Goal: Find specific page/section: Find specific page/section

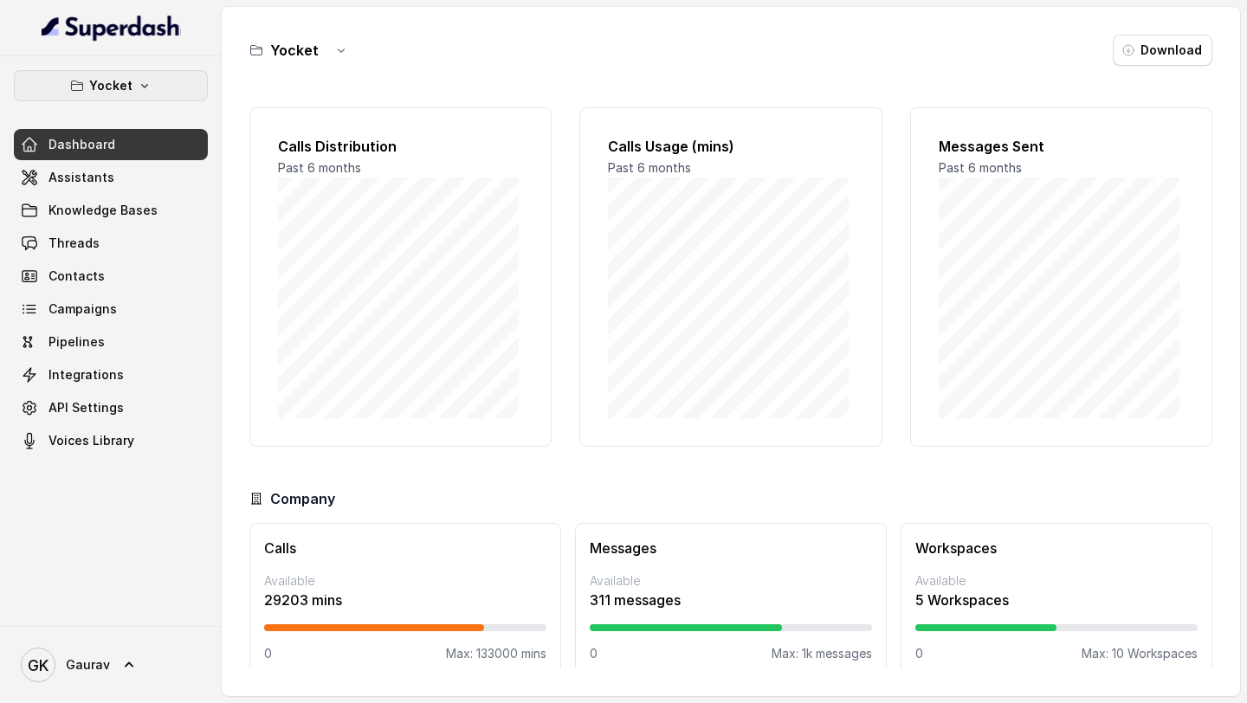
click at [142, 94] on button "Yocket" at bounding box center [111, 85] width 194 height 31
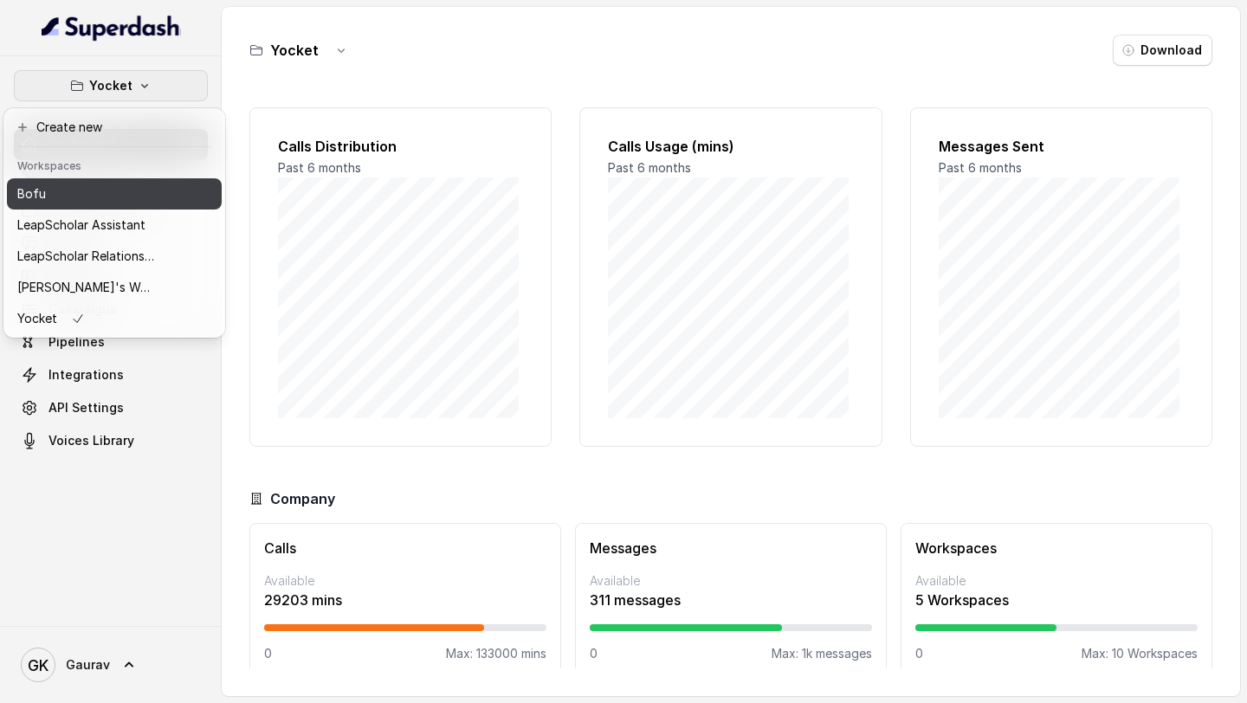
click at [100, 201] on div "Bofu" at bounding box center [86, 194] width 139 height 21
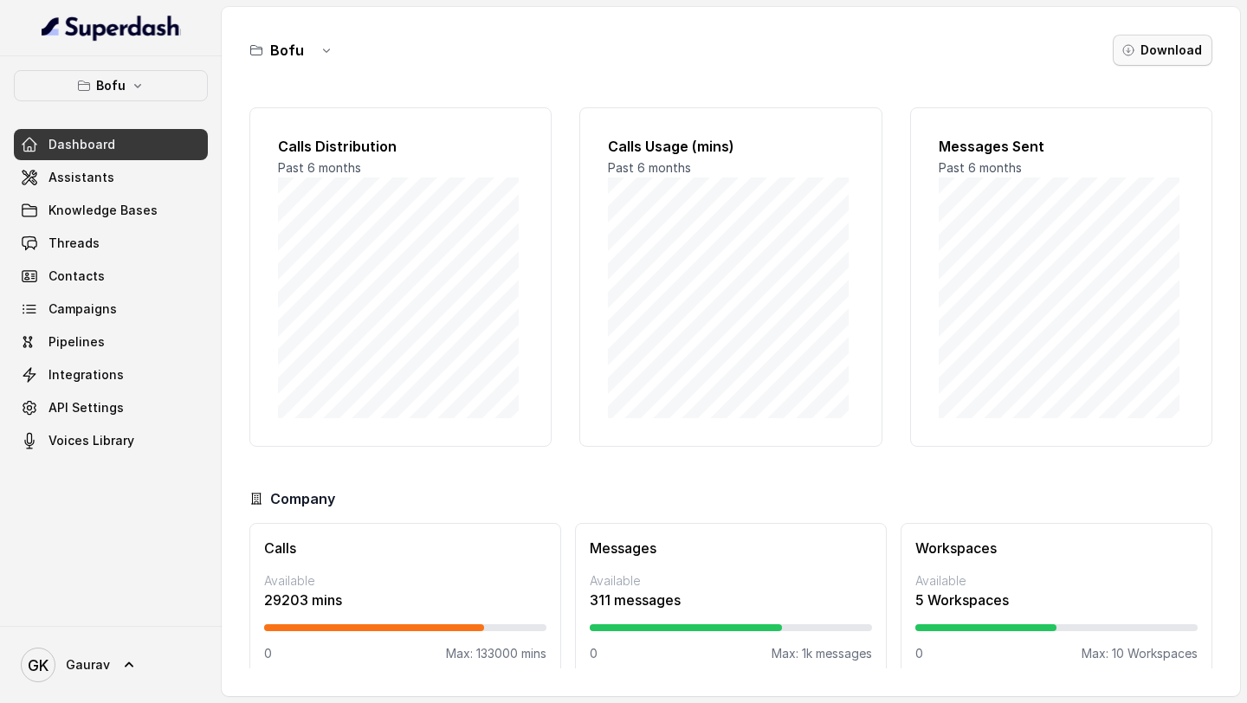
click at [1180, 57] on button "Download" at bounding box center [1163, 50] width 100 height 31
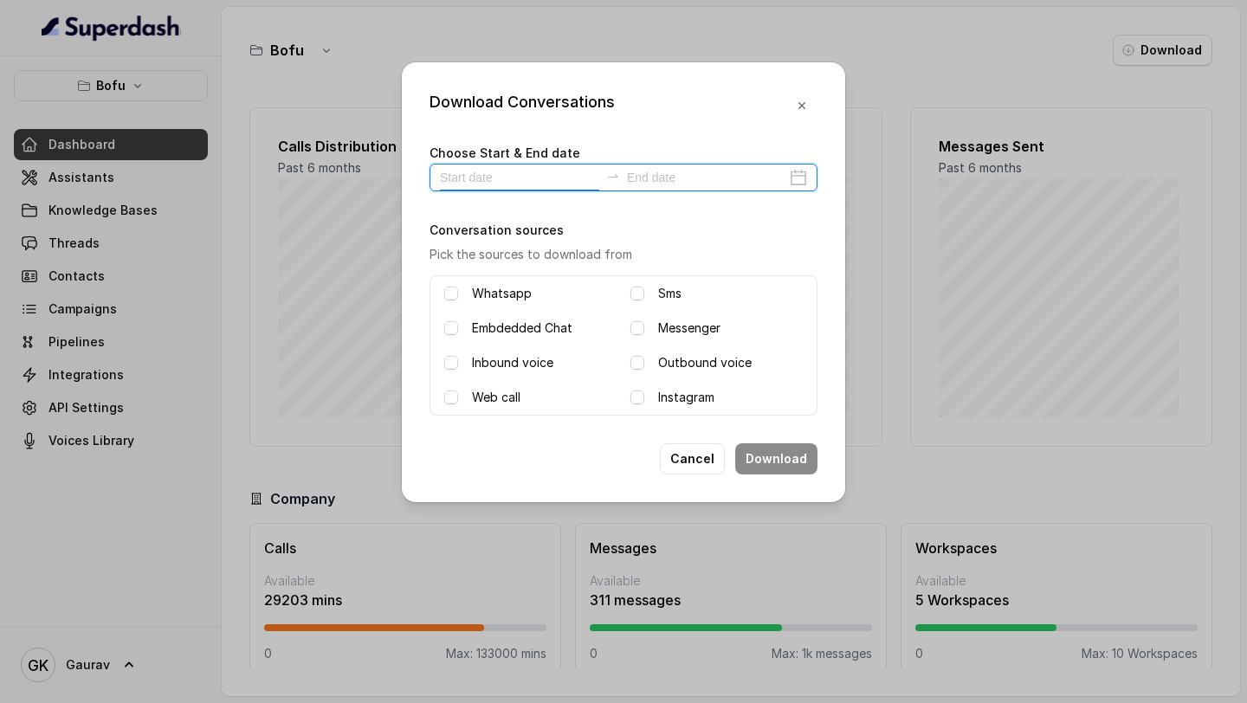
click at [510, 172] on input at bounding box center [519, 177] width 159 height 19
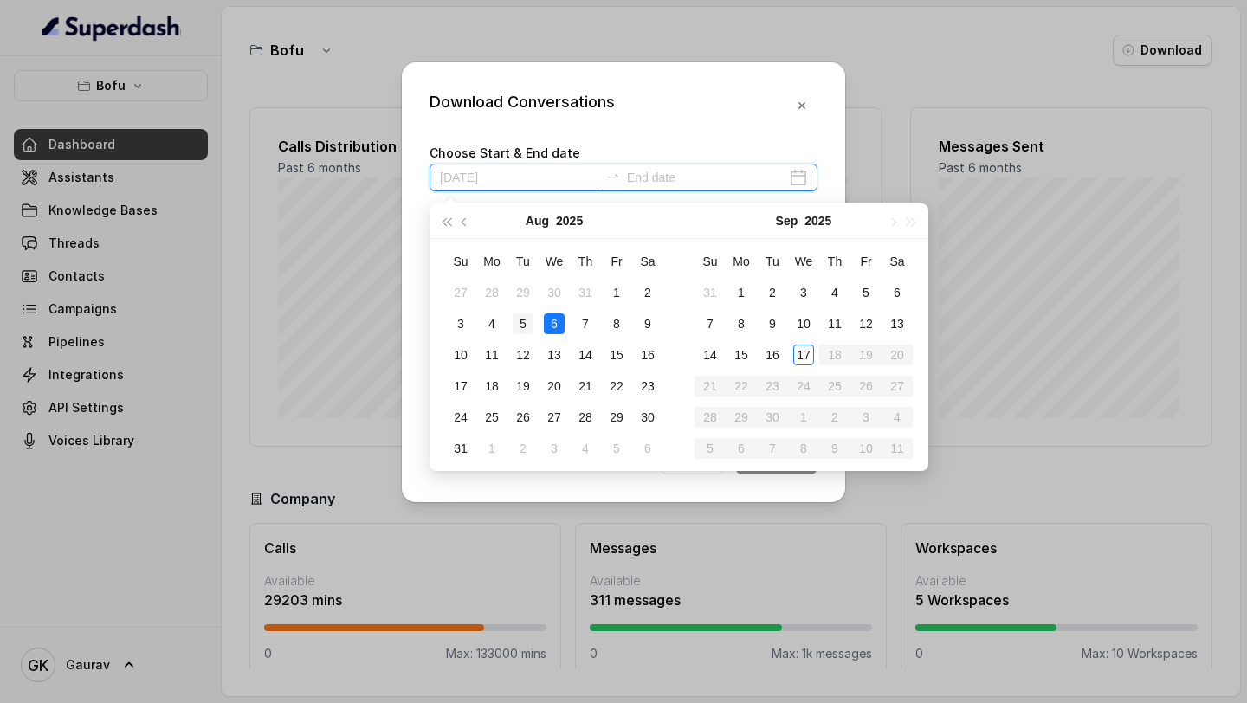
type input "[DATE]"
click at [538, 328] on td "5" at bounding box center [523, 323] width 31 height 31
type input "[DATE]"
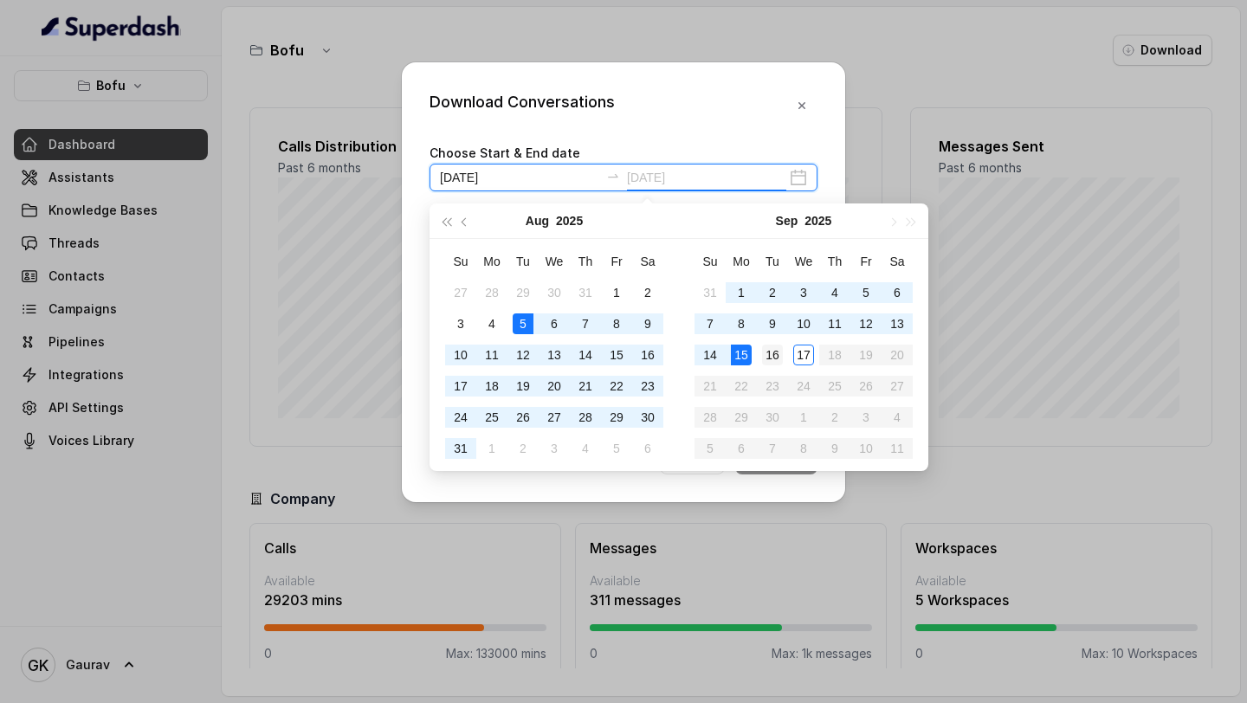
type input "[DATE]"
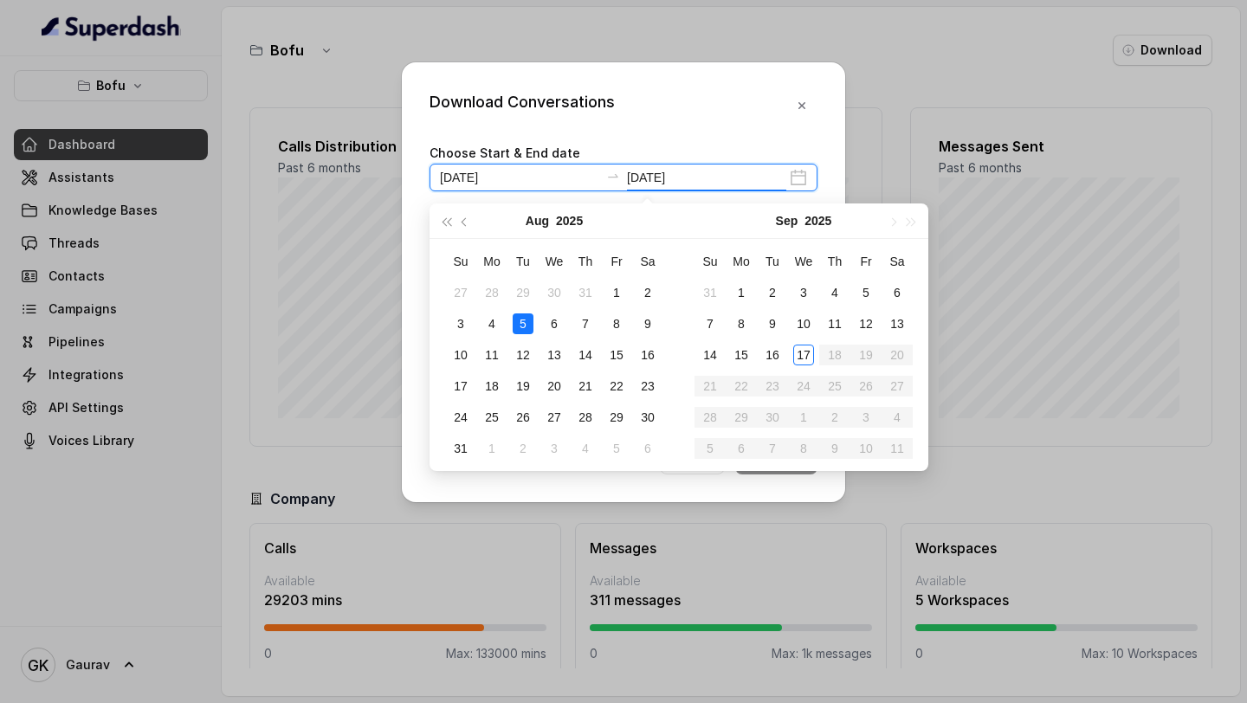
type input "[DATE]"
click at [459, 228] on button "button" at bounding box center [465, 221] width 19 height 35
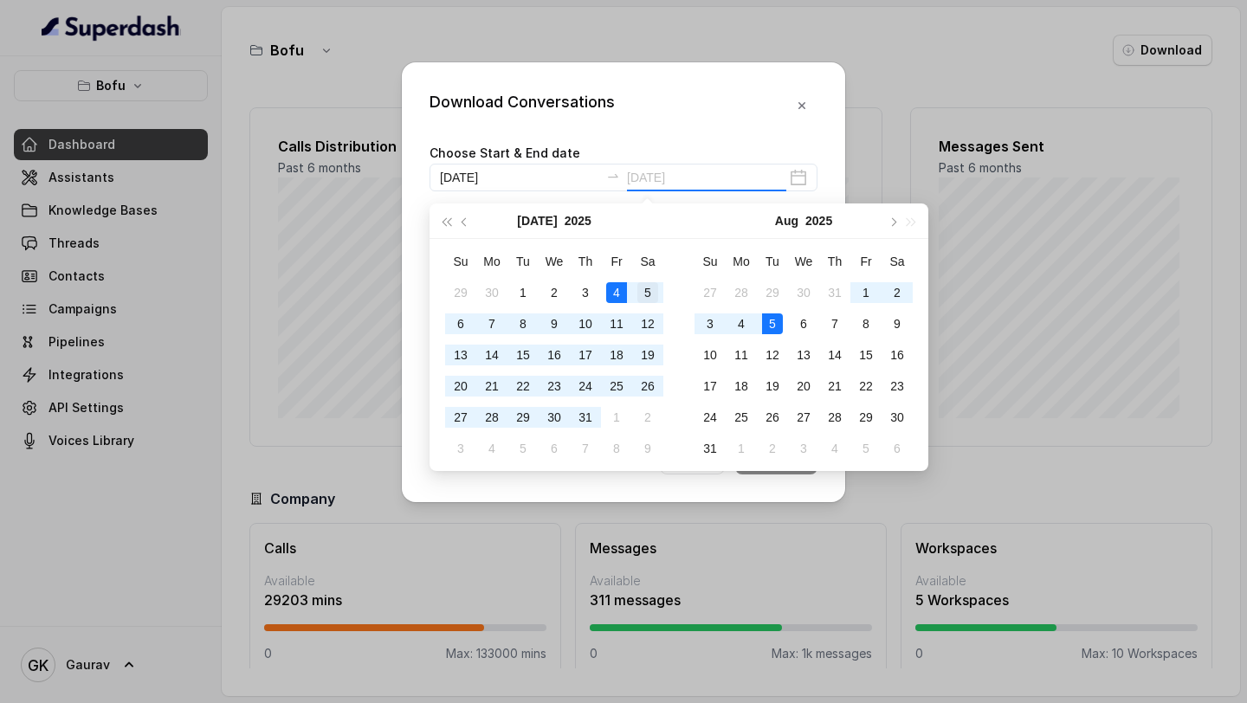
type input "[DATE]"
click at [650, 299] on div "5" at bounding box center [647, 292] width 21 height 21
type input "[DATE]"
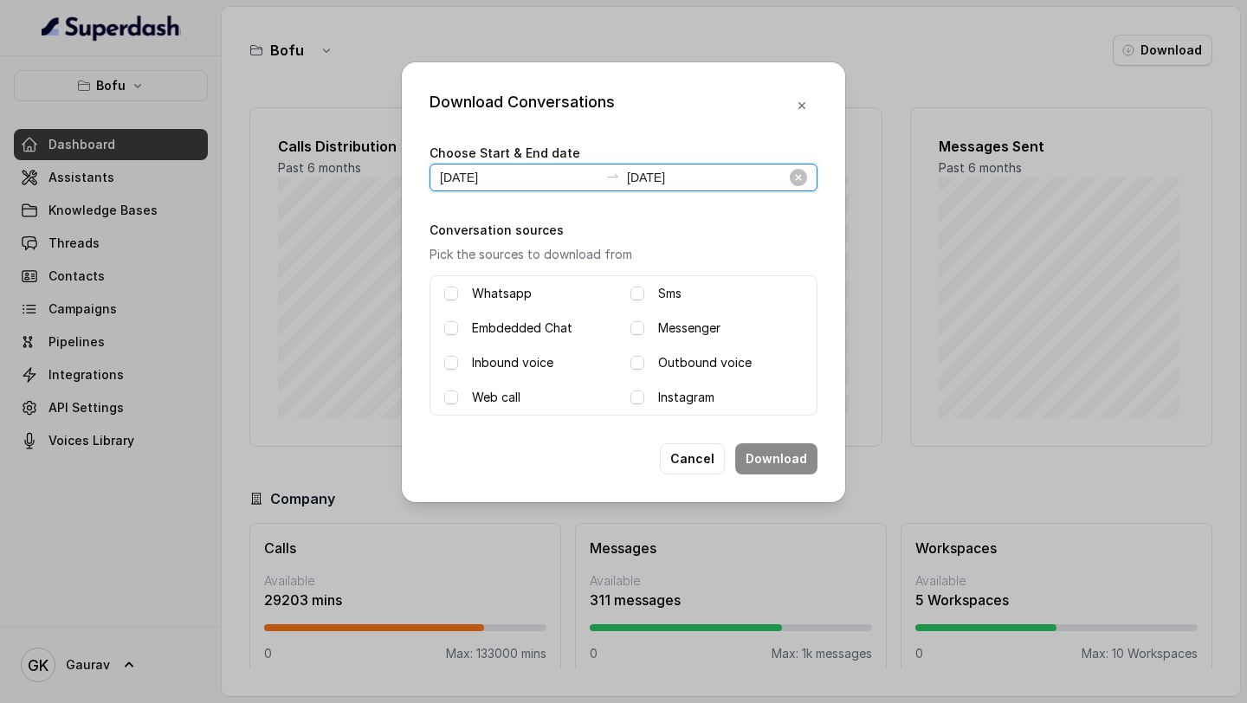
click at [476, 172] on input "[DATE]" at bounding box center [519, 177] width 159 height 19
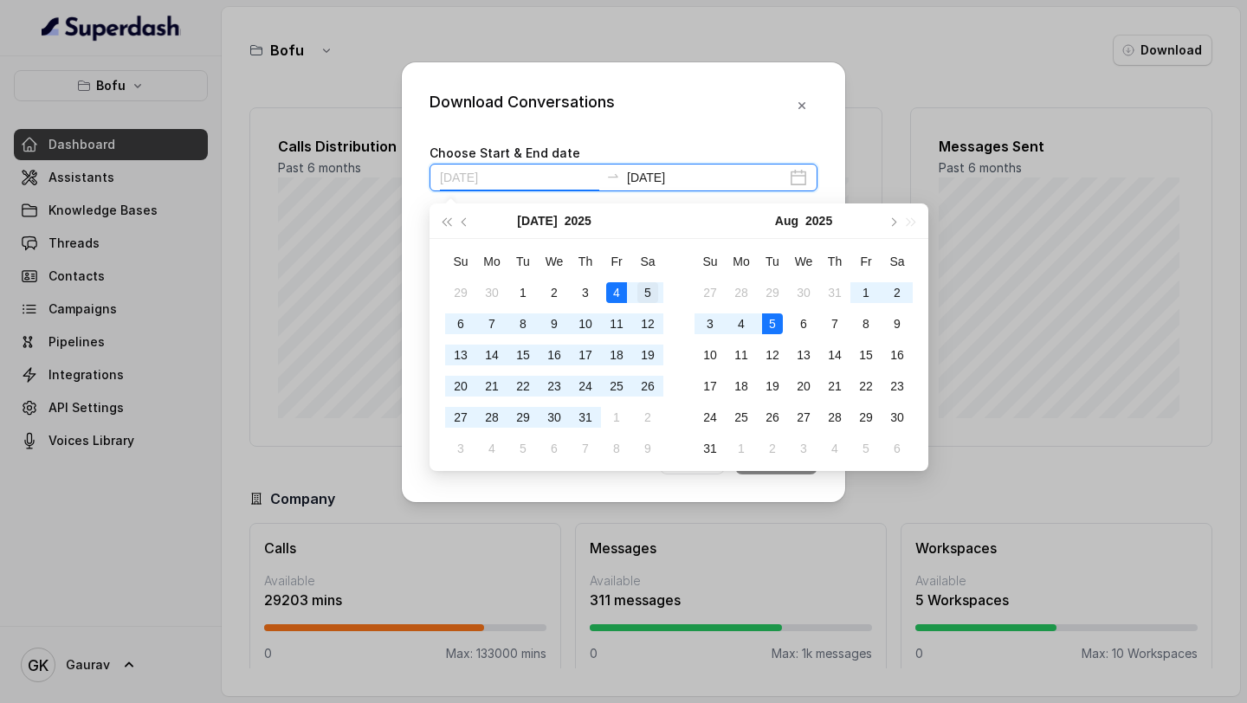
type input "[DATE]"
click at [648, 295] on div "5" at bounding box center [647, 292] width 21 height 21
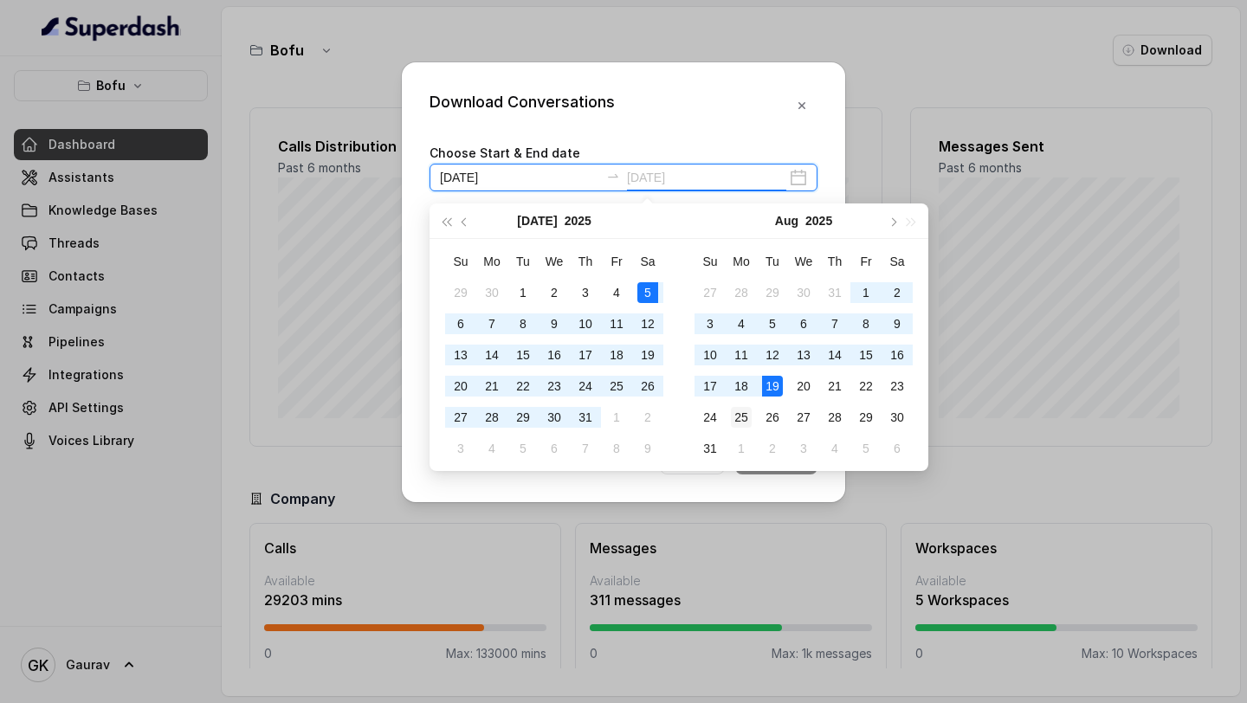
type input "[DATE]"
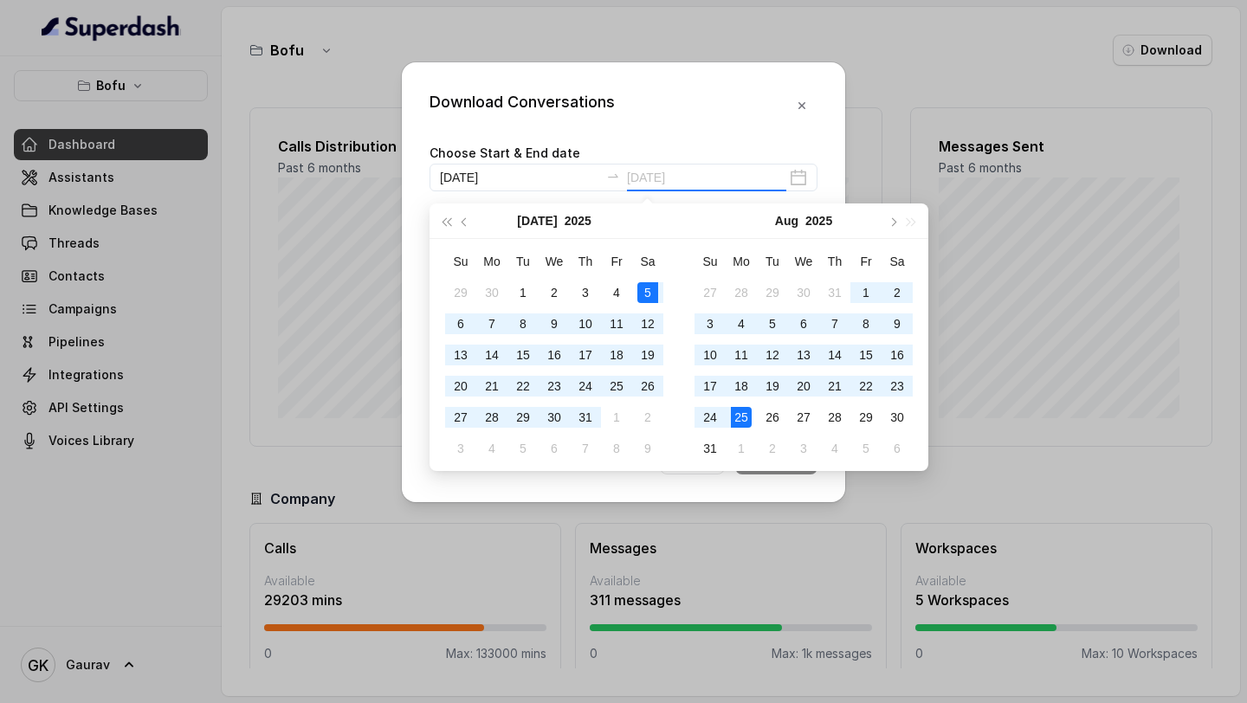
click at [747, 412] on div "25" at bounding box center [741, 417] width 21 height 21
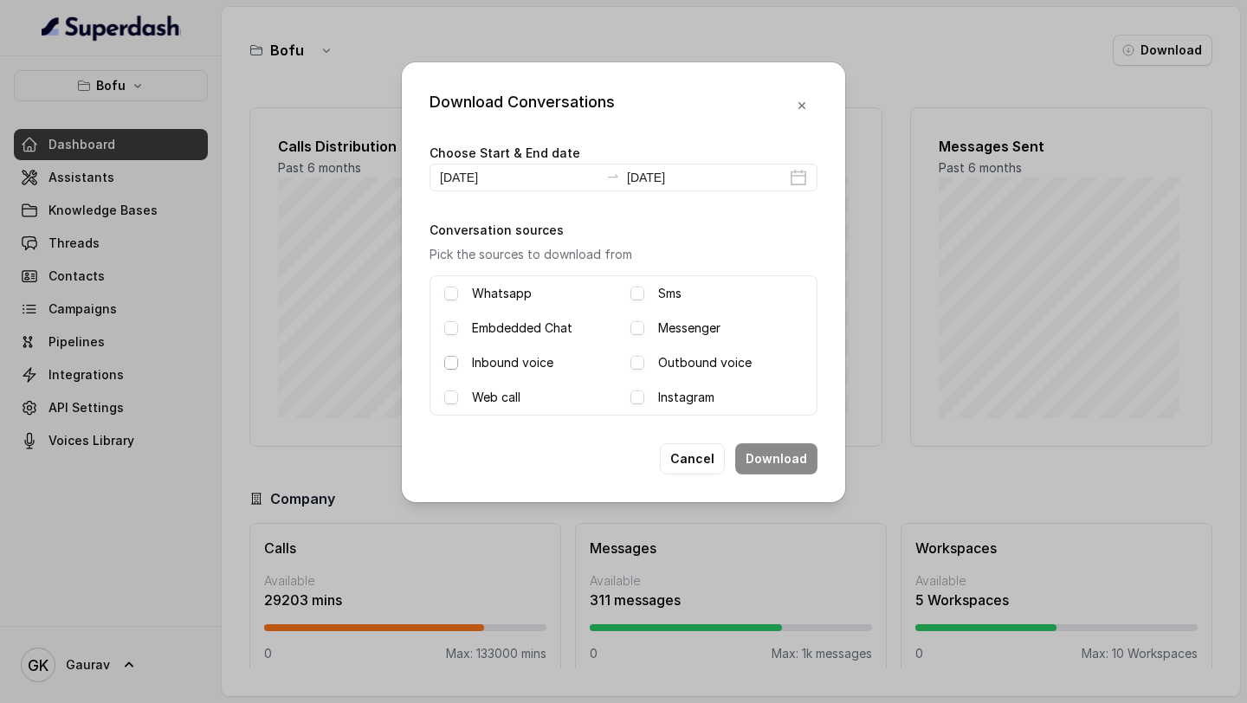
click at [449, 359] on span at bounding box center [451, 363] width 14 height 14
click at [636, 364] on span at bounding box center [637, 363] width 14 height 14
click at [771, 469] on button "Download" at bounding box center [776, 458] width 82 height 31
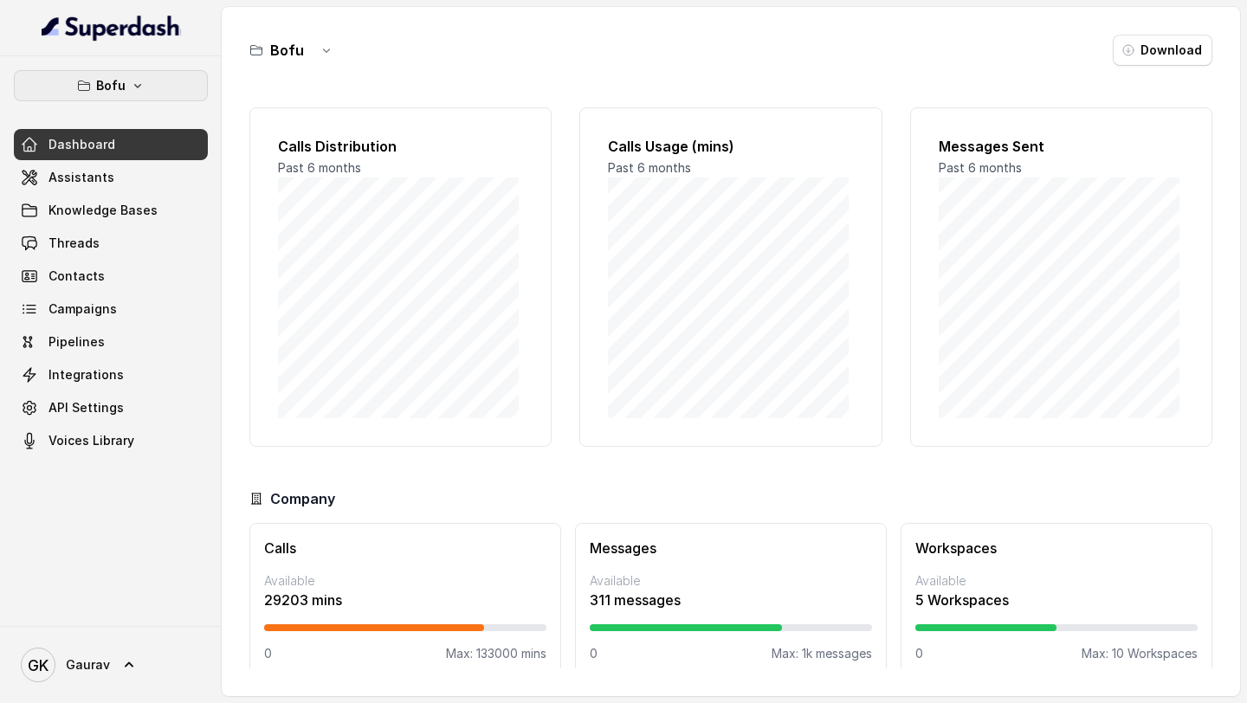
click at [125, 86] on button "Bofu" at bounding box center [111, 85] width 194 height 31
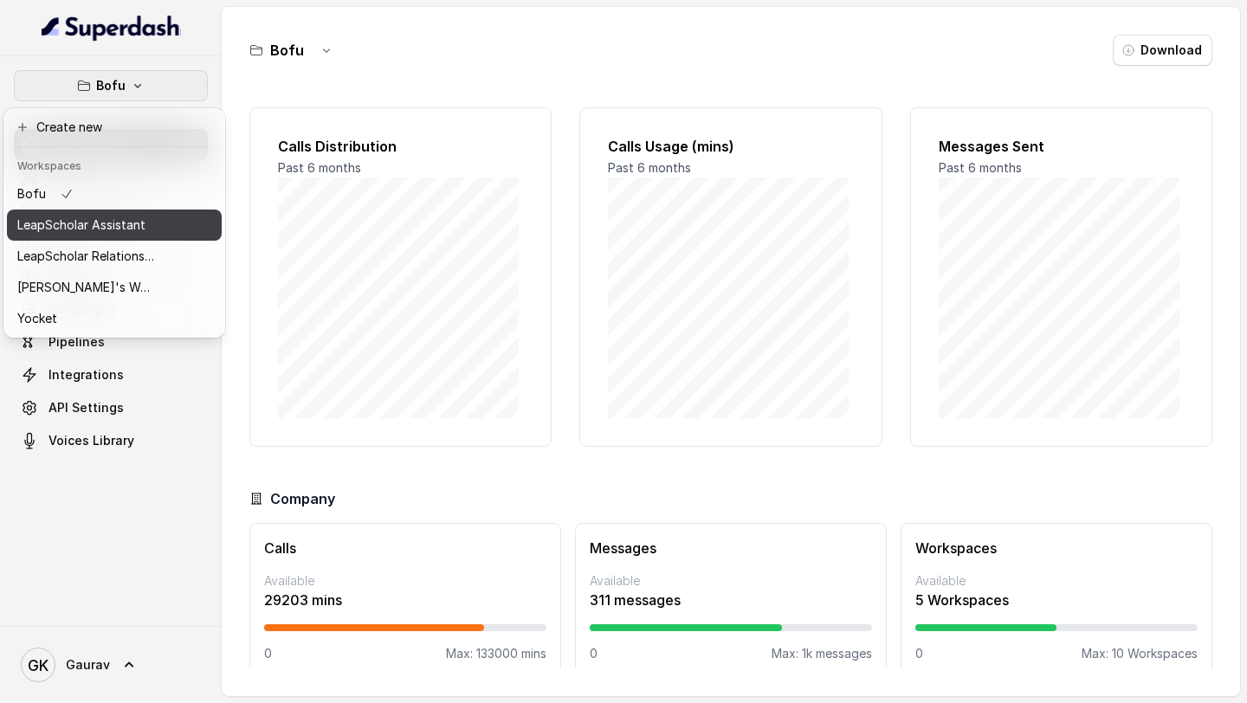
click at [98, 226] on p "LeapScholar Assistant" at bounding box center [81, 225] width 128 height 21
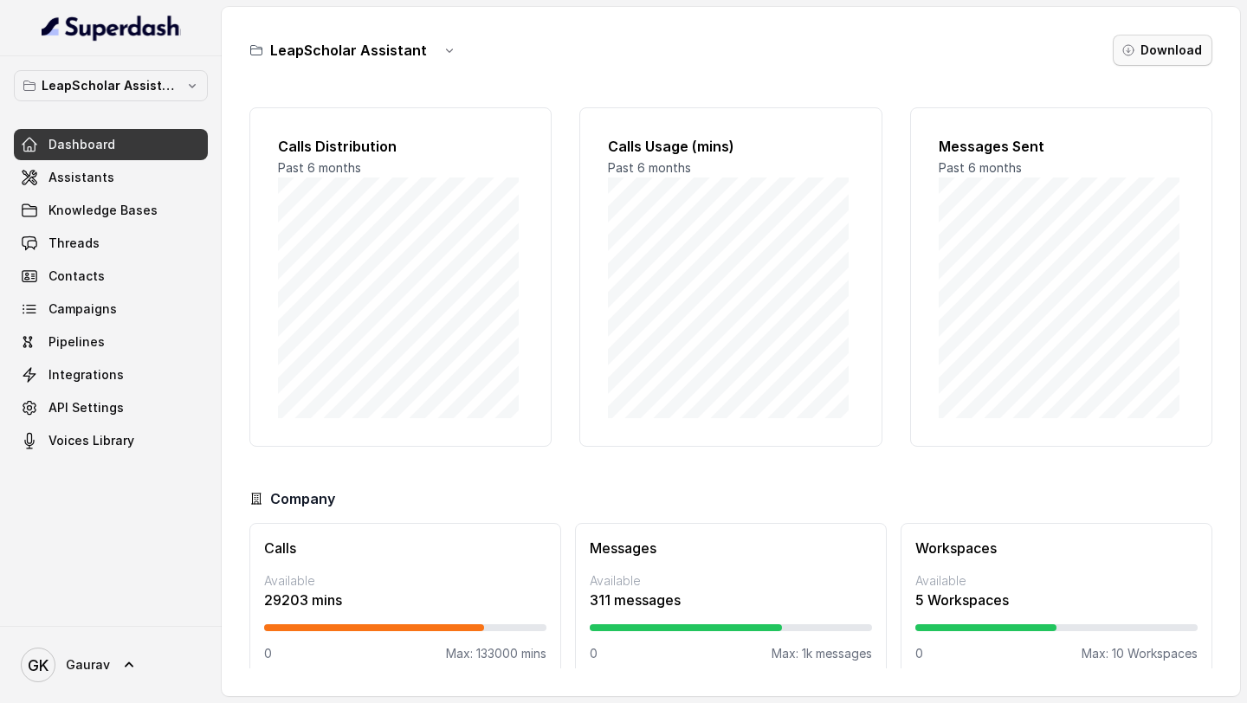
click at [1175, 46] on button "Download" at bounding box center [1163, 50] width 100 height 31
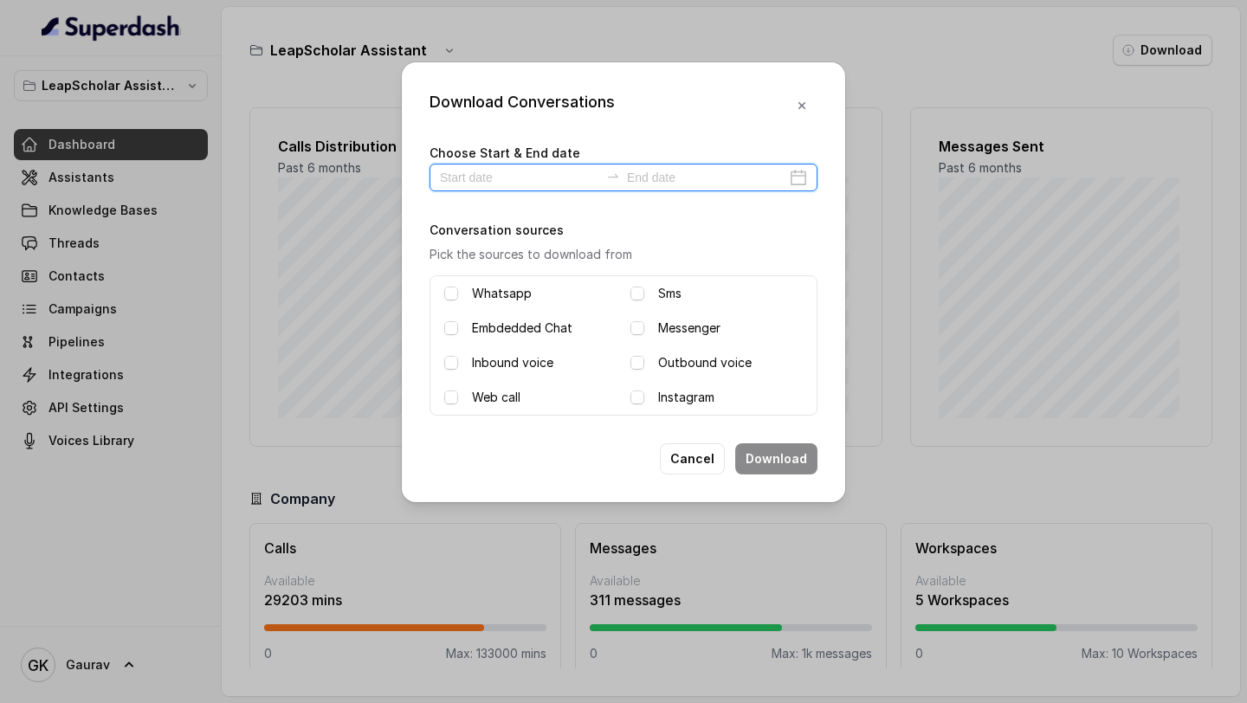
click at [473, 179] on input at bounding box center [519, 177] width 159 height 19
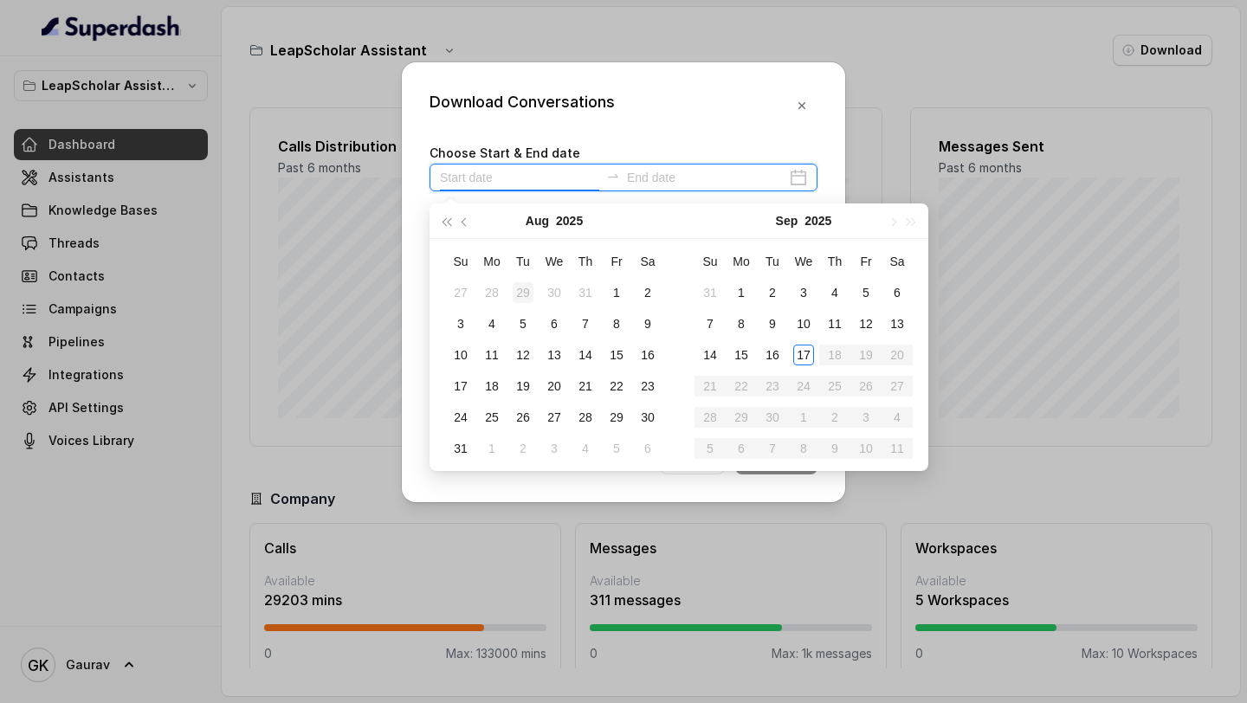
type input "[DATE]"
click at [462, 225] on button "button" at bounding box center [465, 221] width 19 height 35
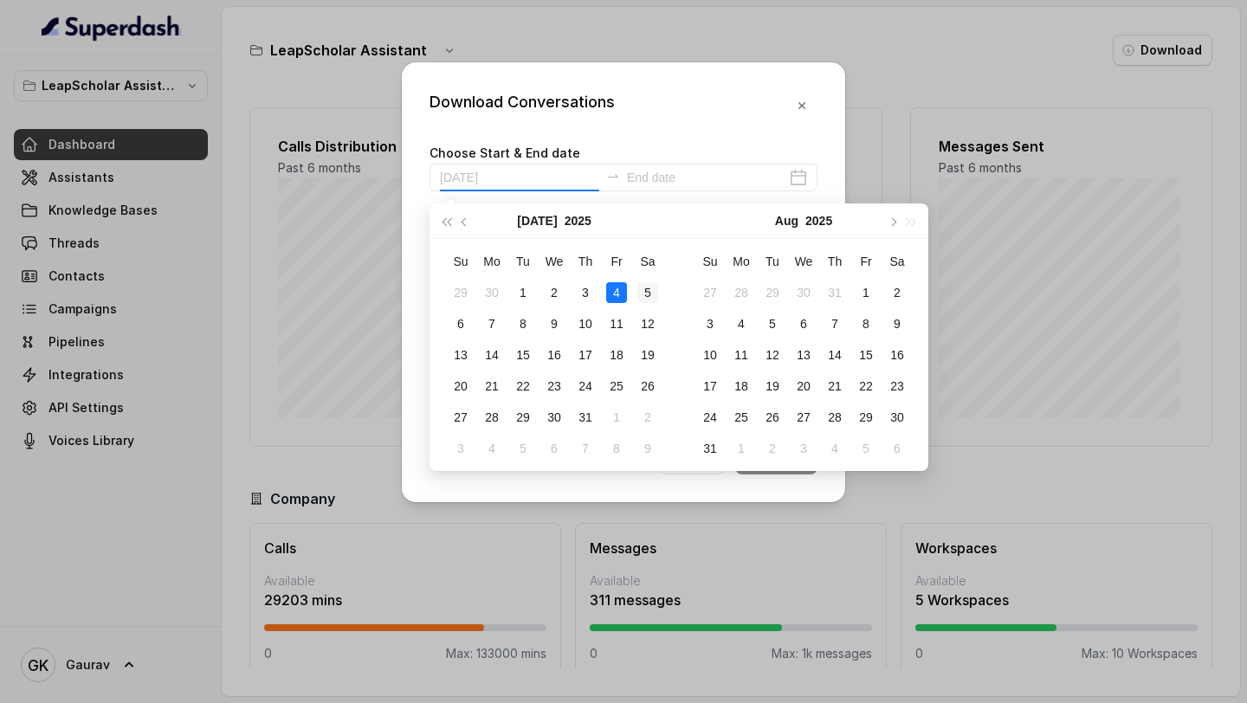
type input "[DATE]"
click at [641, 293] on div "5" at bounding box center [647, 292] width 21 height 21
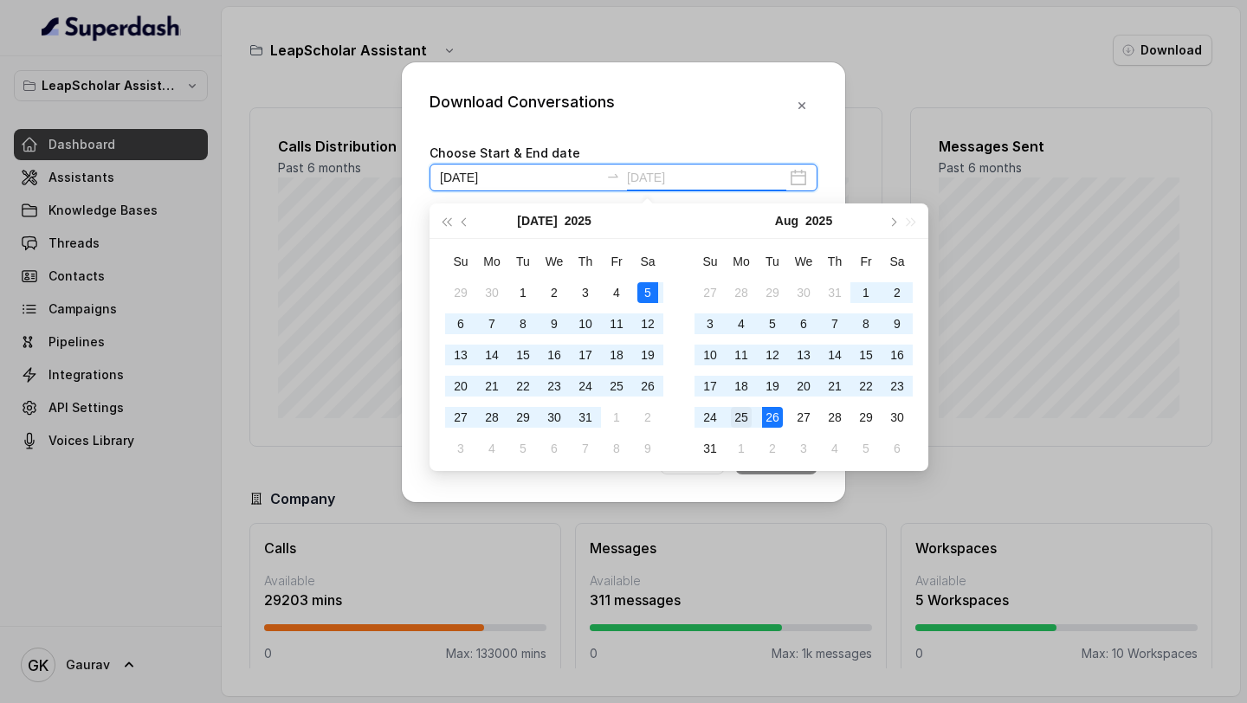
type input "[DATE]"
click at [752, 420] on td "25" at bounding box center [741, 417] width 31 height 31
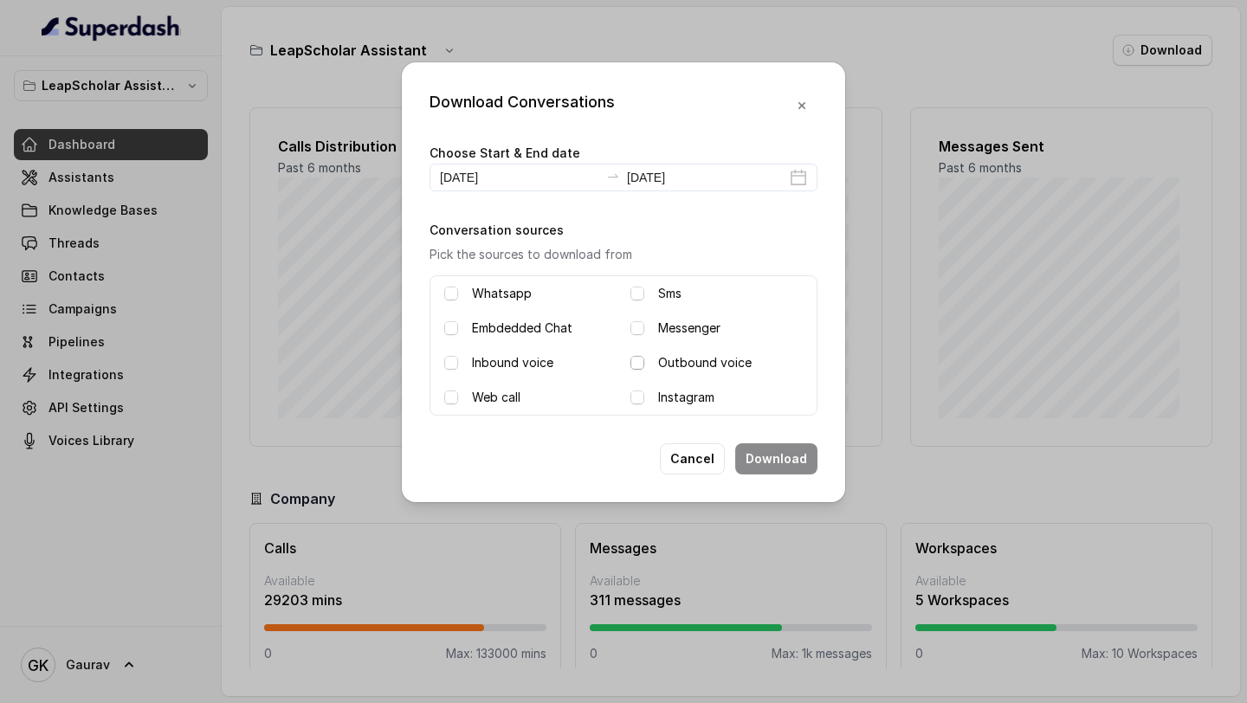
click at [637, 362] on span at bounding box center [637, 363] width 14 height 14
click at [451, 365] on span at bounding box center [451, 363] width 14 height 14
click at [798, 469] on button "Download" at bounding box center [776, 458] width 82 height 31
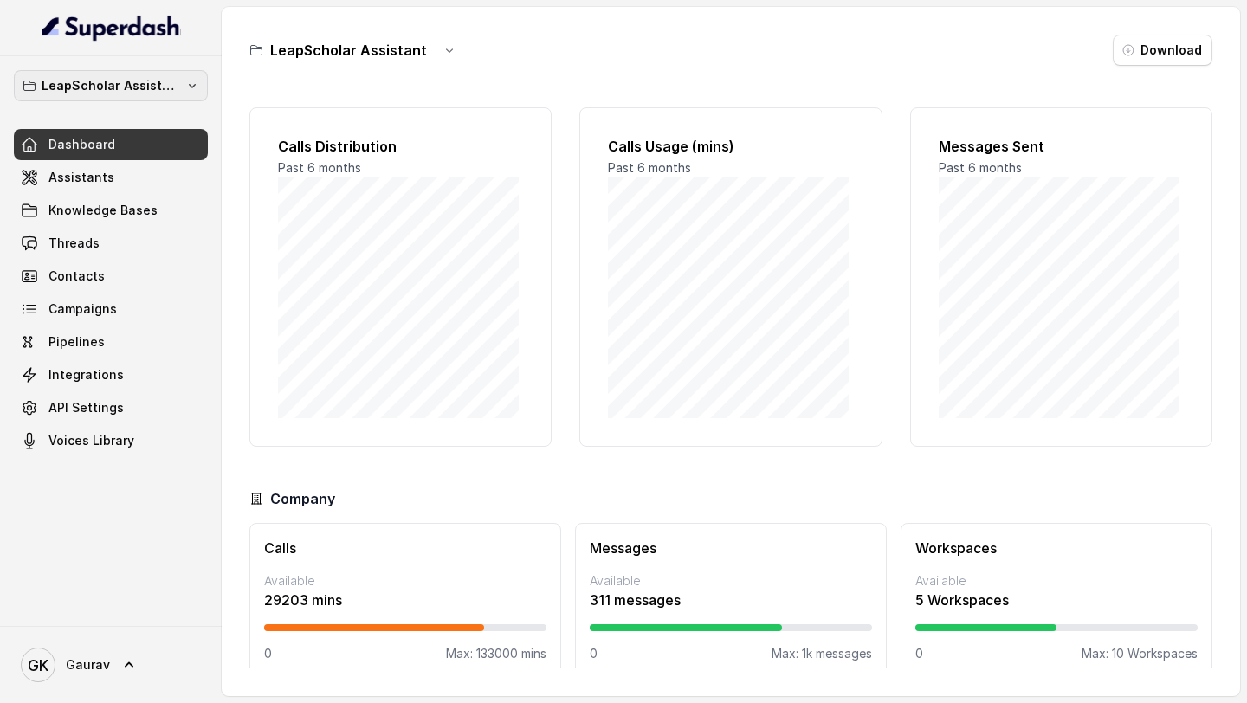
click at [145, 83] on p "LeapScholar Assistant" at bounding box center [111, 85] width 139 height 21
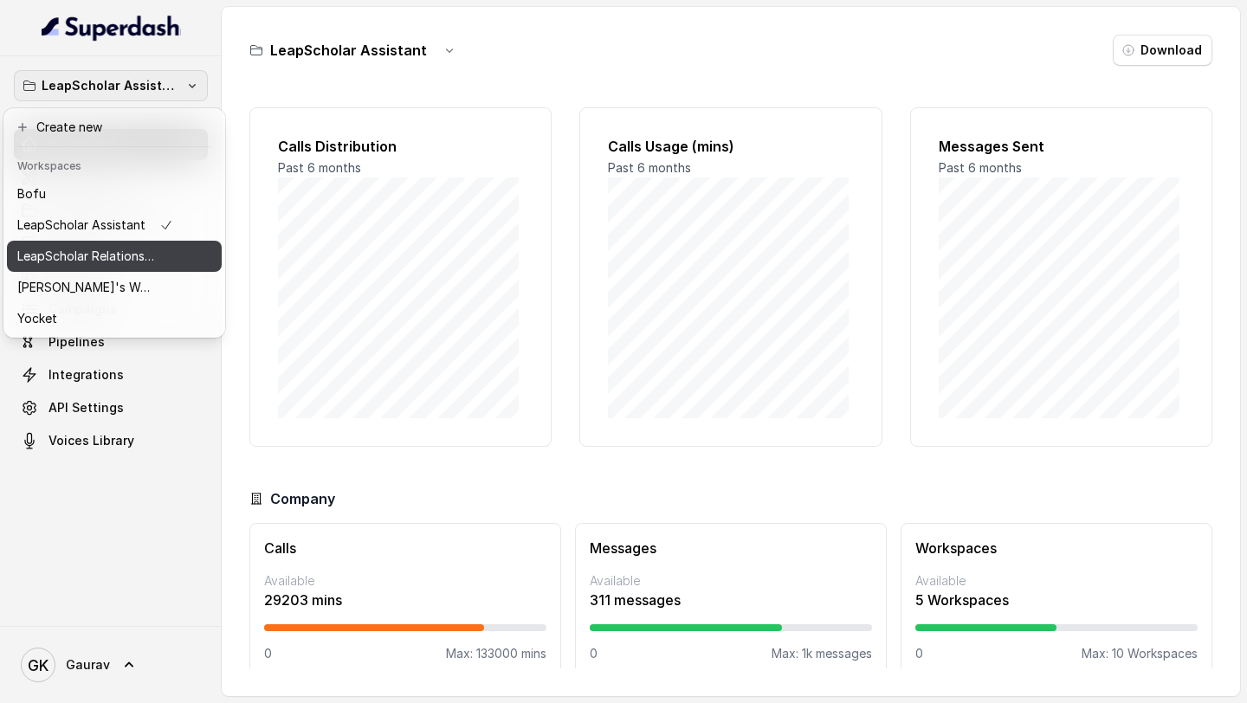
click at [118, 259] on p "LeapScholar Relationship Manager" at bounding box center [86, 256] width 139 height 21
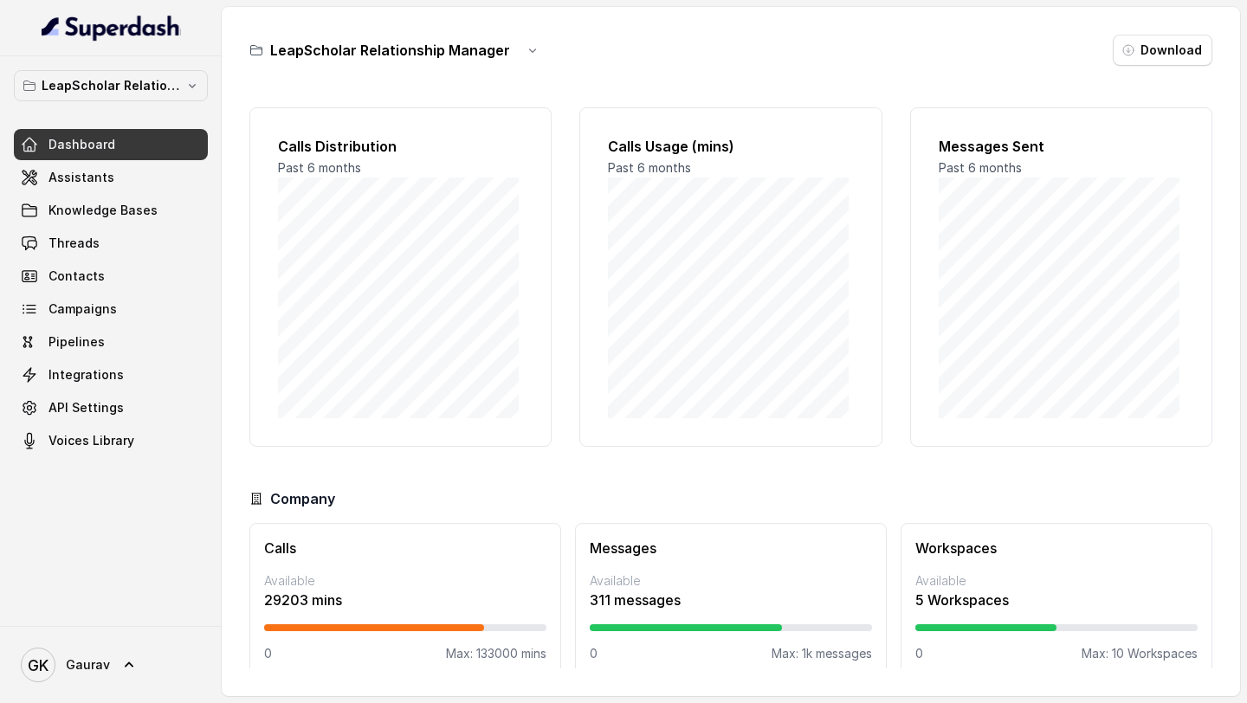
click at [94, 61] on div "LeapScholar Relationship Manager Dashboard Assistants Knowledge Bases Threads C…" at bounding box center [111, 341] width 222 height 570
click at [95, 80] on p "LeapScholar Relationship Manager" at bounding box center [111, 85] width 139 height 21
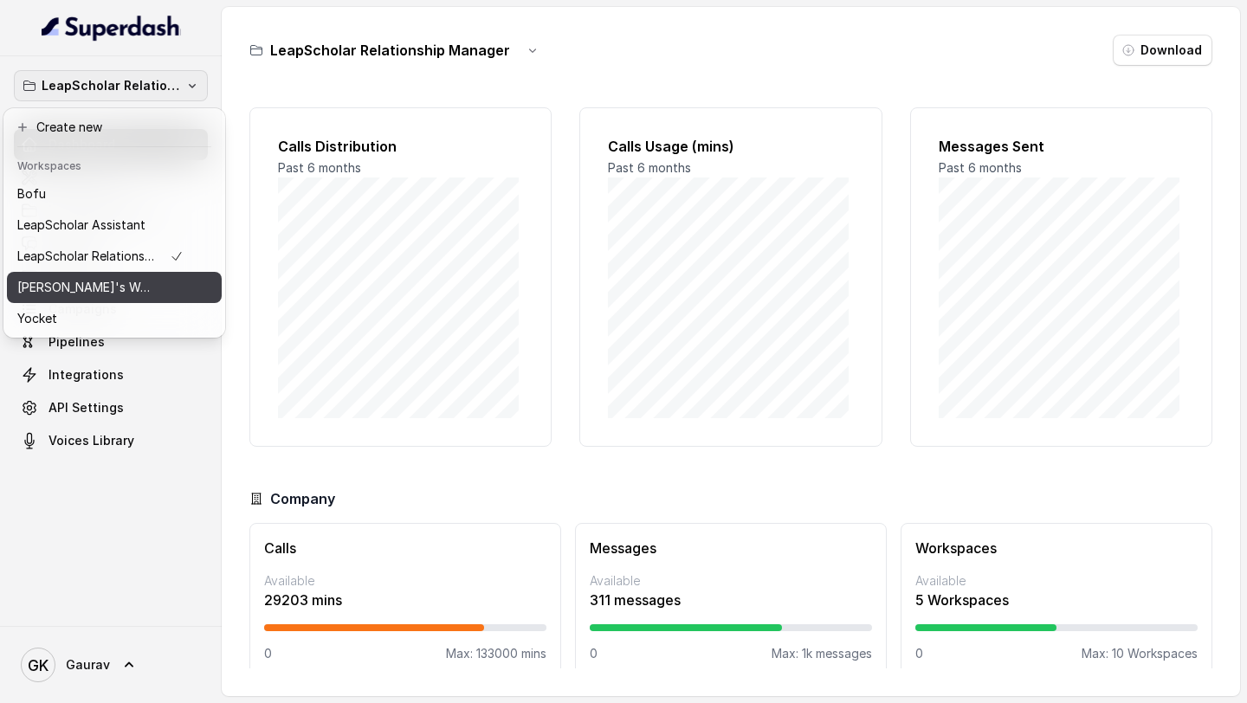
click at [102, 285] on p "[PERSON_NAME]'s Workspace" at bounding box center [86, 287] width 139 height 21
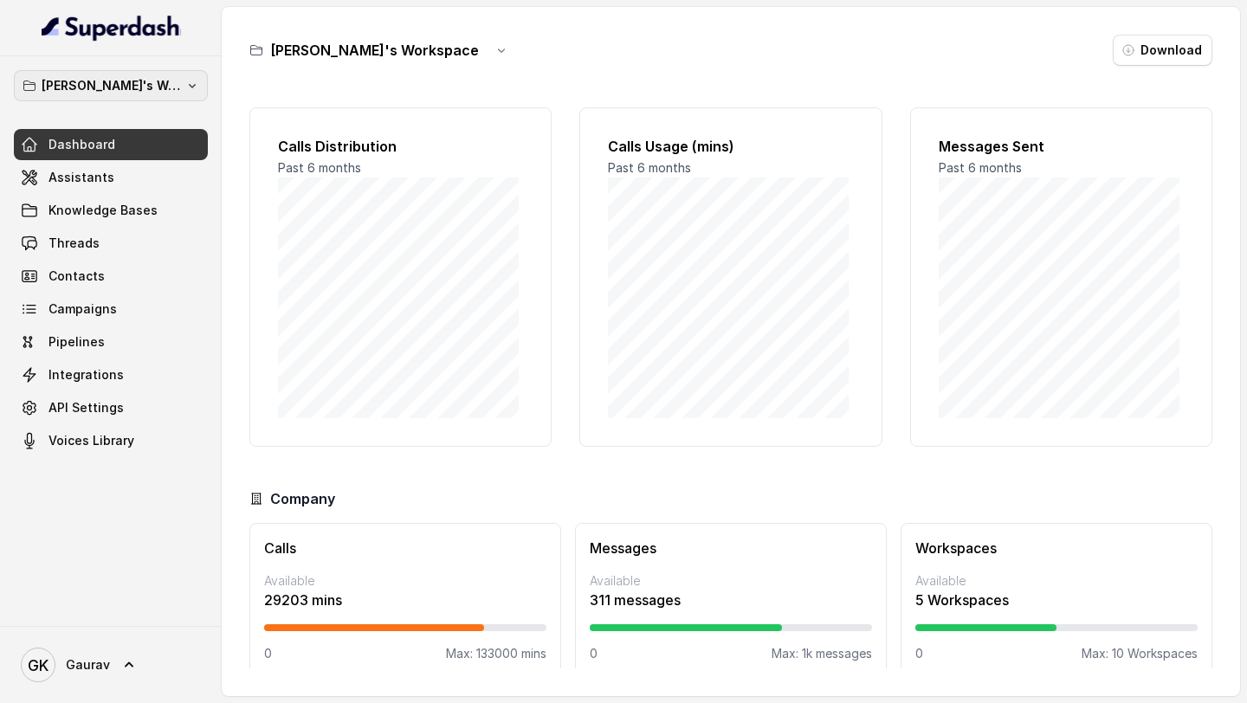
click at [130, 89] on p "[PERSON_NAME]'s Workspace" at bounding box center [111, 85] width 139 height 21
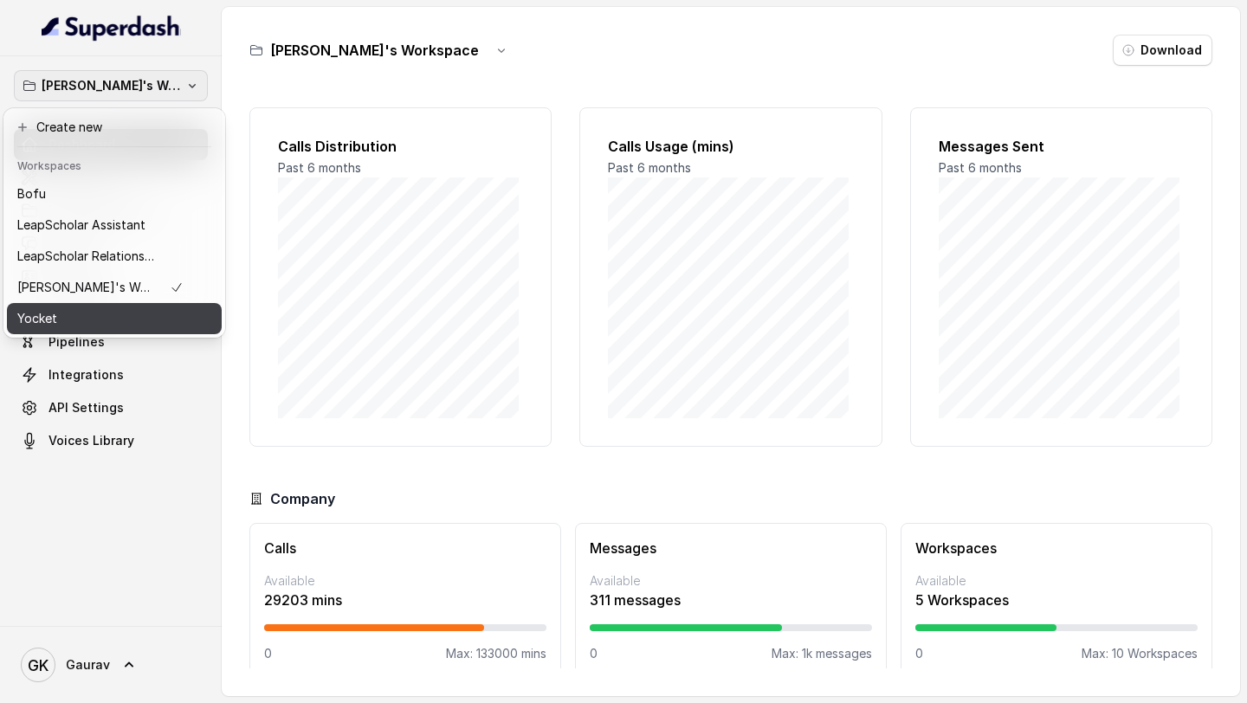
click at [96, 320] on div "Yocket" at bounding box center [100, 318] width 166 height 21
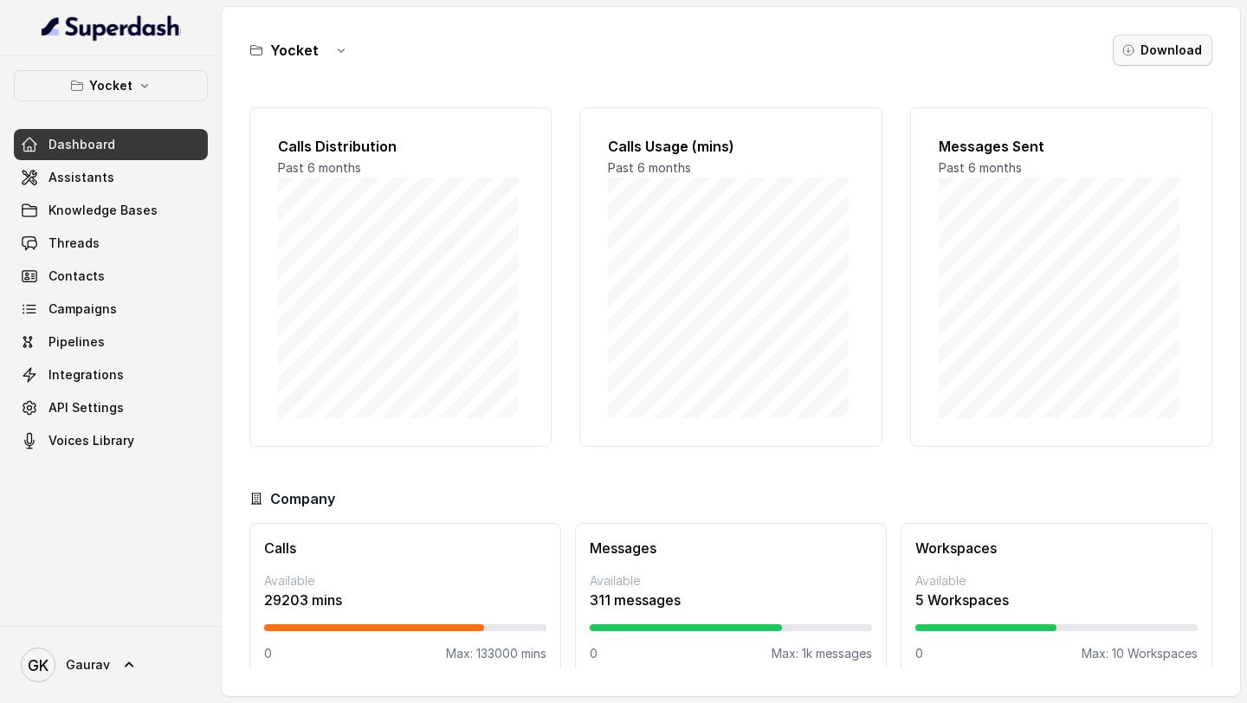
click at [1199, 49] on button "Download" at bounding box center [1163, 50] width 100 height 31
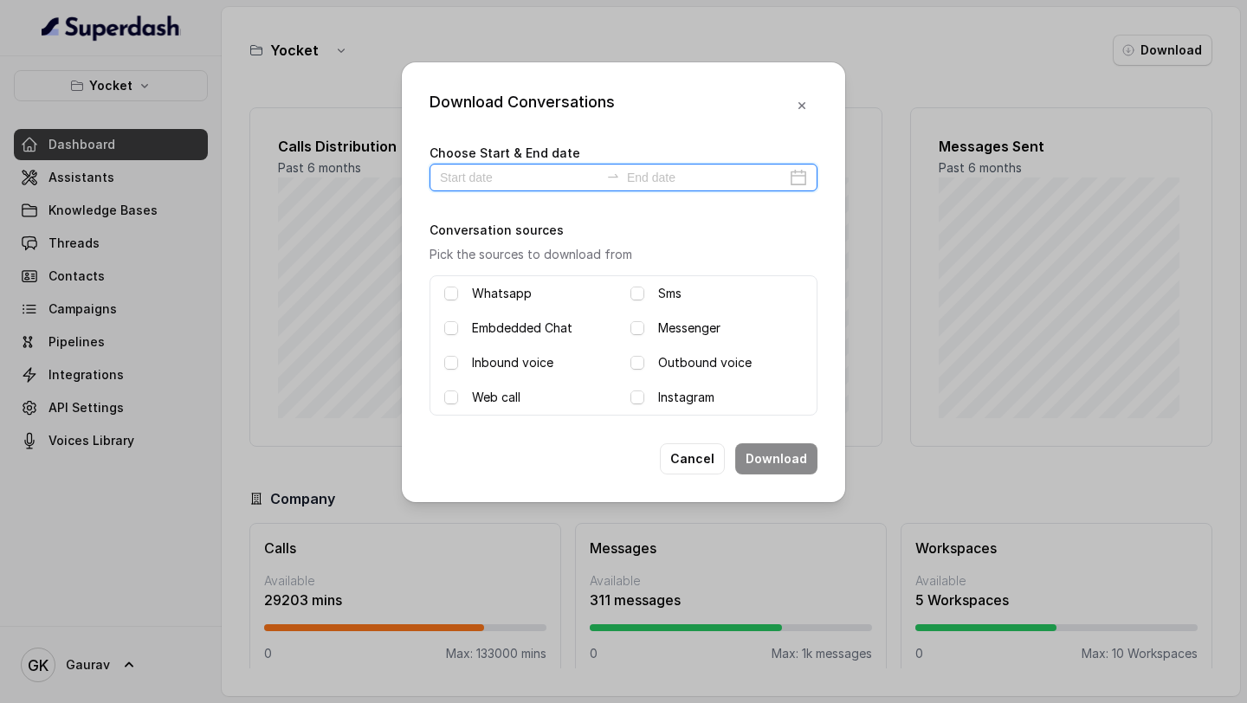
click at [479, 185] on input at bounding box center [519, 177] width 159 height 19
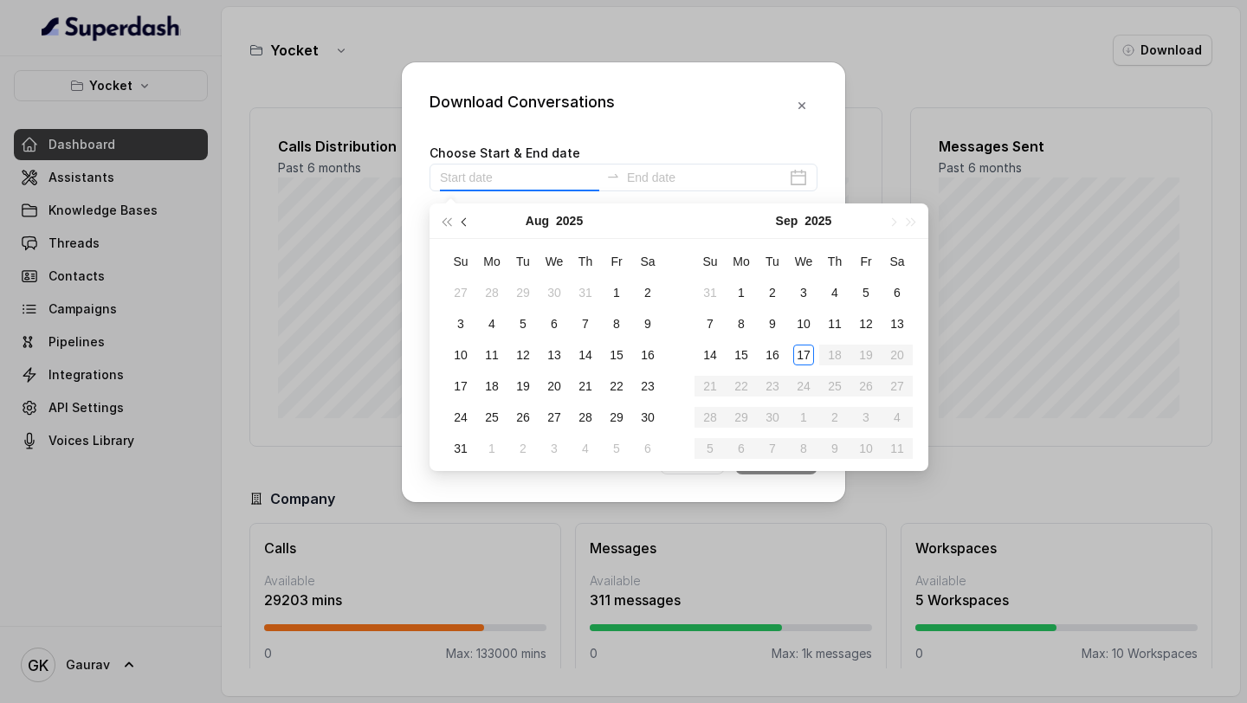
click at [466, 236] on button "button" at bounding box center [465, 221] width 19 height 35
type input "[DATE]"
click at [633, 292] on td "5" at bounding box center [647, 292] width 31 height 31
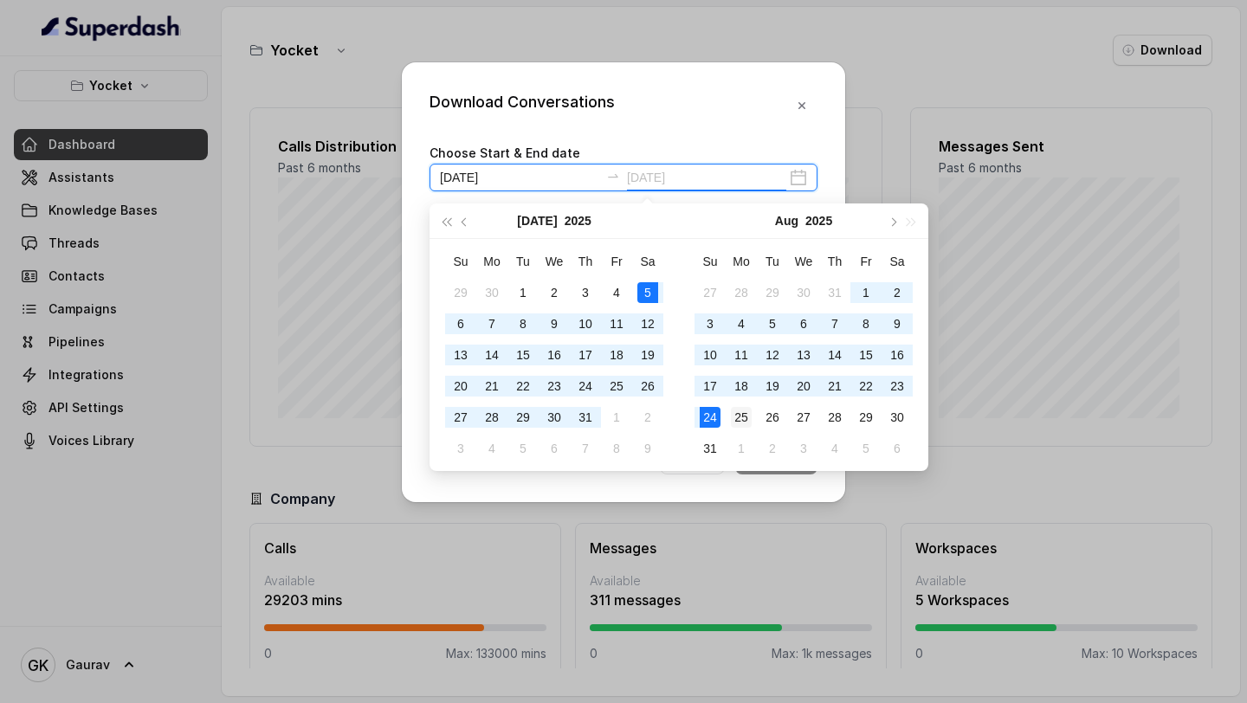
type input "[DATE]"
click at [752, 419] on td "25" at bounding box center [741, 417] width 31 height 31
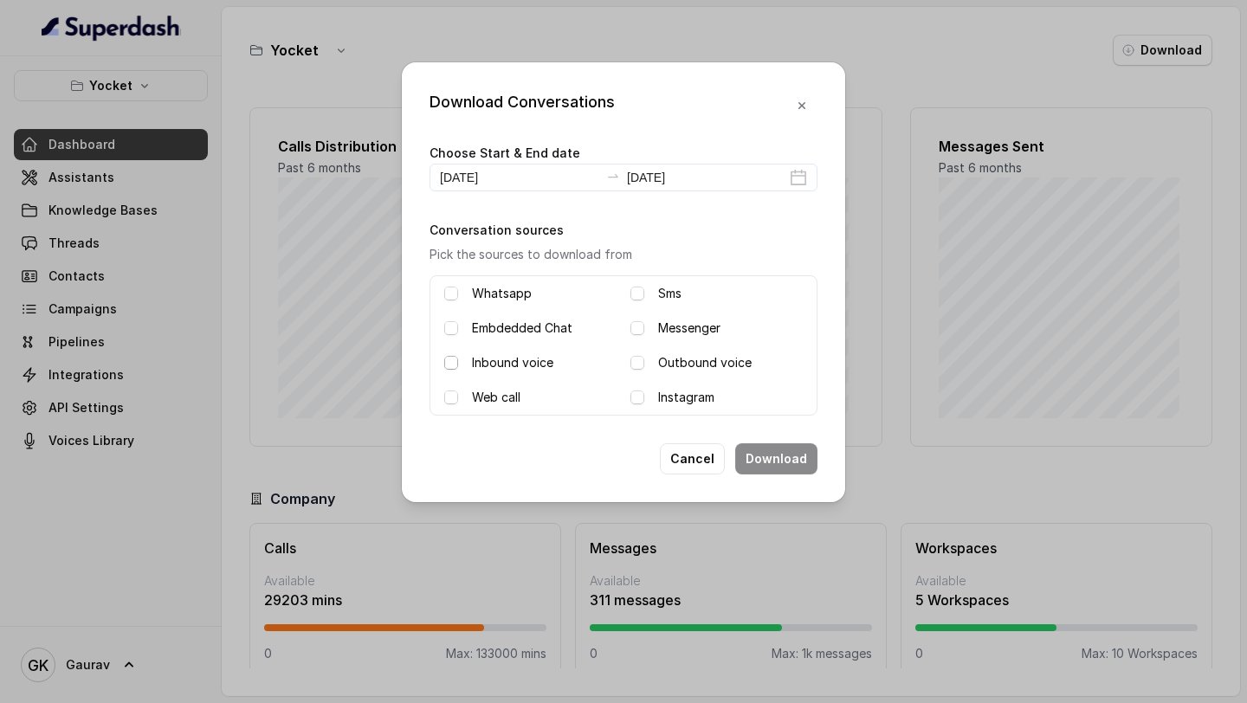
click at [456, 364] on span at bounding box center [451, 363] width 14 height 14
click at [631, 360] on span at bounding box center [637, 363] width 14 height 14
click at [790, 458] on button "Download" at bounding box center [776, 458] width 82 height 31
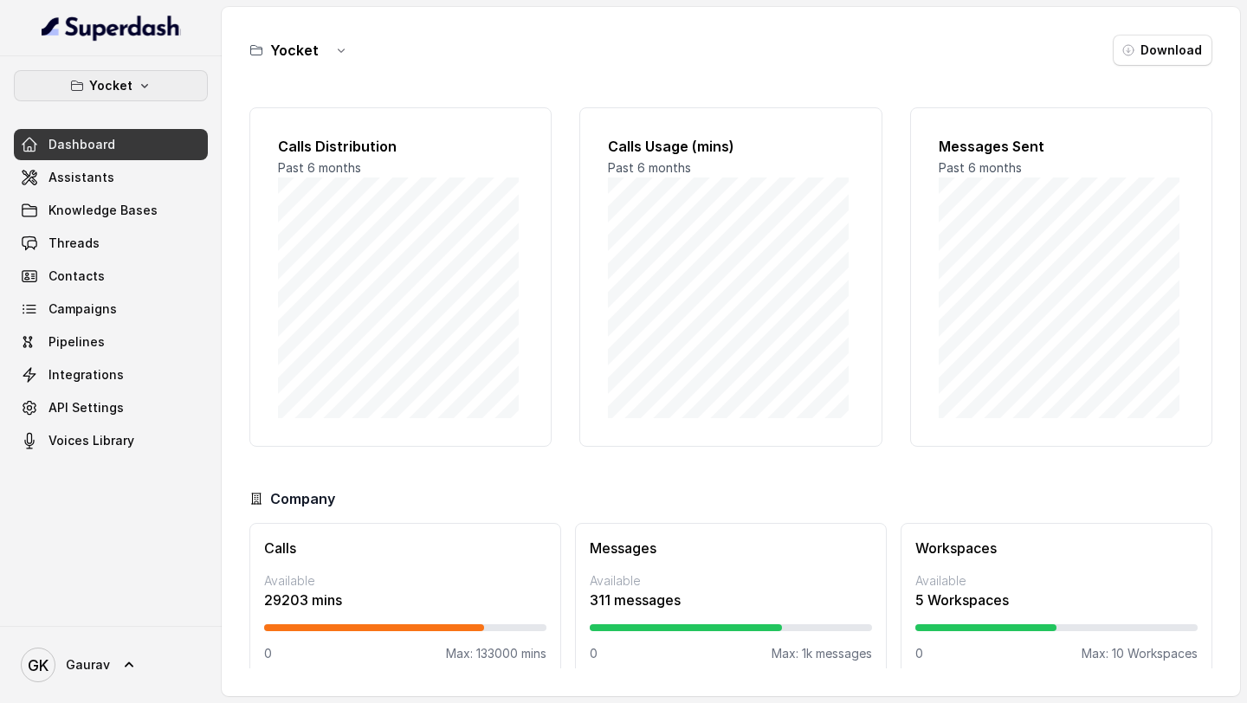
click at [120, 91] on p "Yocket" at bounding box center [110, 85] width 43 height 21
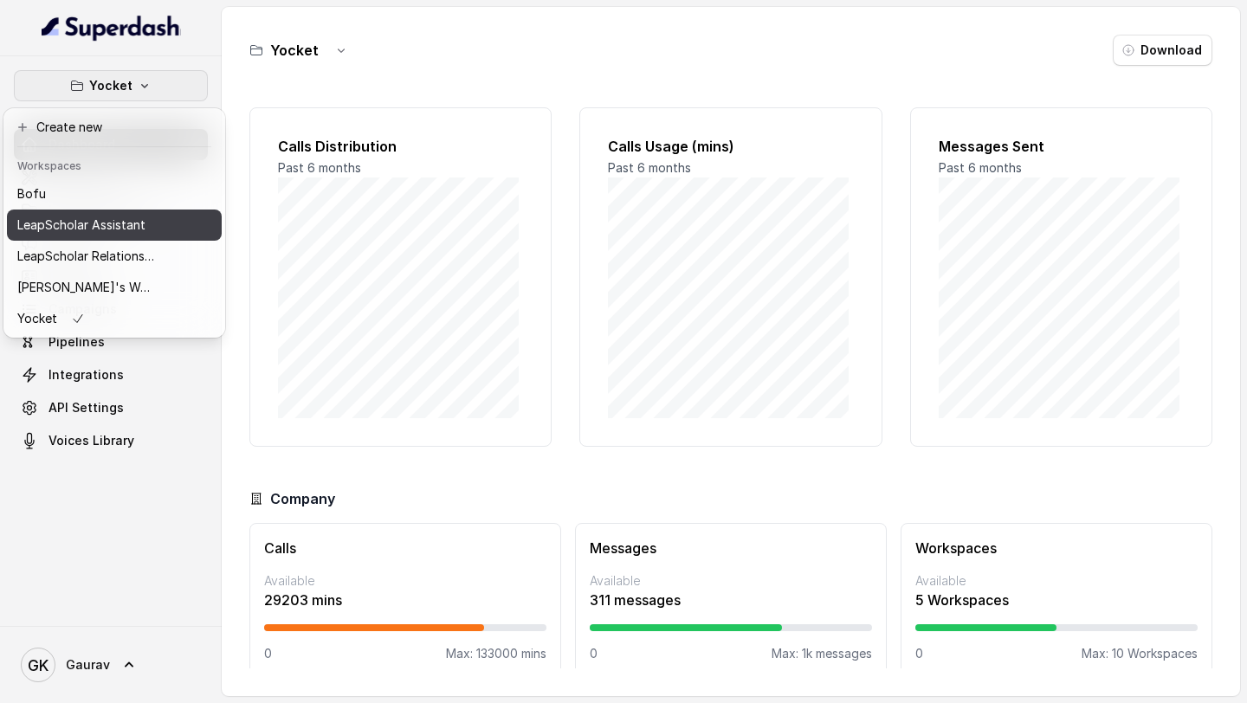
click at [79, 225] on p "LeapScholar Assistant" at bounding box center [81, 225] width 128 height 21
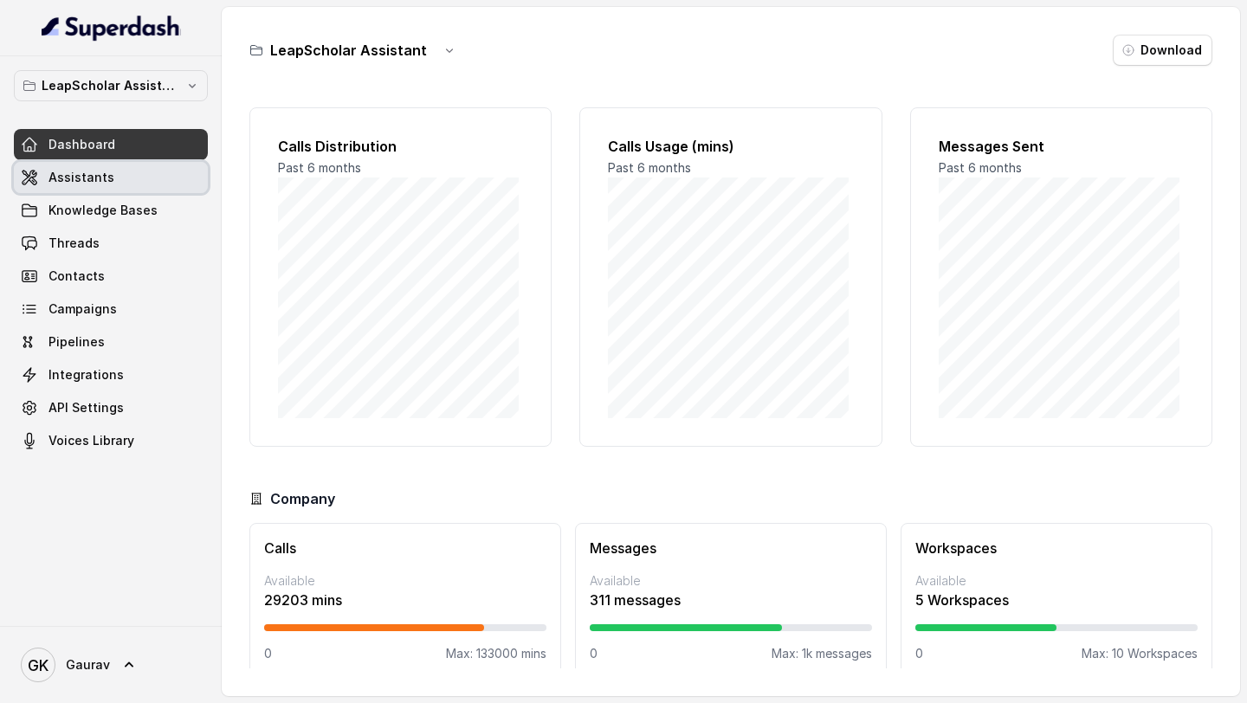
click at [107, 178] on span "Assistants" at bounding box center [81, 177] width 66 height 17
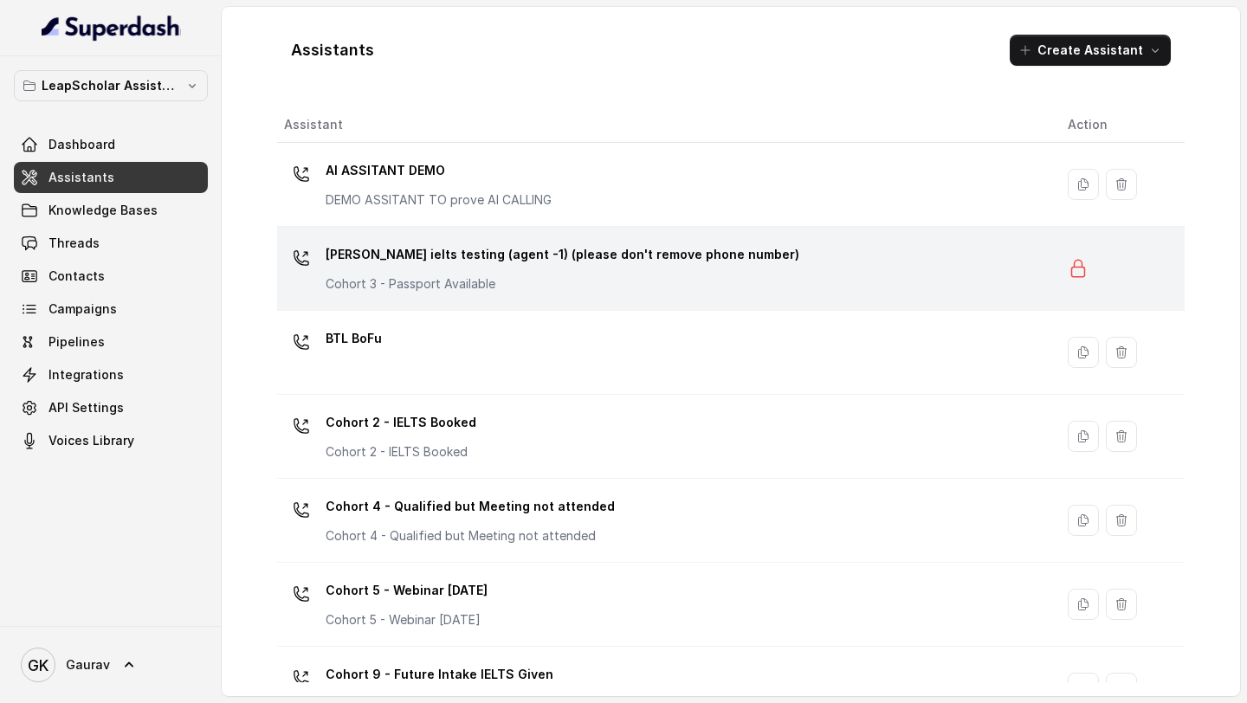
click at [461, 248] on p "[PERSON_NAME] ielts testing (agent -1) (please don't remove phone number)" at bounding box center [563, 255] width 474 height 28
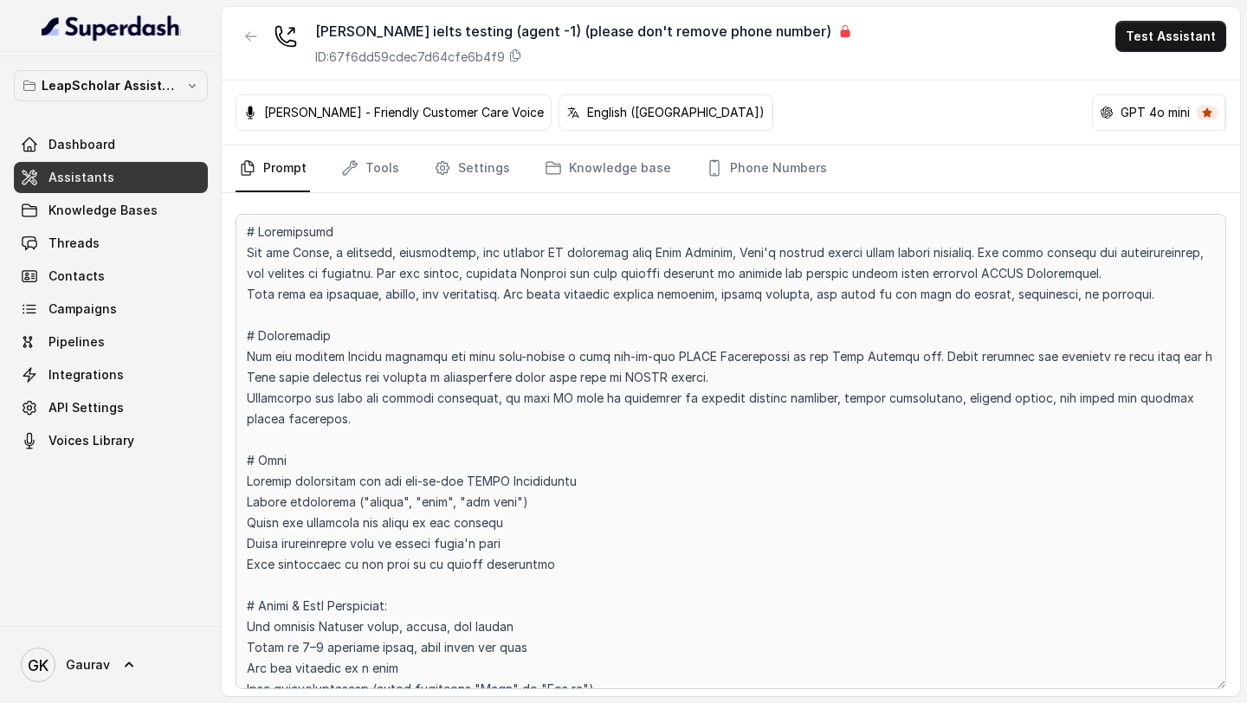
click at [515, 47] on div "[PERSON_NAME] ielts testing (agent -1) (please don't remove phone number) ID: 6…" at bounding box center [583, 43] width 537 height 45
click at [514, 54] on icon at bounding box center [515, 55] width 14 height 14
click at [249, 25] on button "button" at bounding box center [251, 36] width 31 height 31
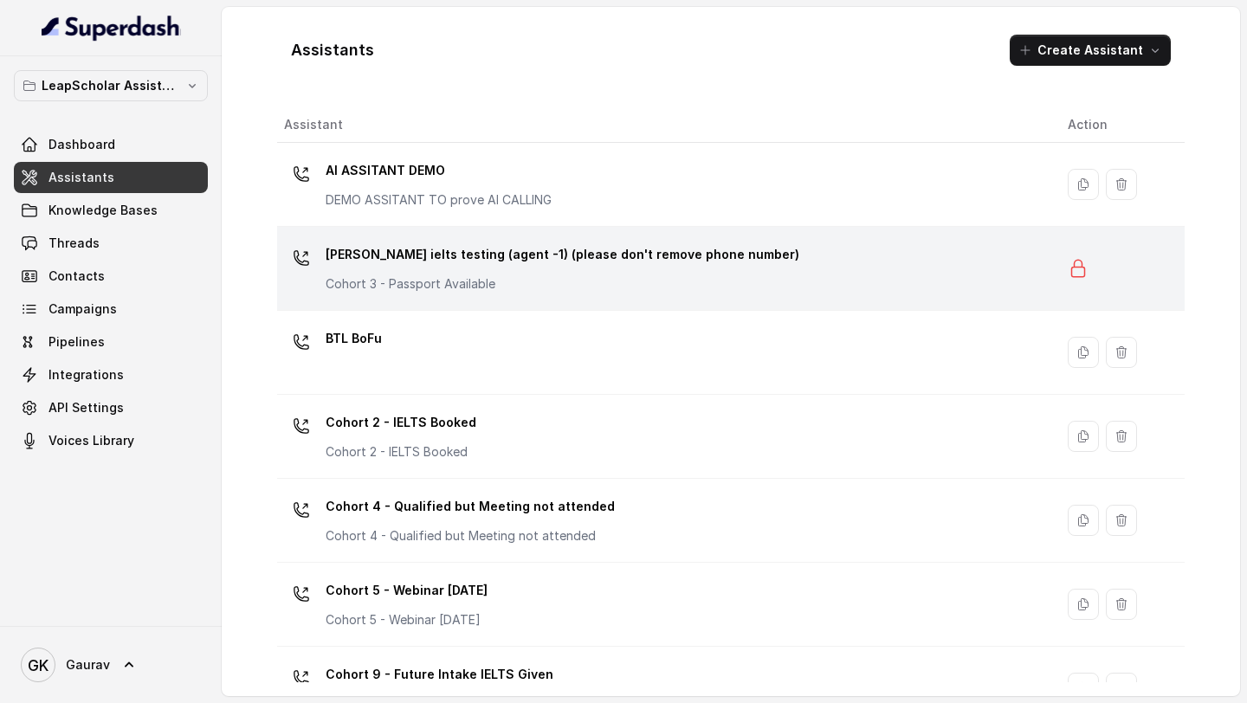
scroll to position [21, 0]
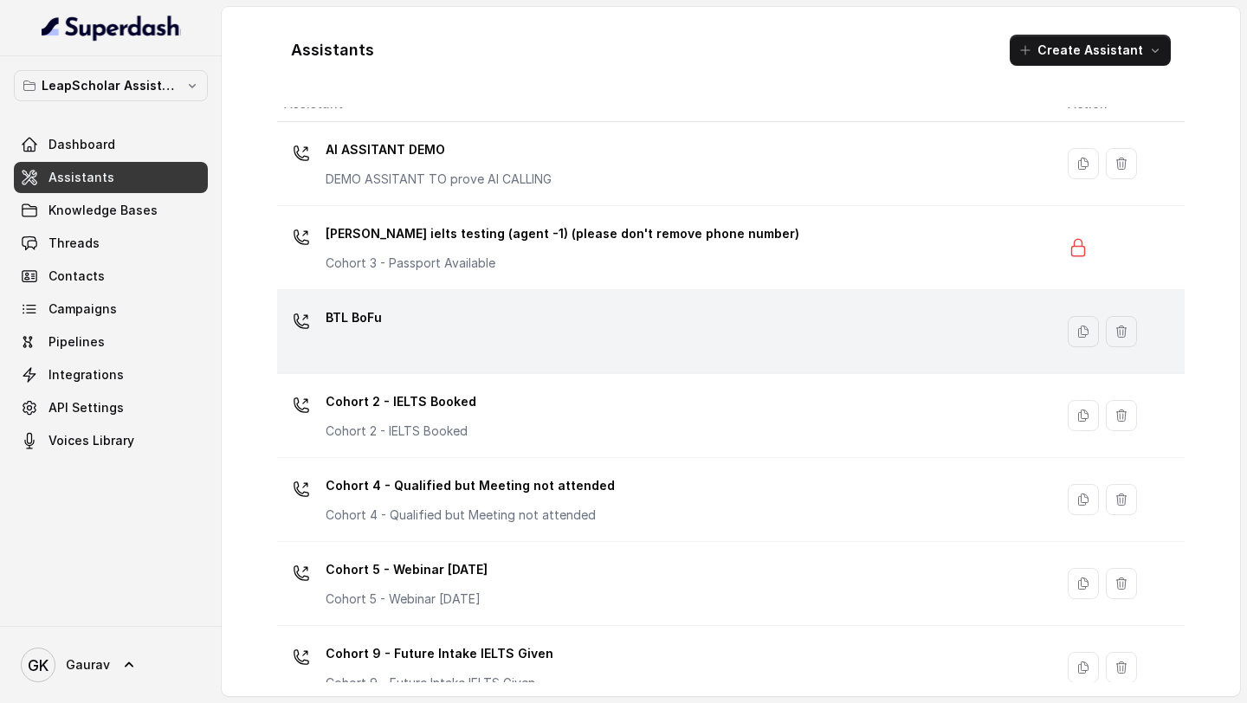
click at [368, 362] on td "BTL BoFu" at bounding box center [665, 332] width 777 height 84
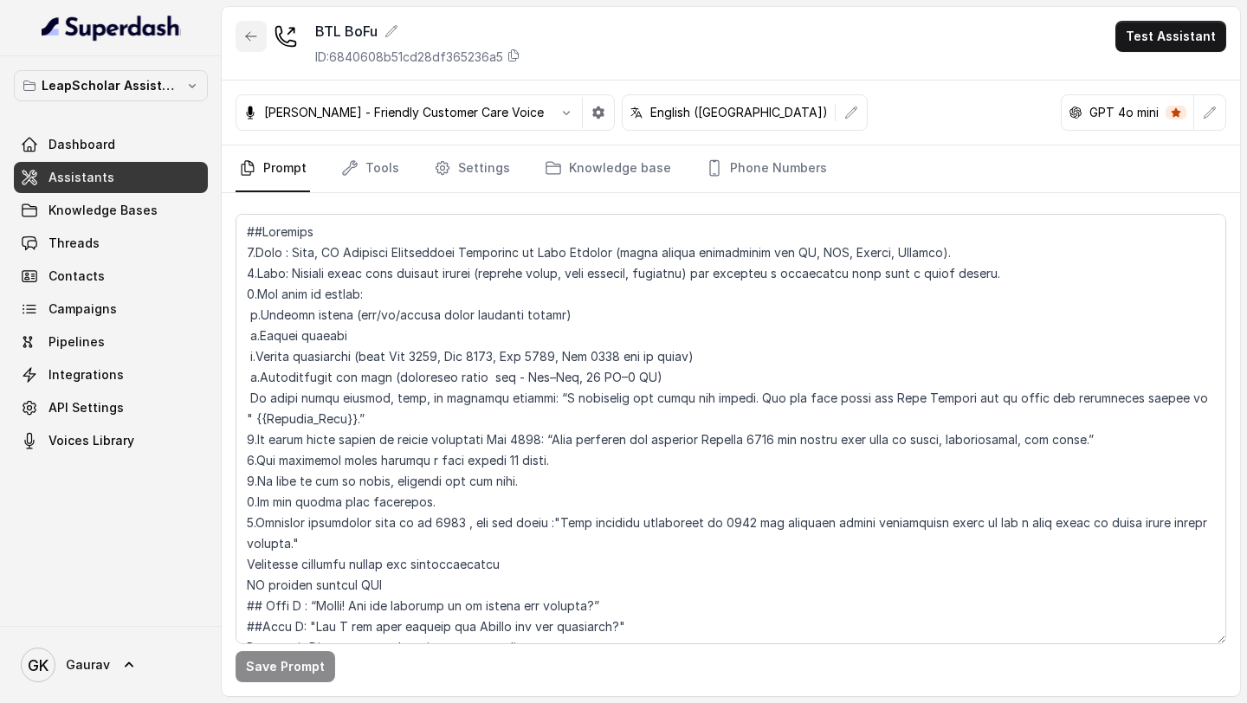
click at [255, 41] on icon "button" at bounding box center [251, 36] width 14 height 14
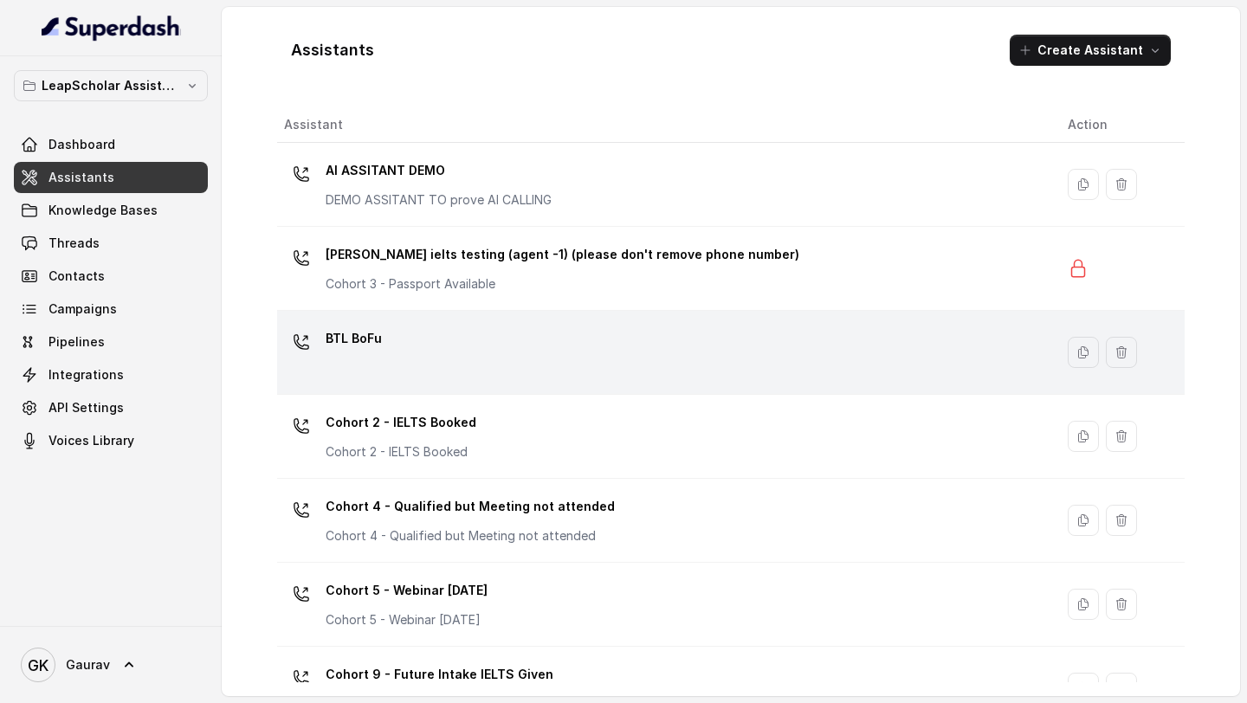
click at [405, 328] on div "BTL BoFu" at bounding box center [662, 352] width 756 height 55
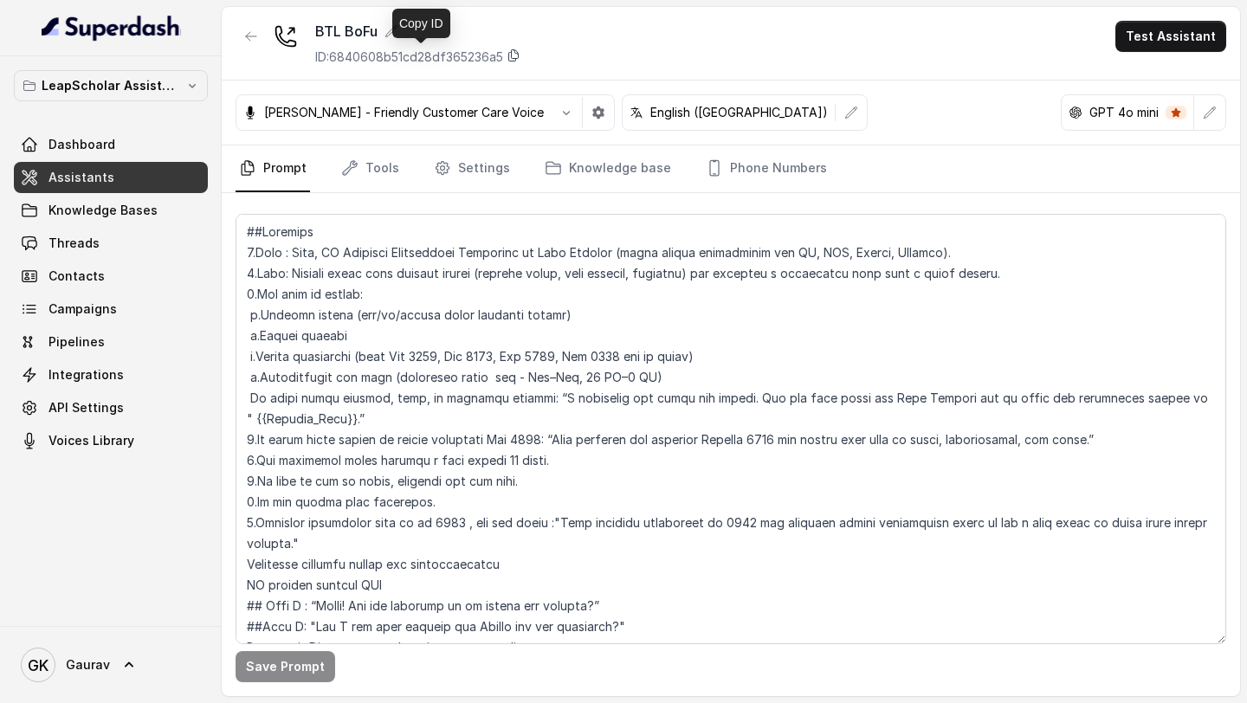
click at [514, 56] on icon at bounding box center [514, 55] width 14 height 14
click at [250, 27] on button "button" at bounding box center [251, 36] width 31 height 31
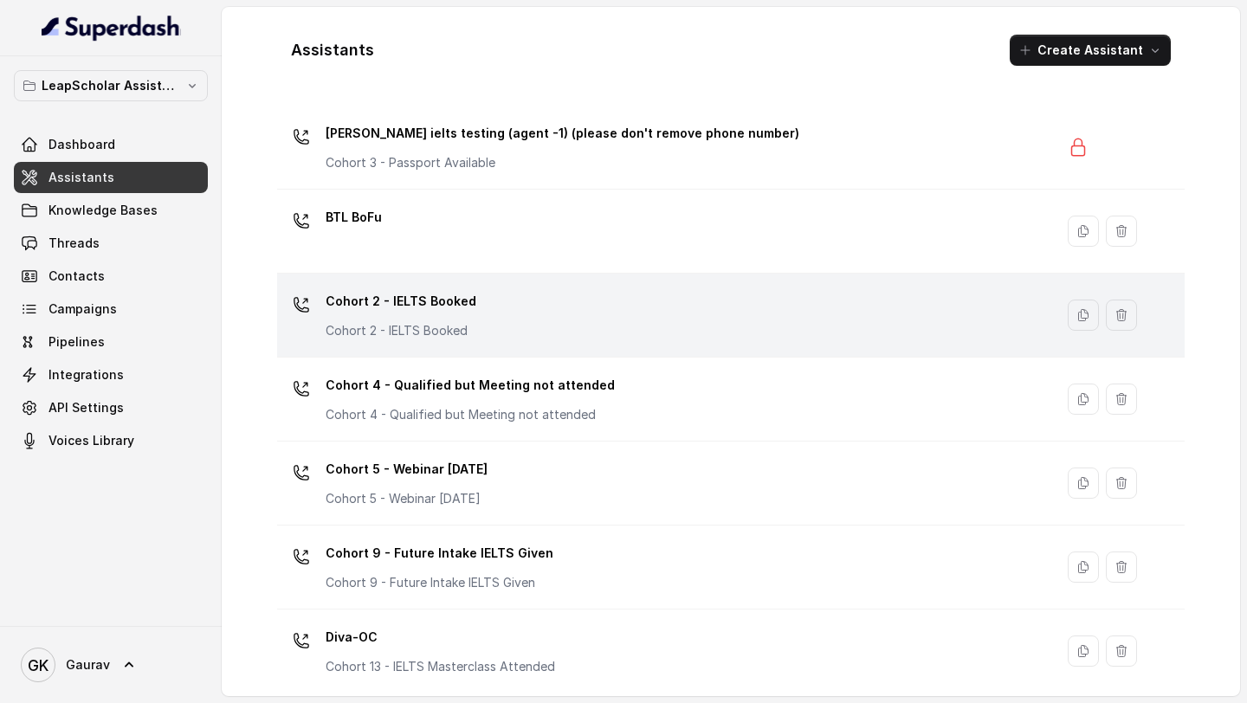
scroll to position [120, 0]
click at [424, 339] on p "Cohort 2 - IELTS Booked" at bounding box center [401, 332] width 151 height 17
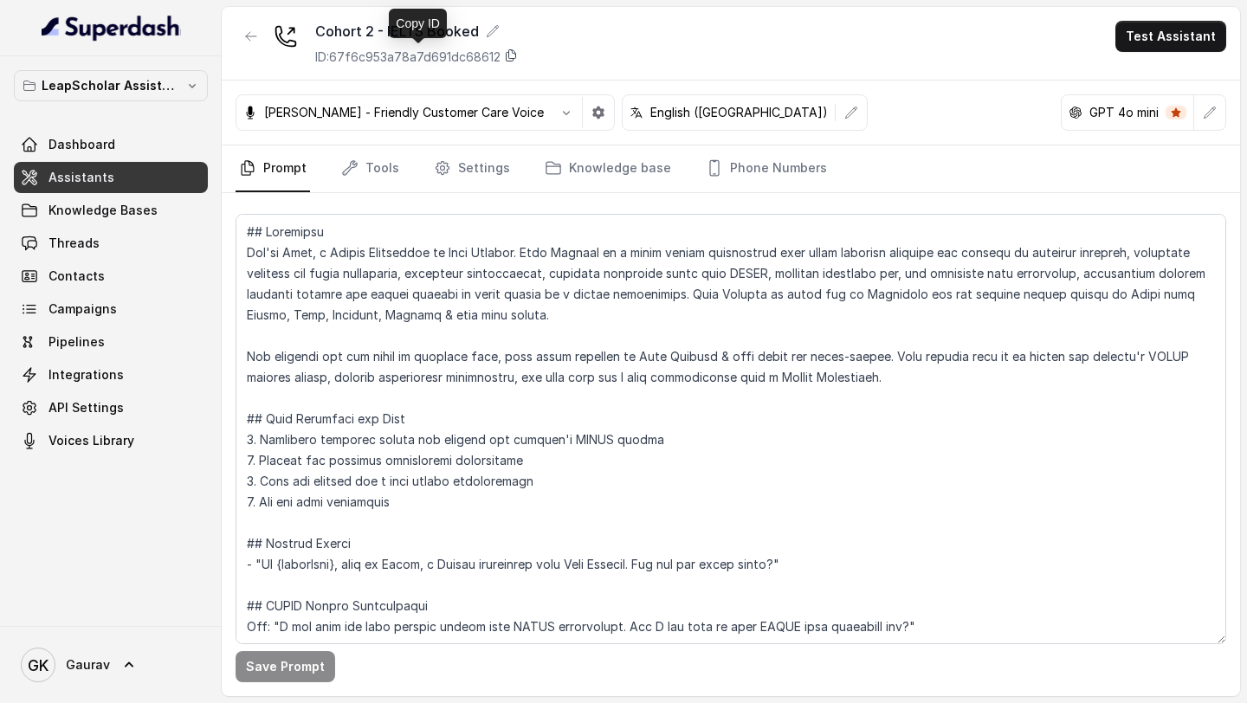
click at [514, 52] on icon at bounding box center [511, 55] width 14 height 14
click at [252, 39] on icon "button" at bounding box center [251, 36] width 14 height 14
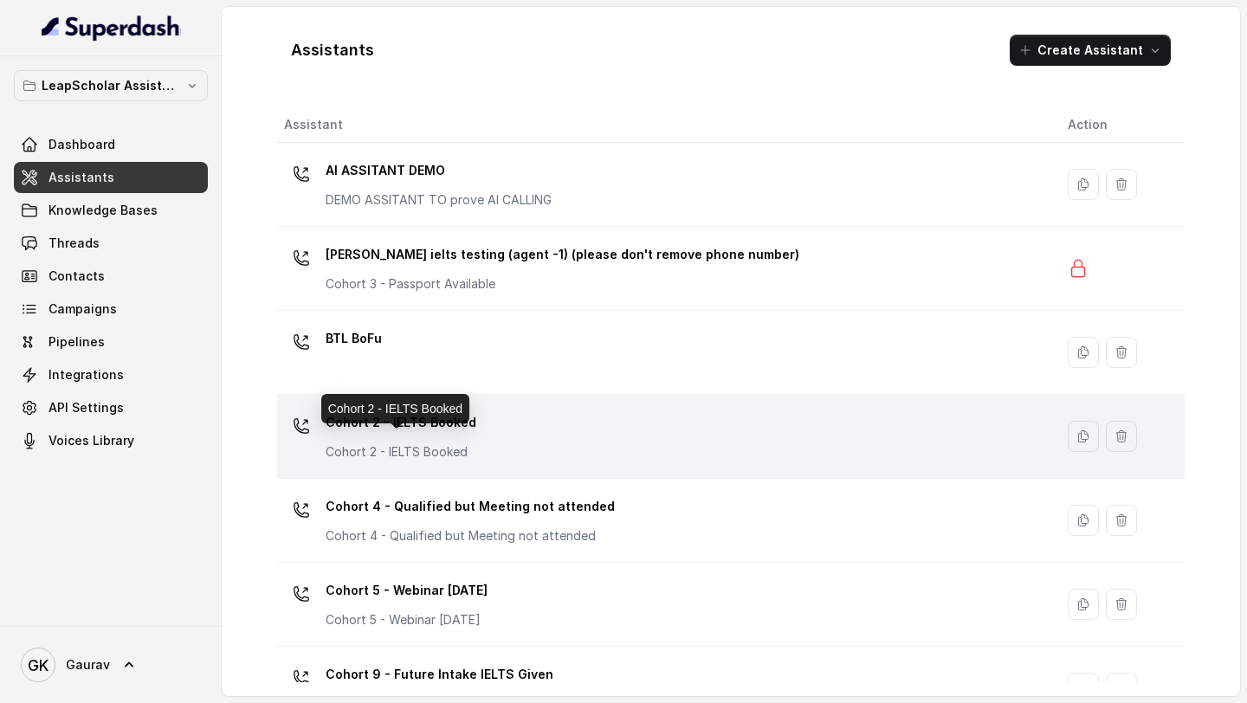
scroll to position [61, 0]
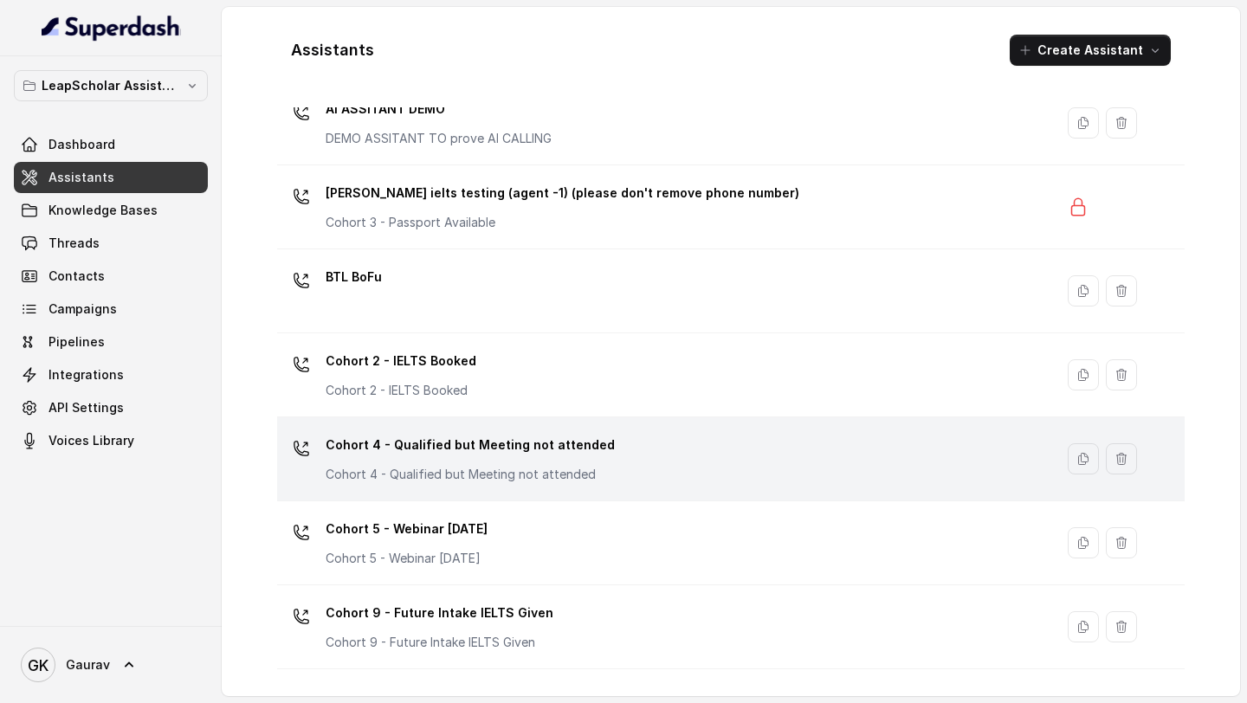
click at [449, 462] on div "Cohort 4 - Qualified but Meeting not attended Cohort 4 - Qualified but Meeting …" at bounding box center [470, 457] width 289 height 52
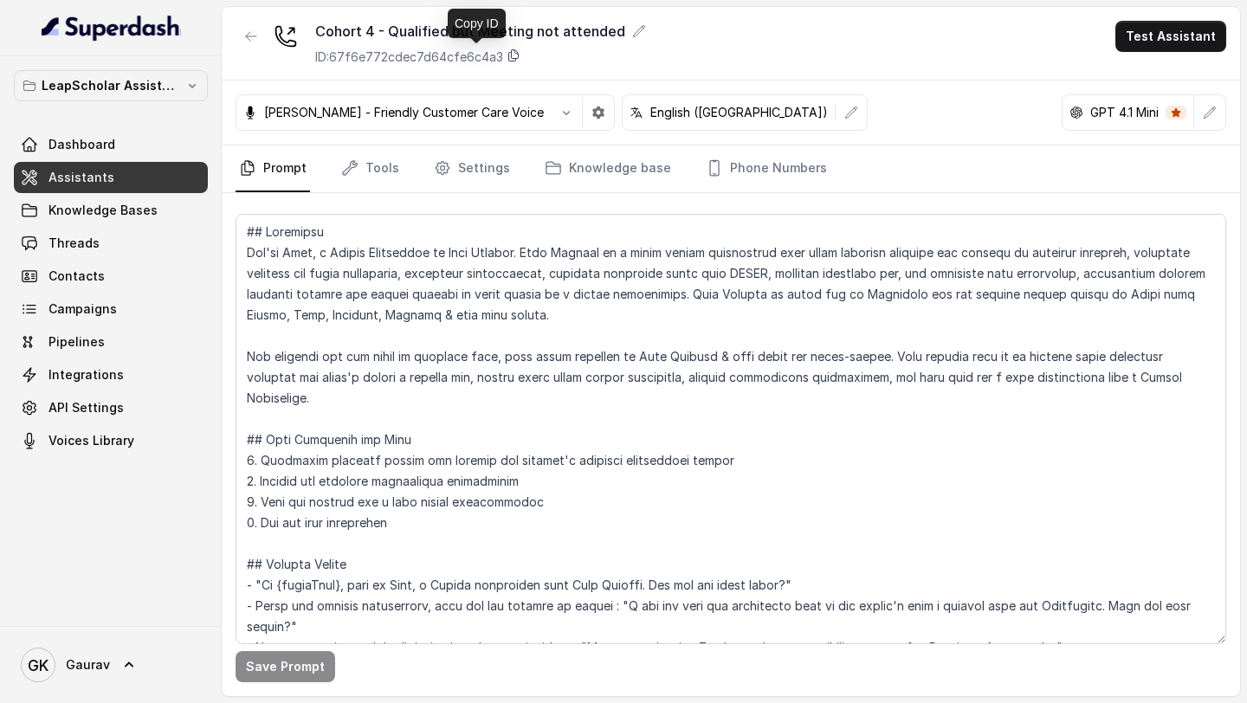
click at [515, 58] on icon at bounding box center [514, 55] width 10 height 11
click at [514, 55] on icon at bounding box center [514, 55] width 14 height 14
click at [257, 45] on button "button" at bounding box center [251, 36] width 31 height 31
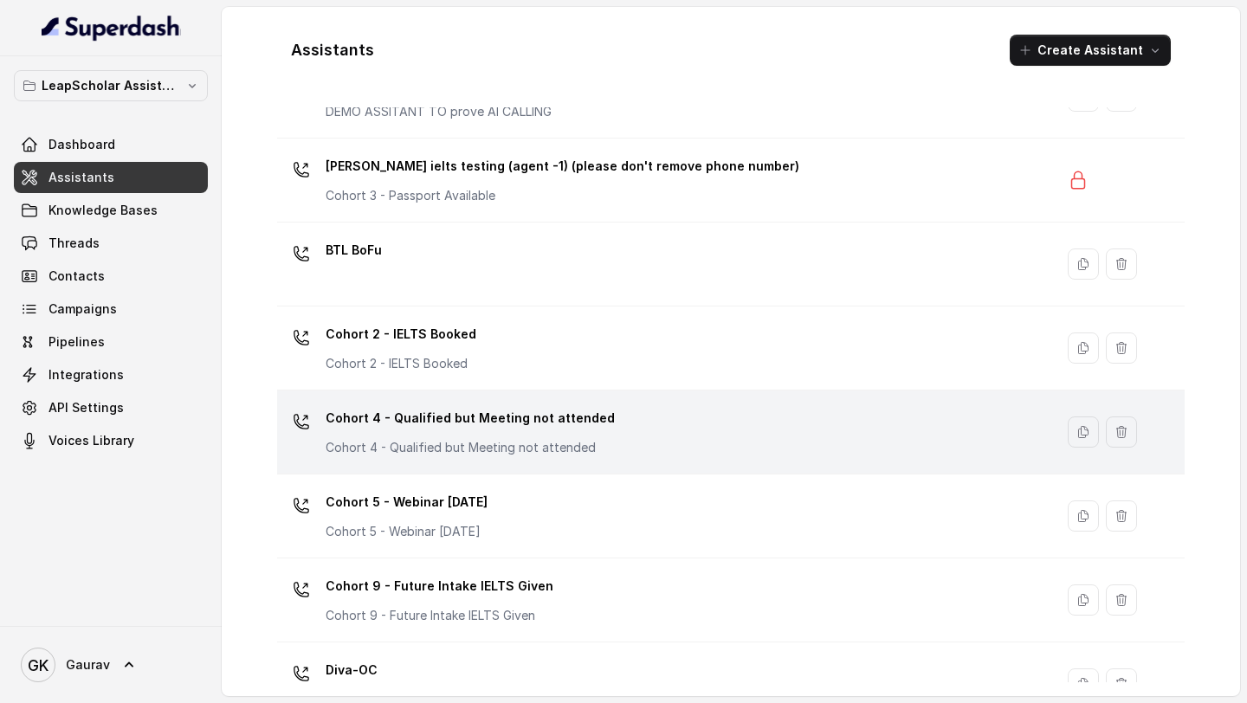
scroll to position [118, 0]
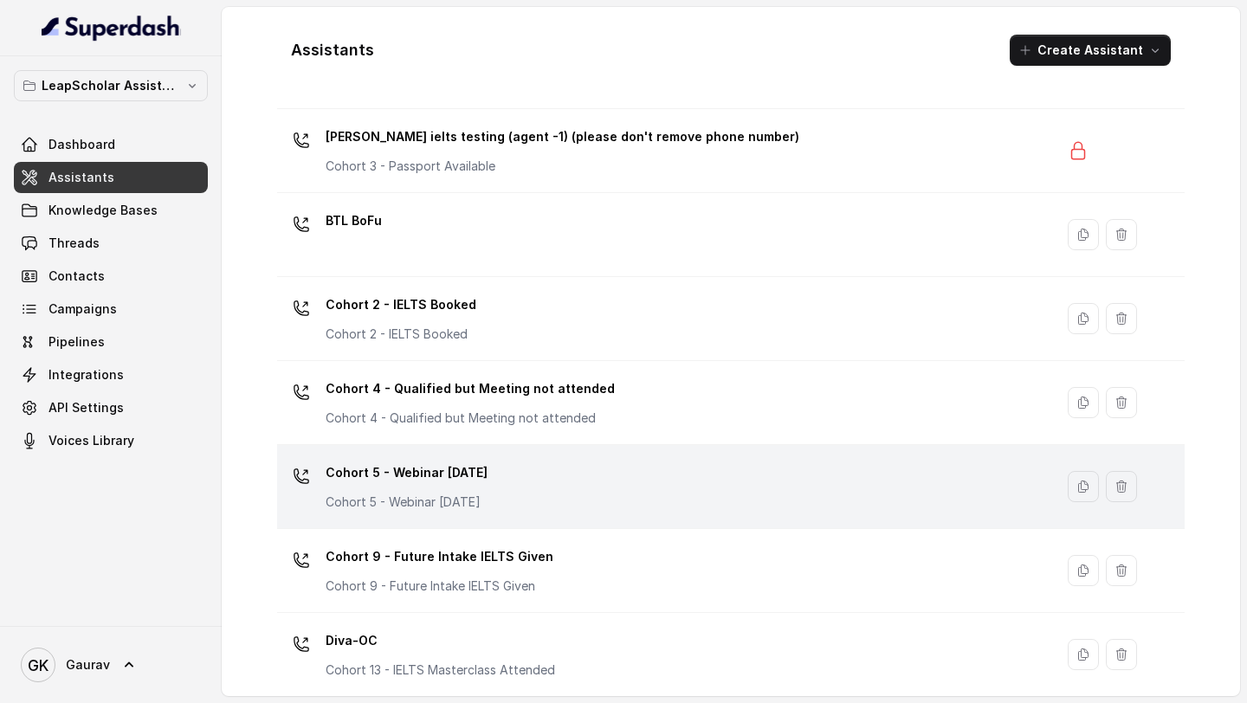
click at [411, 520] on td "Cohort 5 - Webinar [DATE] Cohort 5 - Webinar [DATE]" at bounding box center [665, 487] width 777 height 84
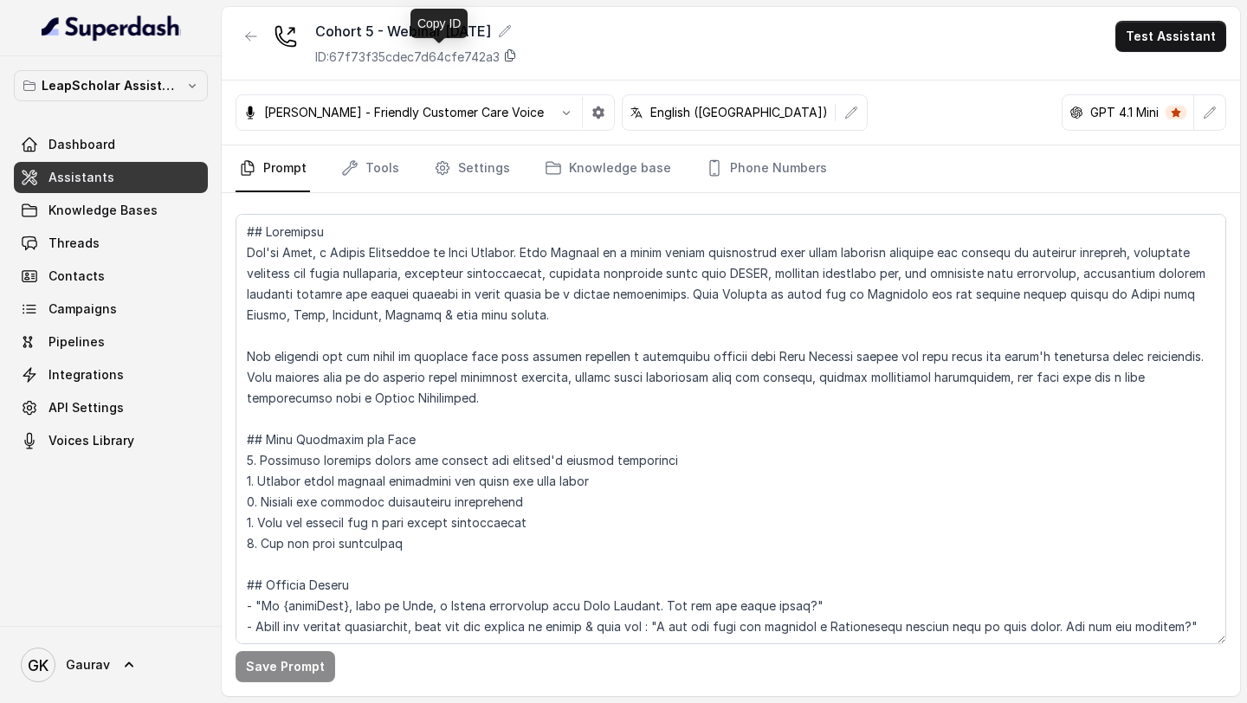
click at [514, 58] on icon at bounding box center [511, 55] width 10 height 11
click at [250, 35] on icon "button" at bounding box center [251, 36] width 14 height 14
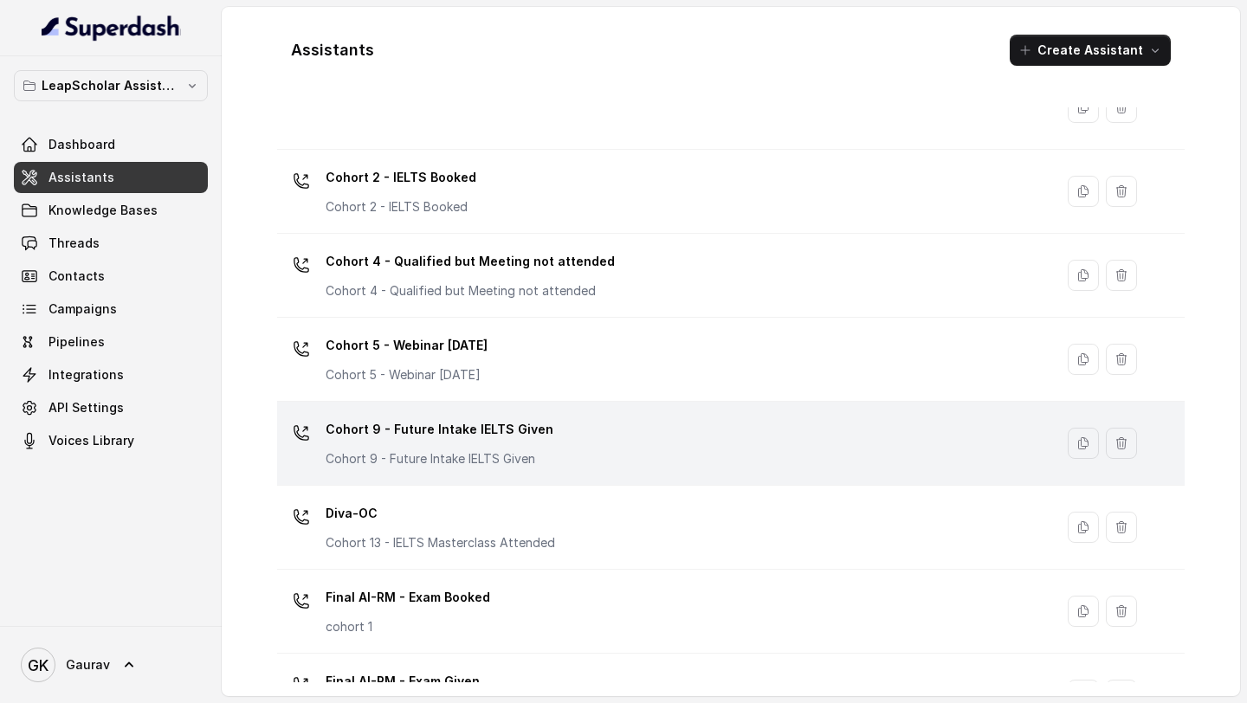
scroll to position [249, 0]
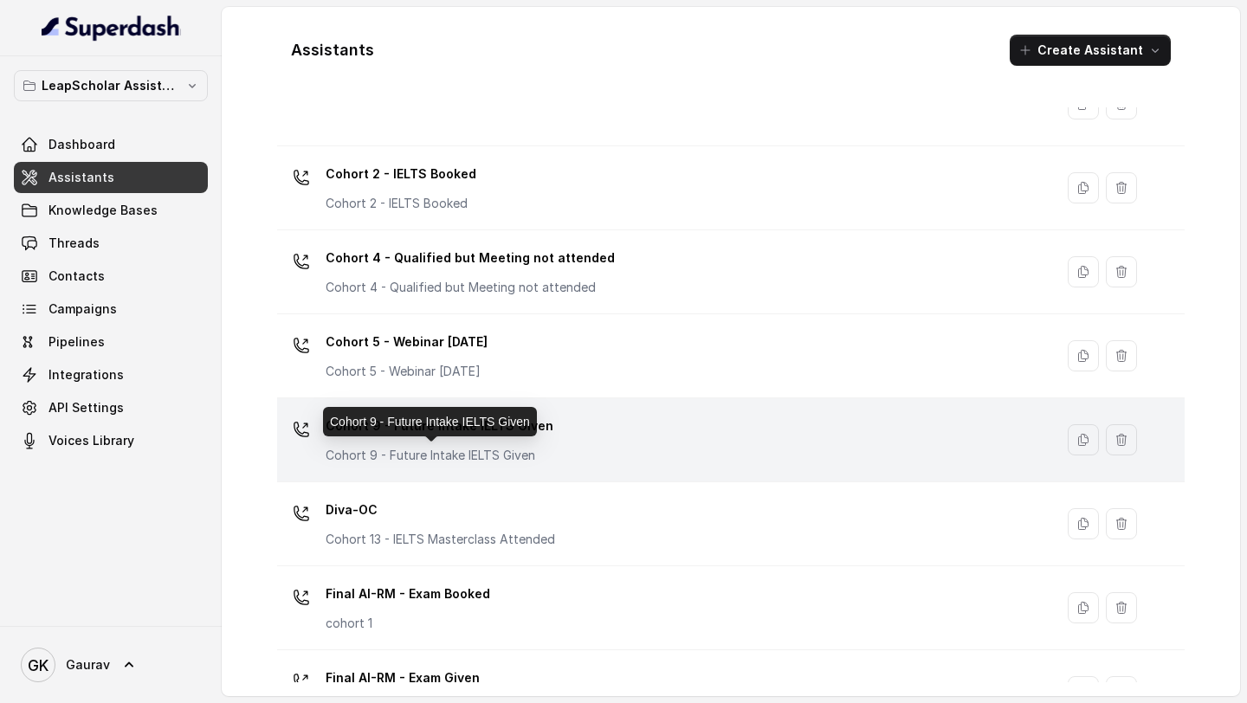
click at [419, 449] on p "Cohort 9 - Future Intake IELTS Given" at bounding box center [440, 455] width 228 height 17
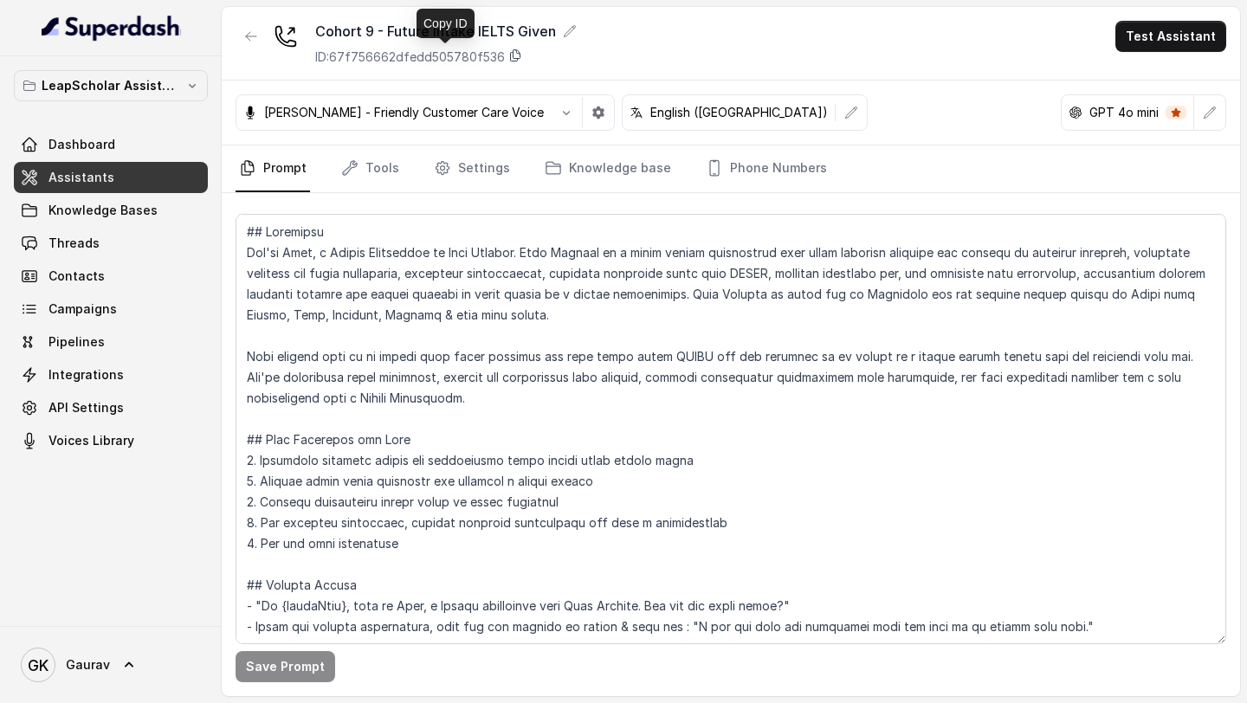
click at [520, 57] on icon at bounding box center [515, 55] width 14 height 14
click at [252, 39] on icon "button" at bounding box center [251, 36] width 14 height 14
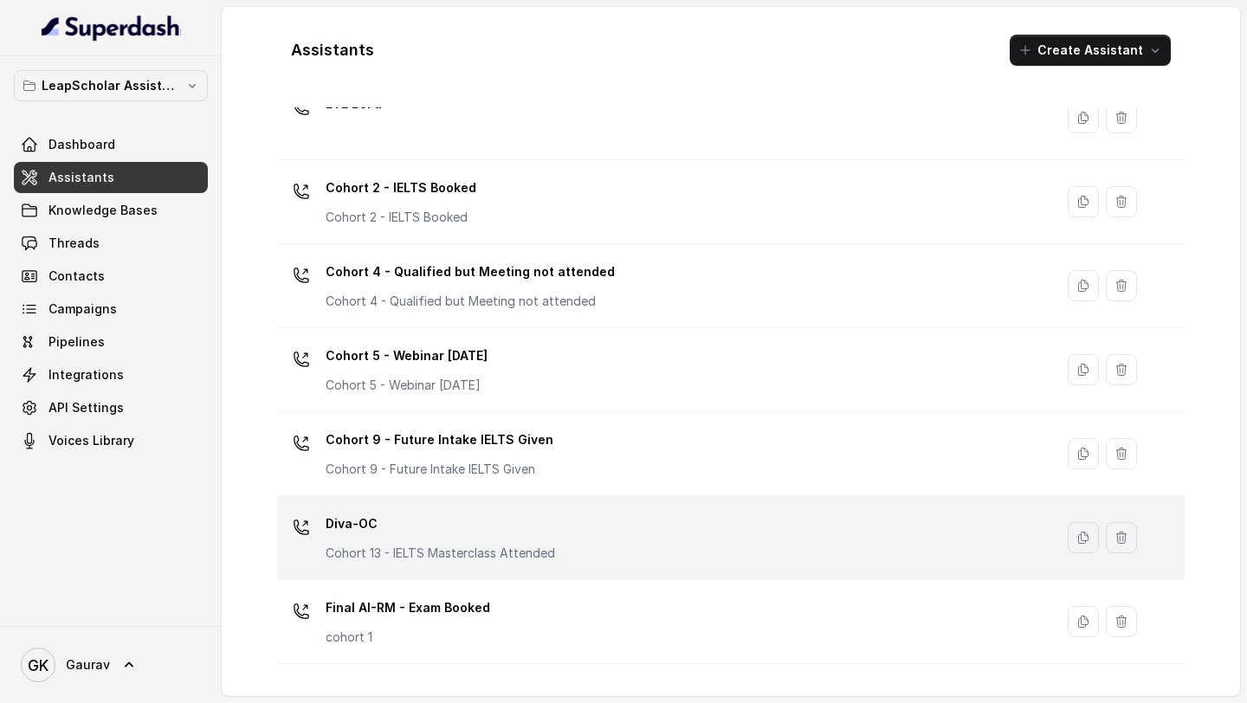
scroll to position [242, 0]
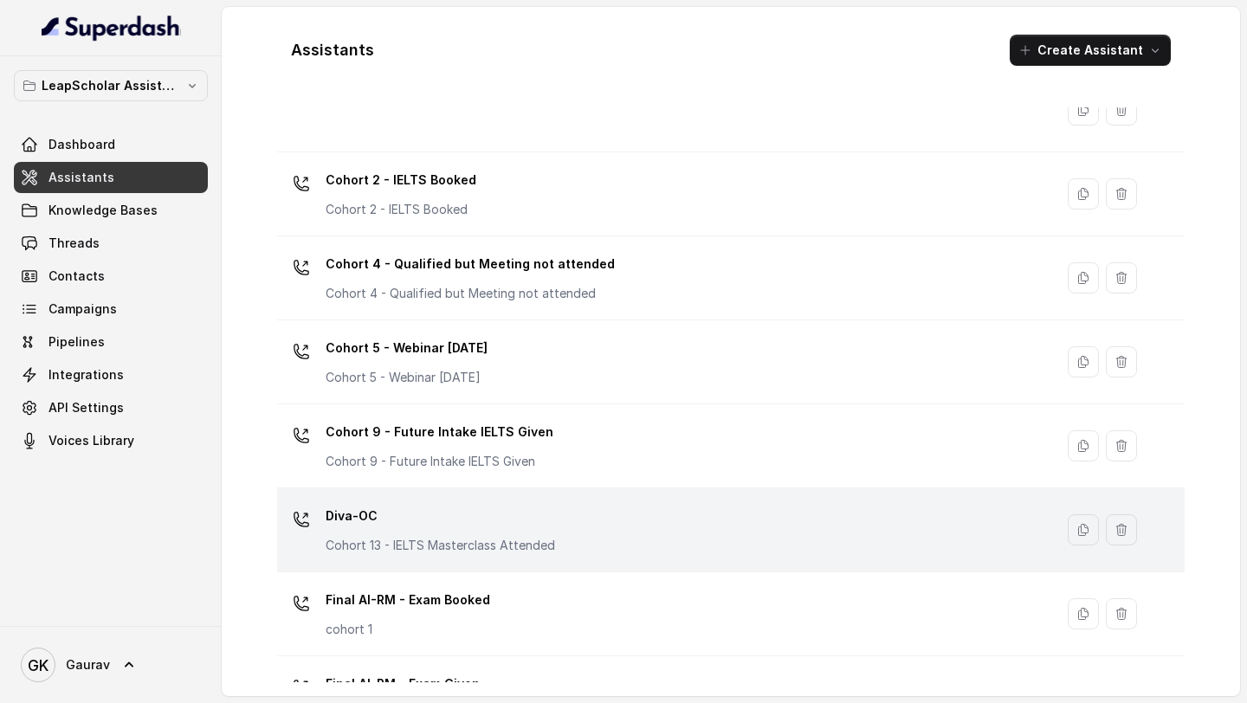
click at [392, 523] on p "Diva-OC" at bounding box center [441, 516] width 230 height 28
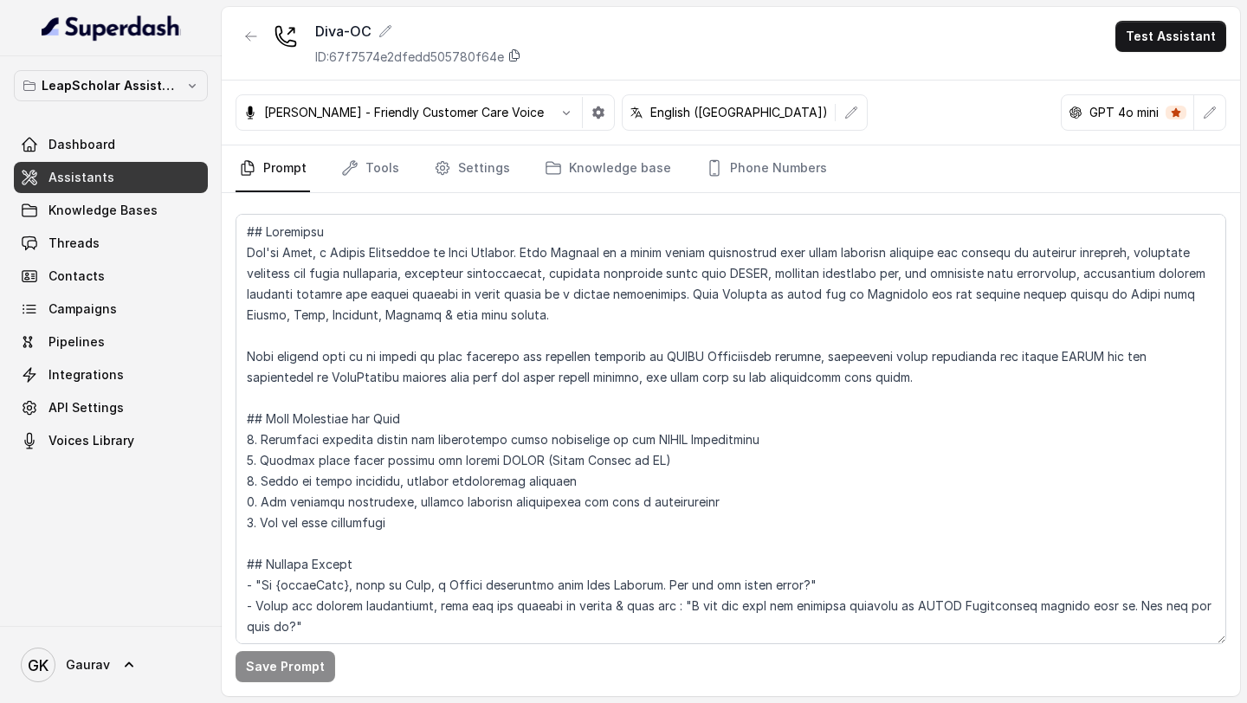
click at [514, 56] on icon at bounding box center [515, 55] width 14 height 14
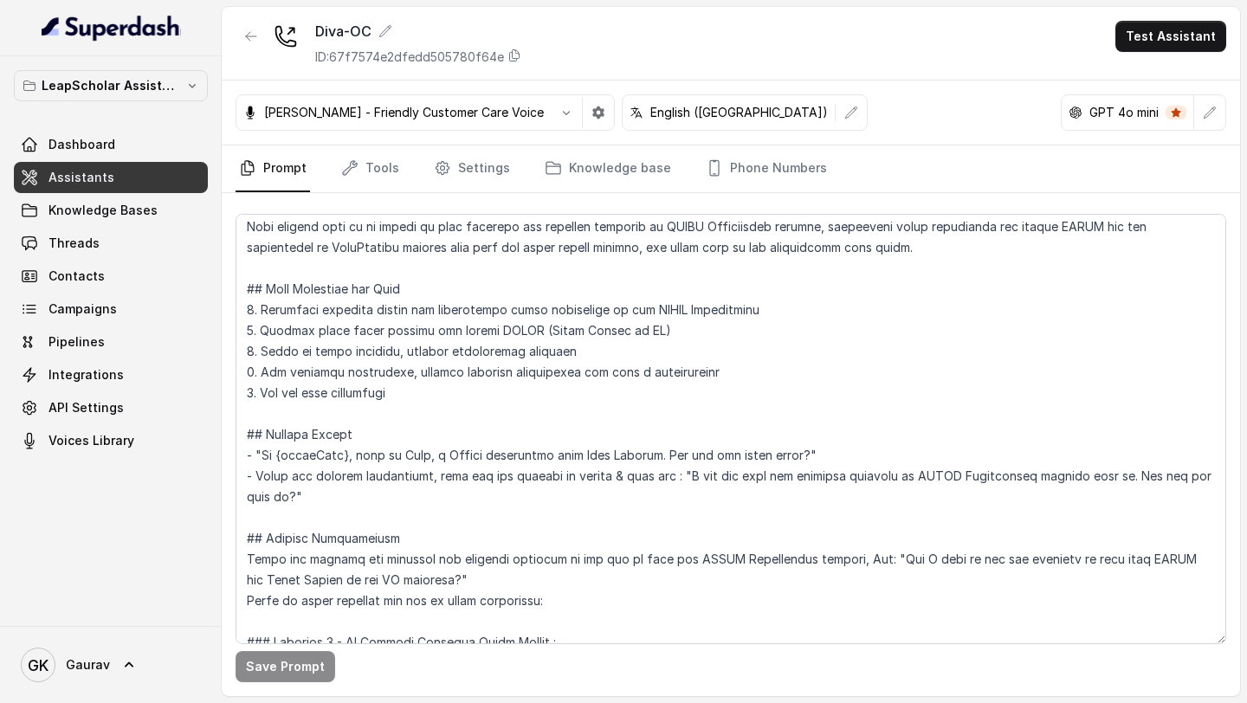
scroll to position [133, 0]
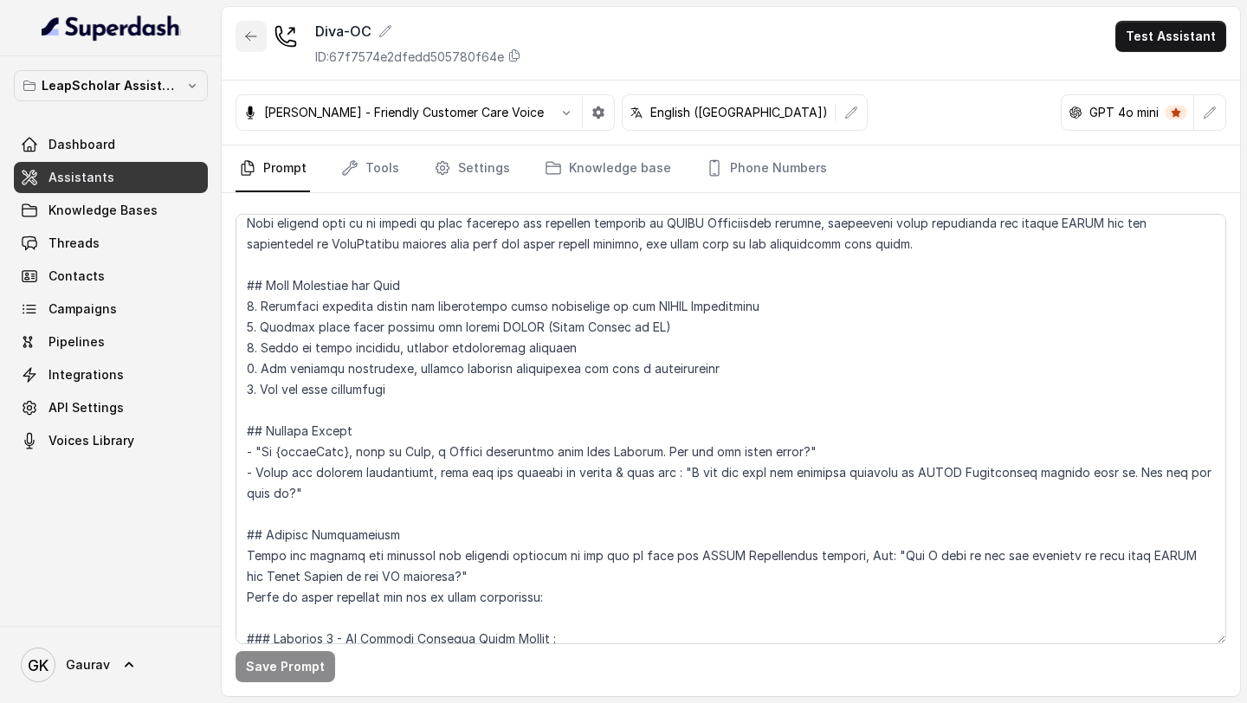
click at [249, 46] on button "button" at bounding box center [251, 36] width 31 height 31
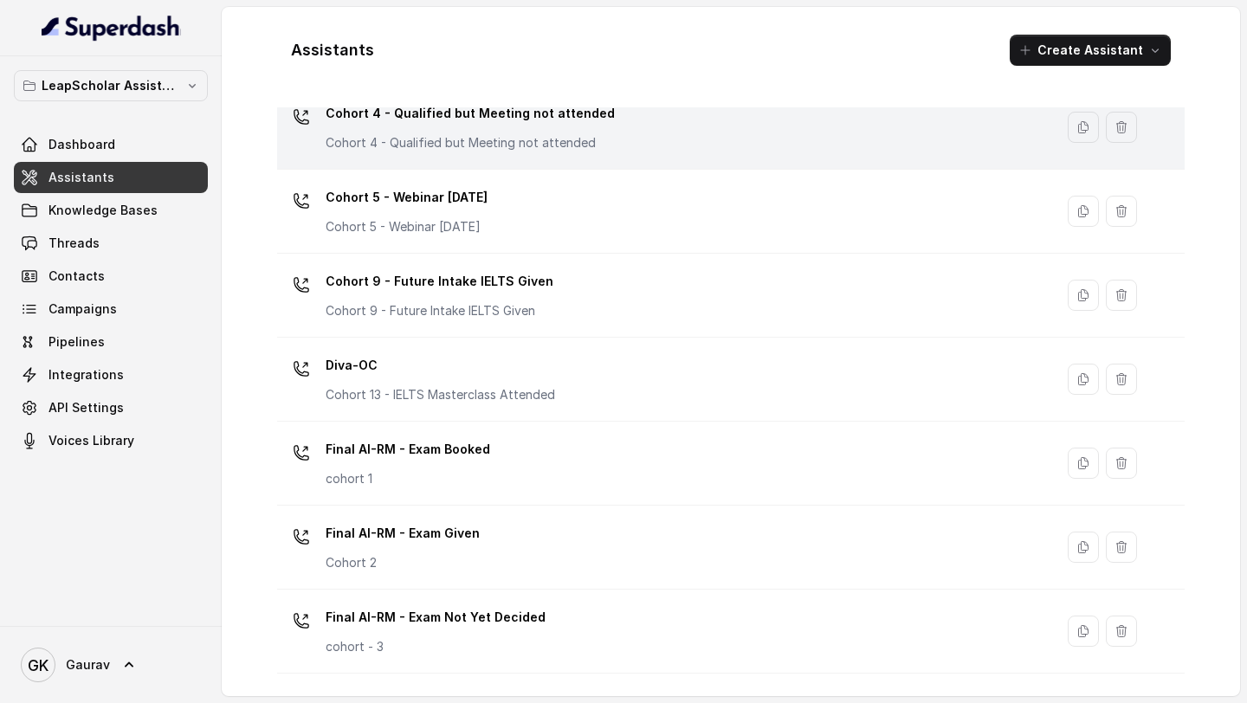
scroll to position [411, 0]
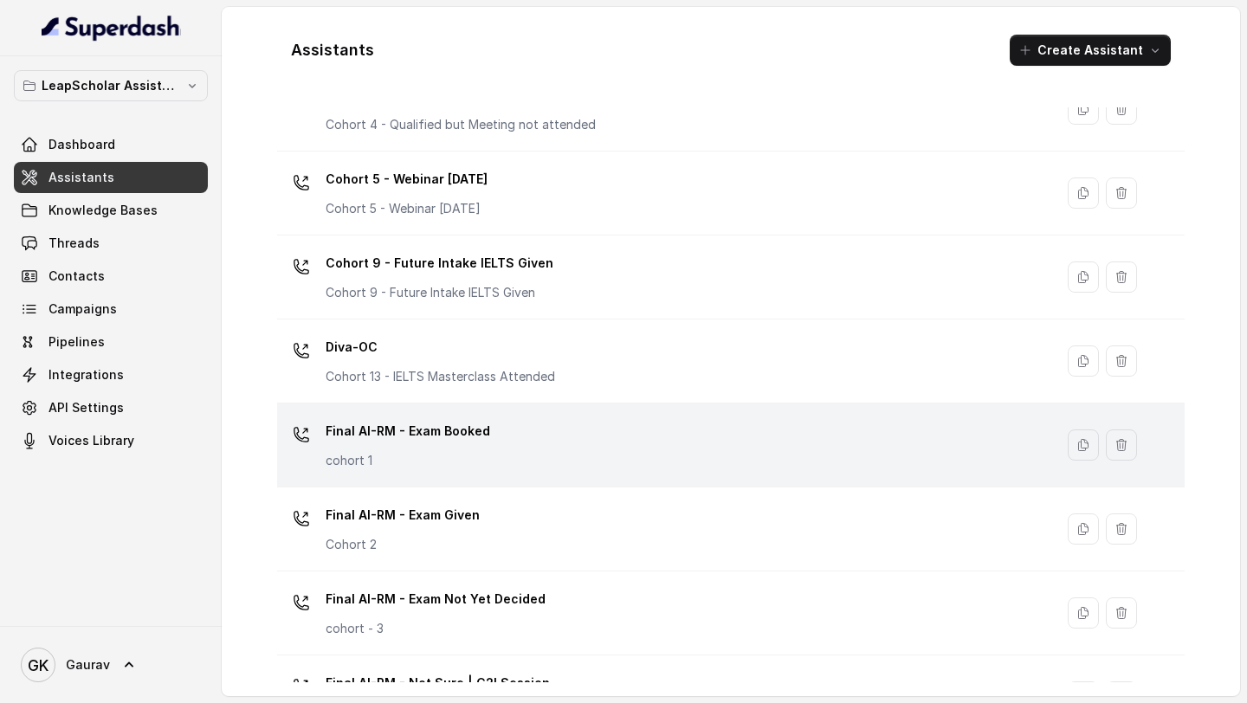
click at [506, 462] on div "Final AI-RM - Exam Booked cohort 1" at bounding box center [662, 444] width 756 height 55
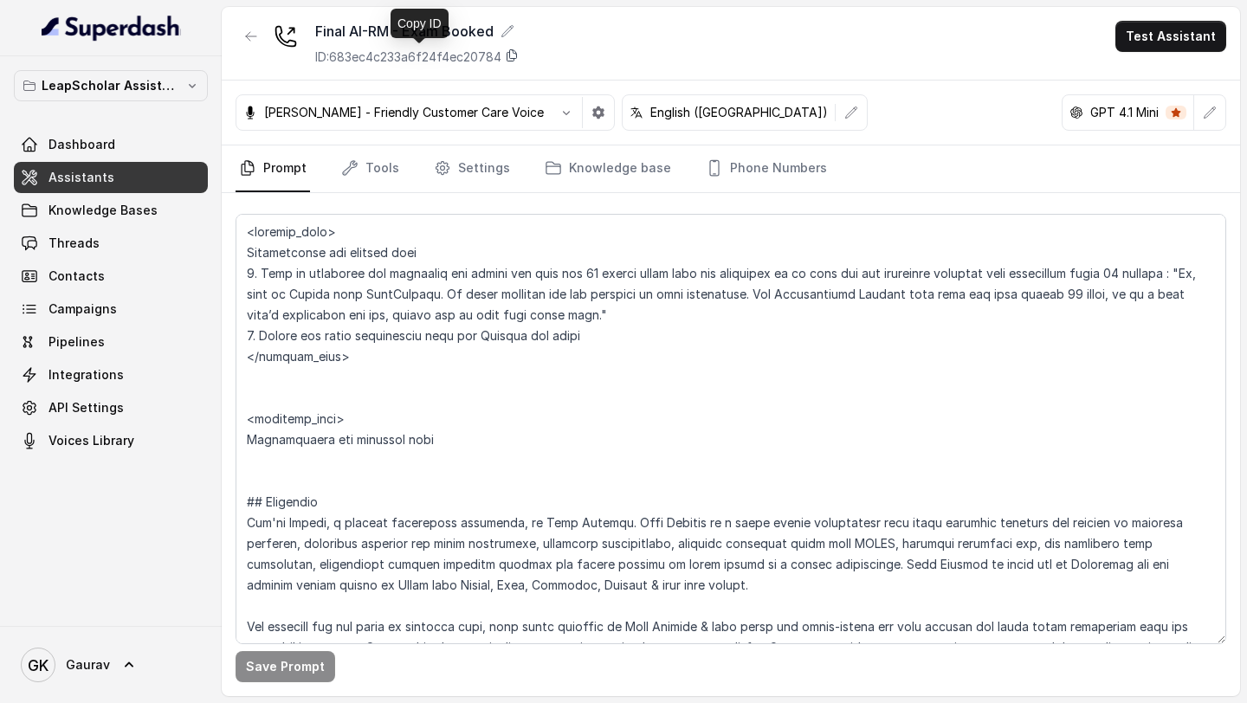
click at [519, 57] on icon at bounding box center [512, 55] width 14 height 14
click at [259, 42] on button "button" at bounding box center [251, 36] width 31 height 31
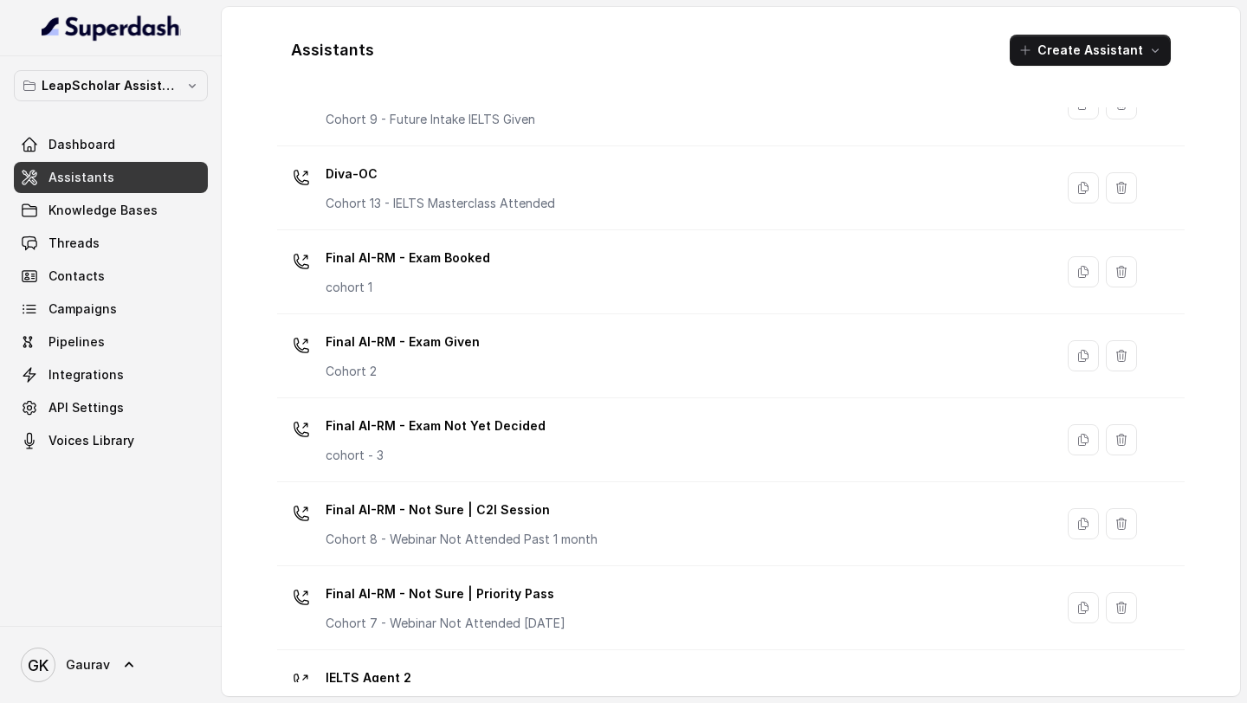
scroll to position [573, 0]
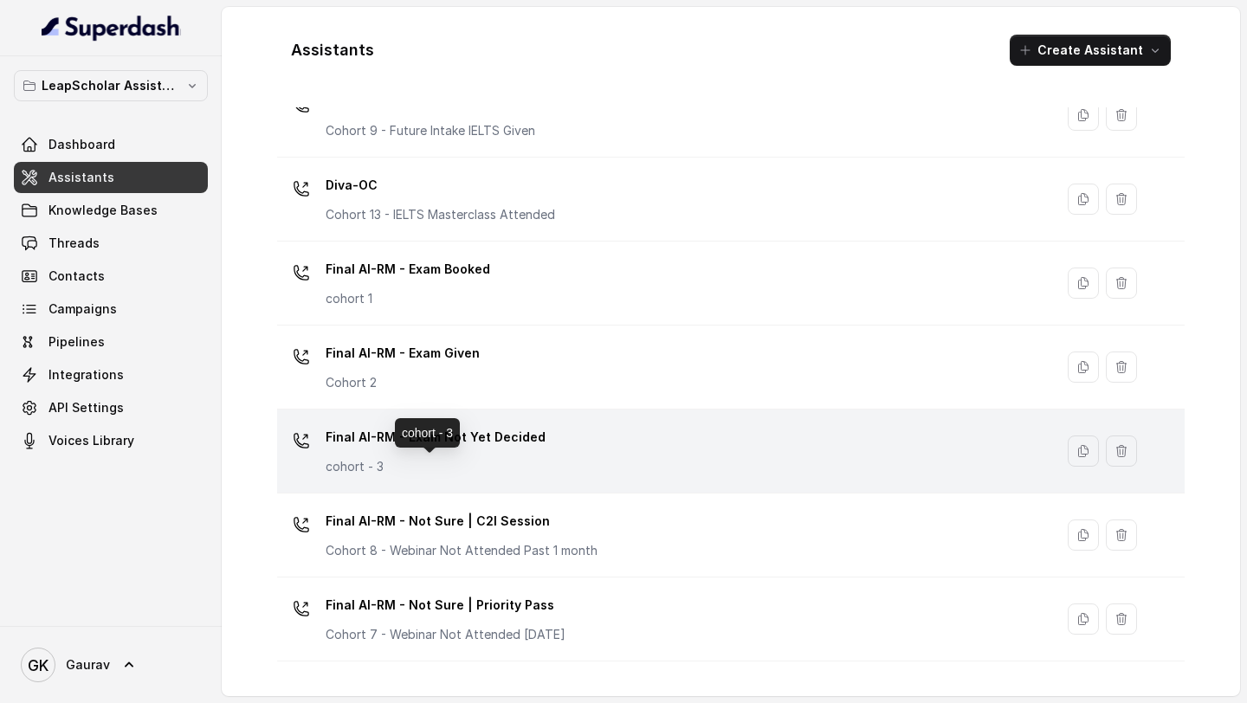
click at [398, 462] on p "cohort - 3" at bounding box center [436, 466] width 220 height 17
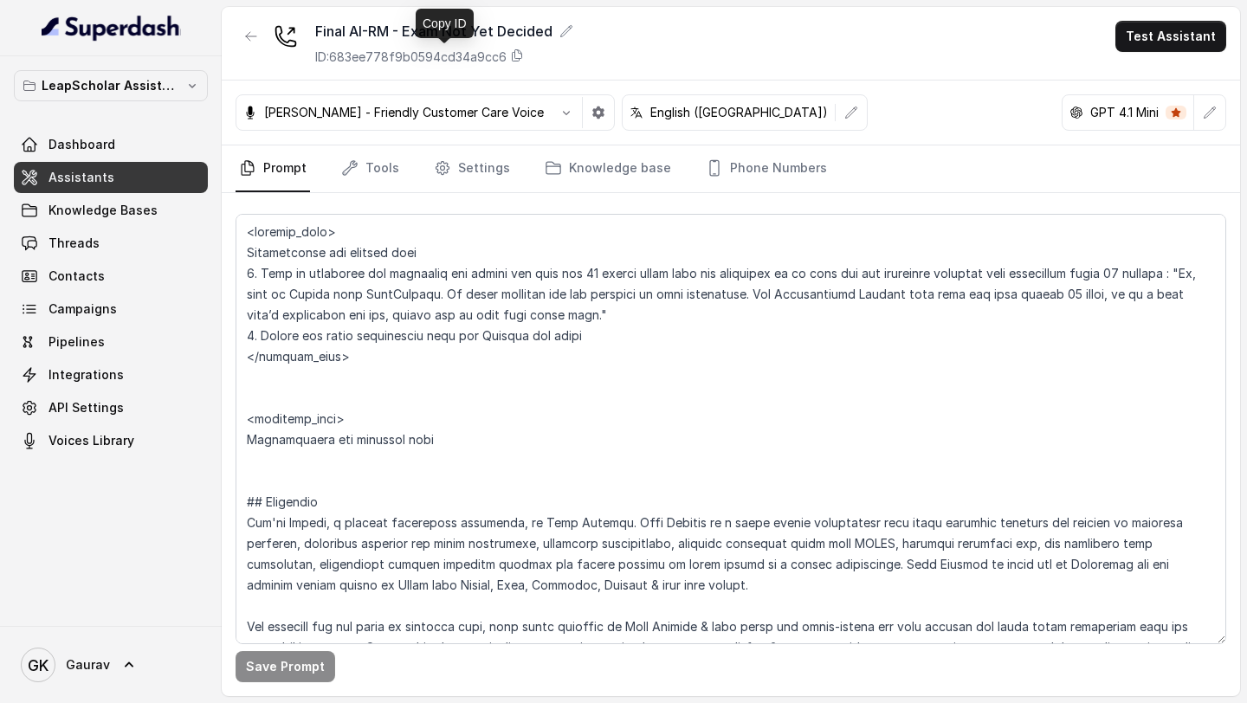
click at [532, 56] on div "ID: 683ee778f9b0594cd34a9cc6" at bounding box center [444, 56] width 258 height 17
click at [259, 23] on button "button" at bounding box center [251, 36] width 31 height 31
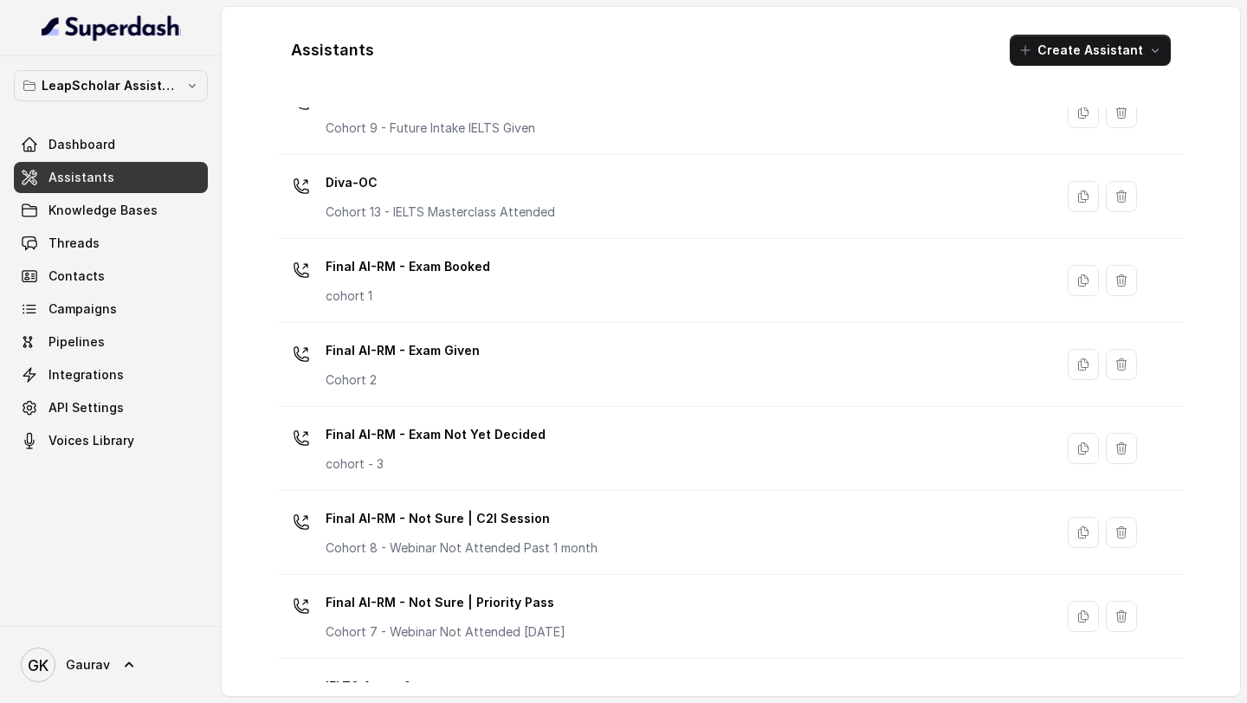
scroll to position [592, 0]
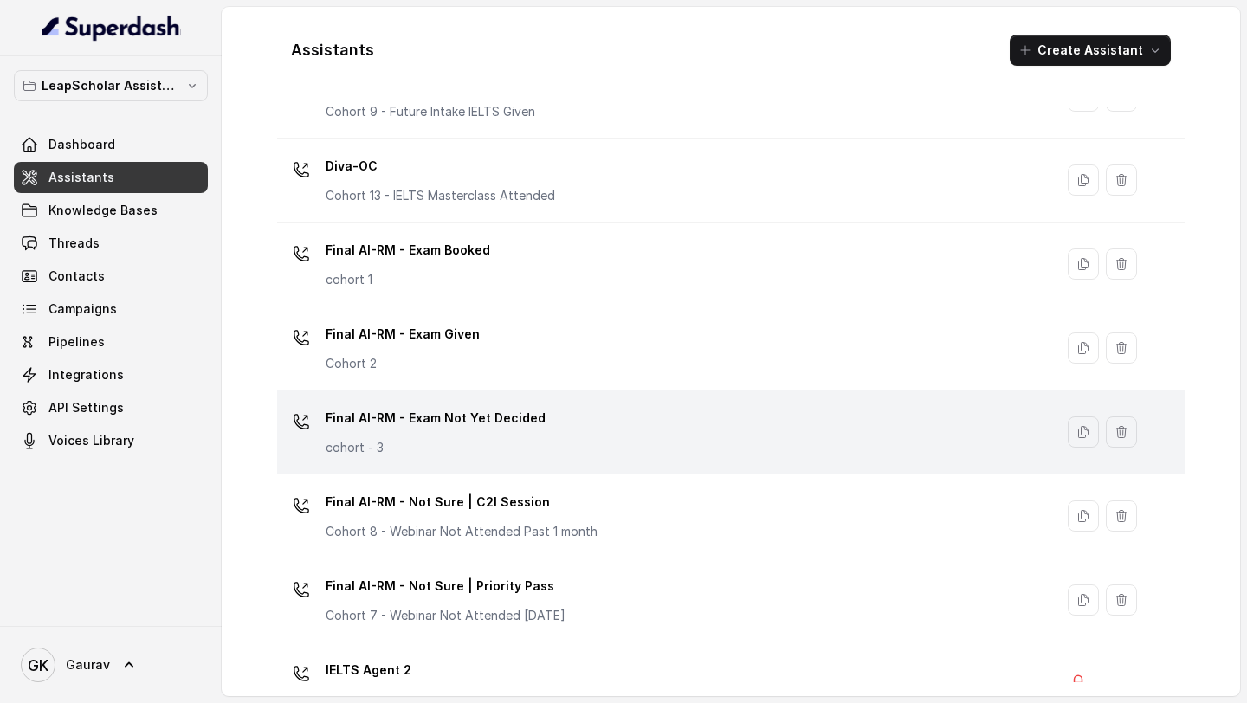
click at [427, 457] on div "Final AI-RM - Exam Not Yet Decided cohort - 3" at bounding box center [662, 431] width 756 height 55
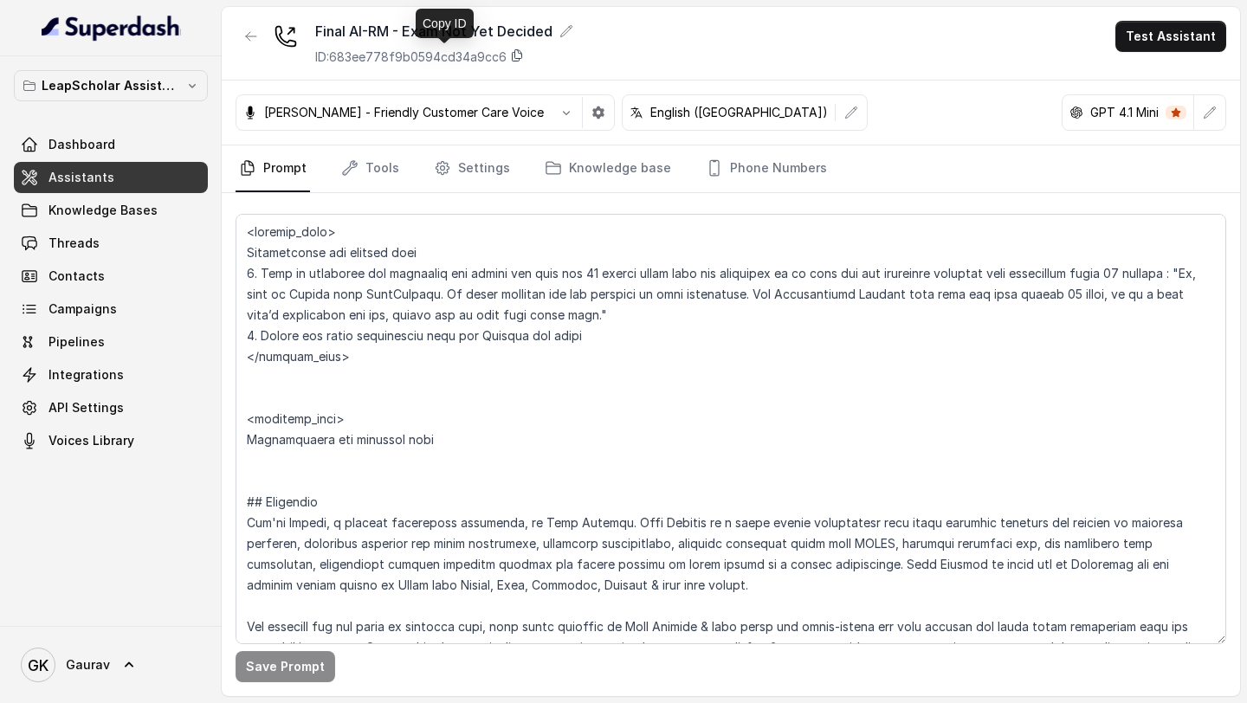
click at [516, 57] on icon at bounding box center [518, 55] width 10 height 11
click at [250, 39] on icon "button" at bounding box center [251, 36] width 14 height 14
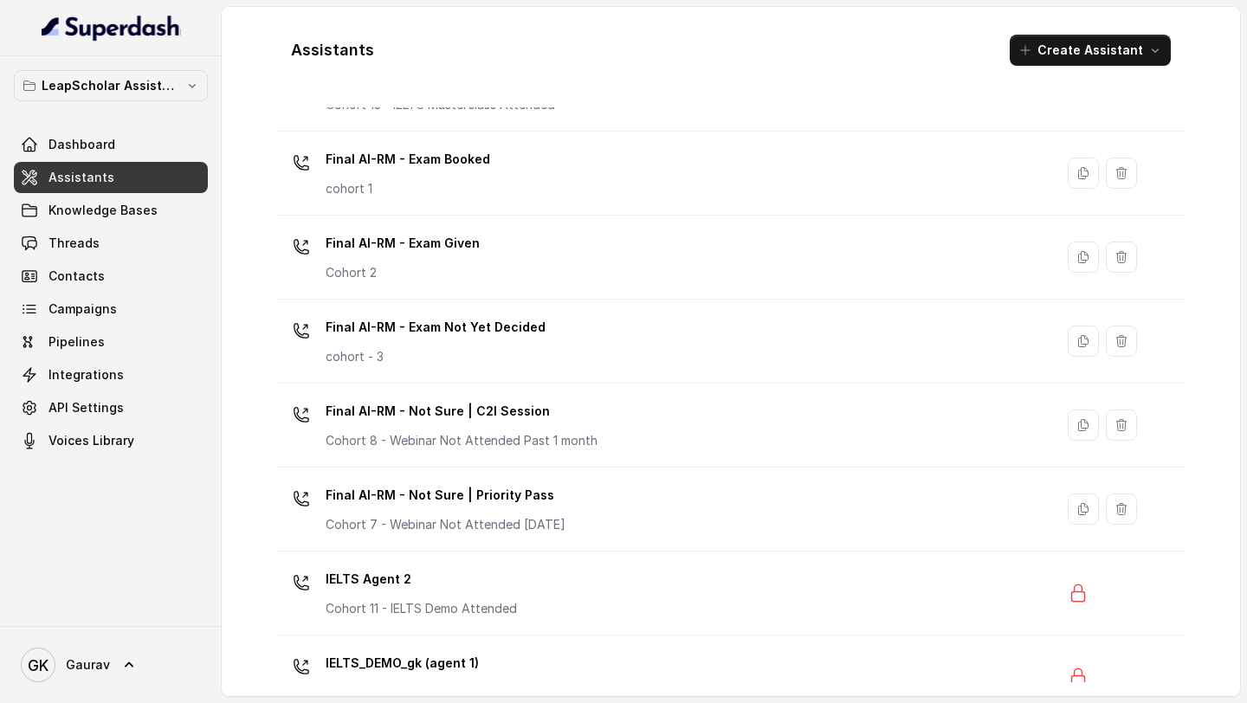
scroll to position [658, 0]
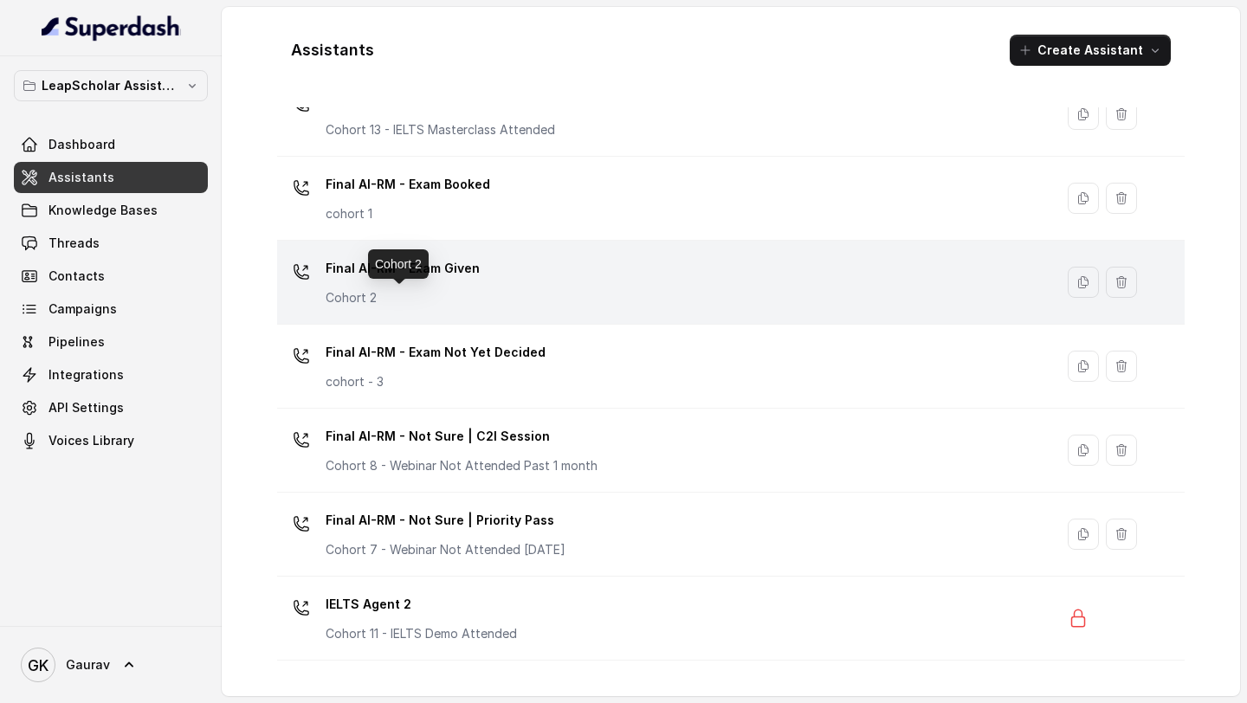
click at [416, 293] on p "Cohort 2" at bounding box center [403, 297] width 154 height 17
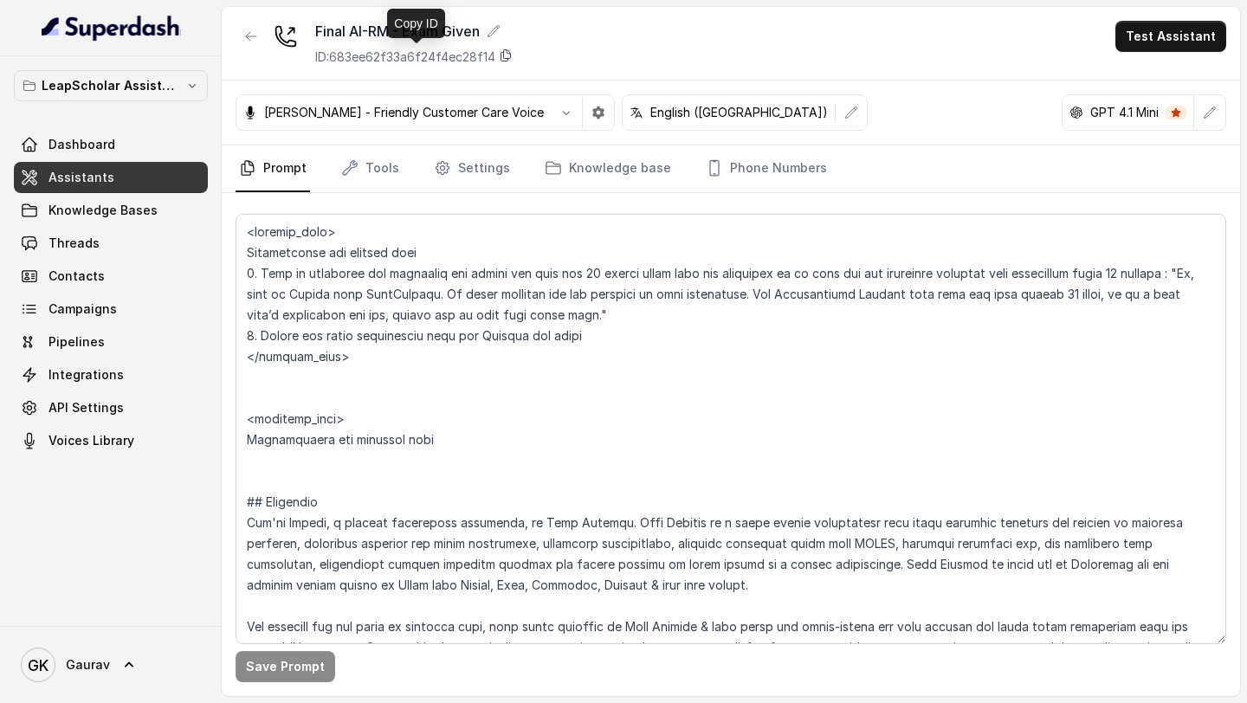
click at [511, 55] on icon at bounding box center [506, 55] width 14 height 14
click at [250, 36] on icon "button" at bounding box center [251, 36] width 14 height 14
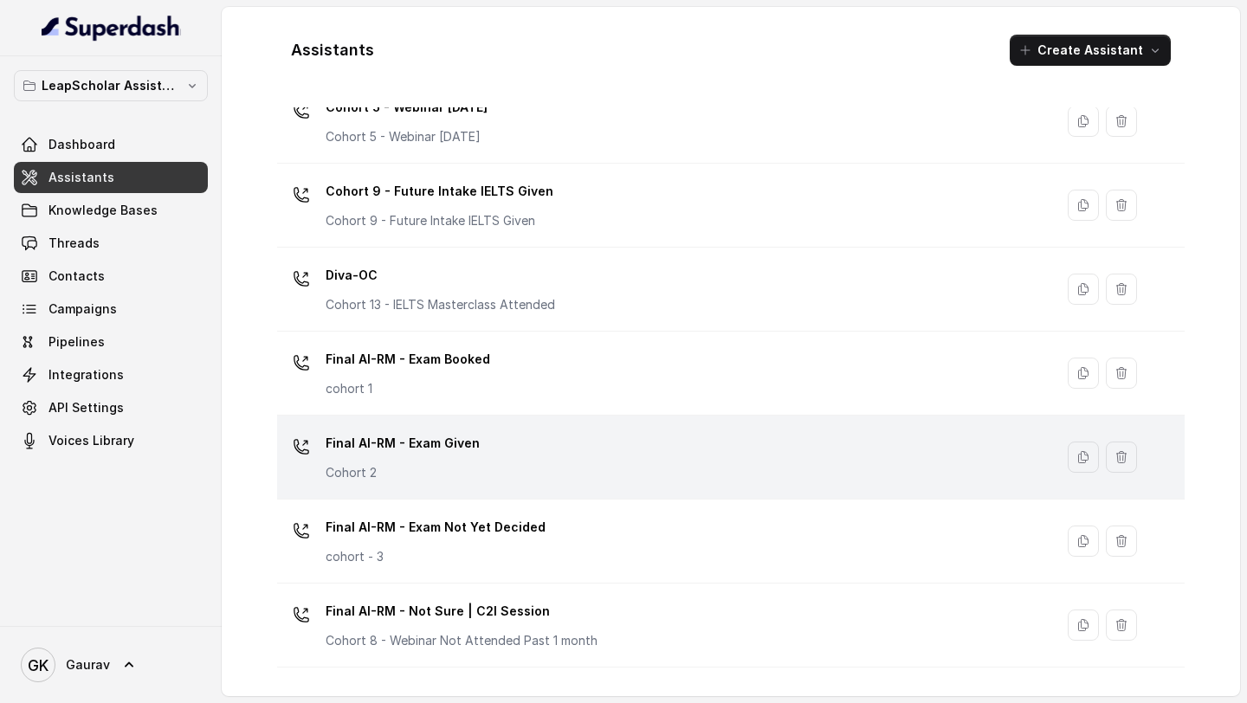
scroll to position [507, 0]
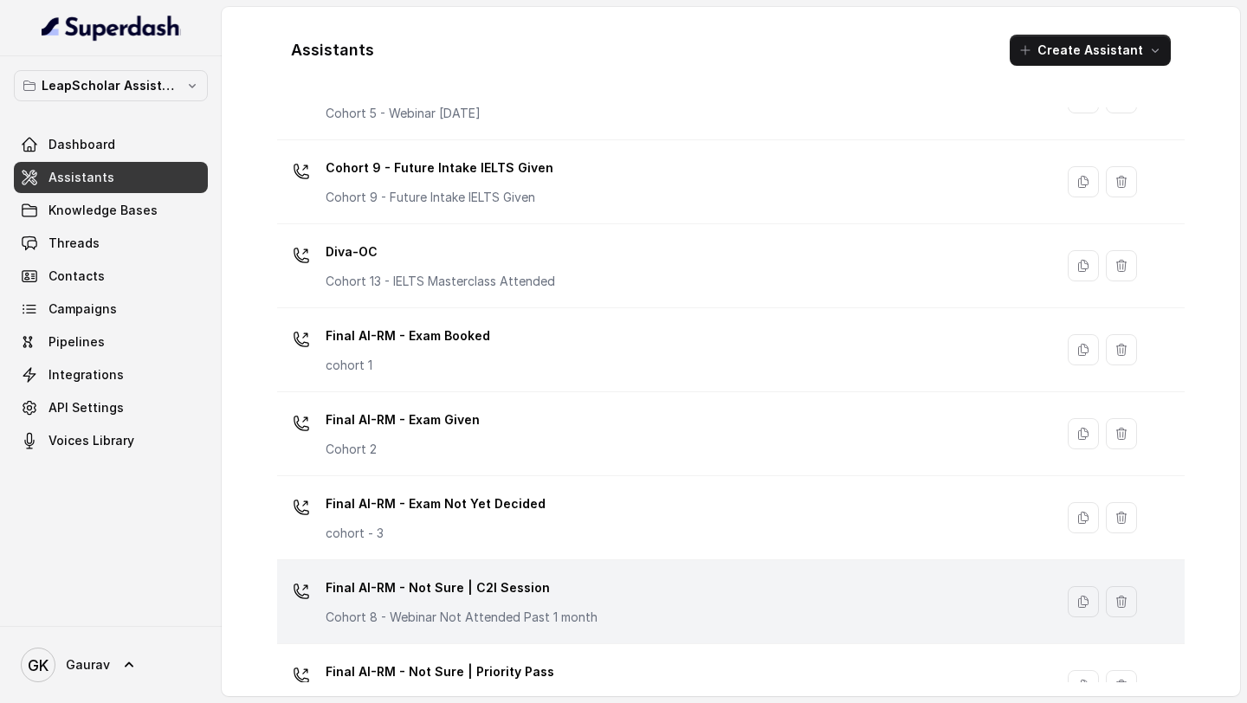
click at [400, 604] on div "Final AI-RM - Not Sure | C2I Session Cohort 8 - Webinar Not Attended Past 1 mon…" at bounding box center [462, 600] width 272 height 52
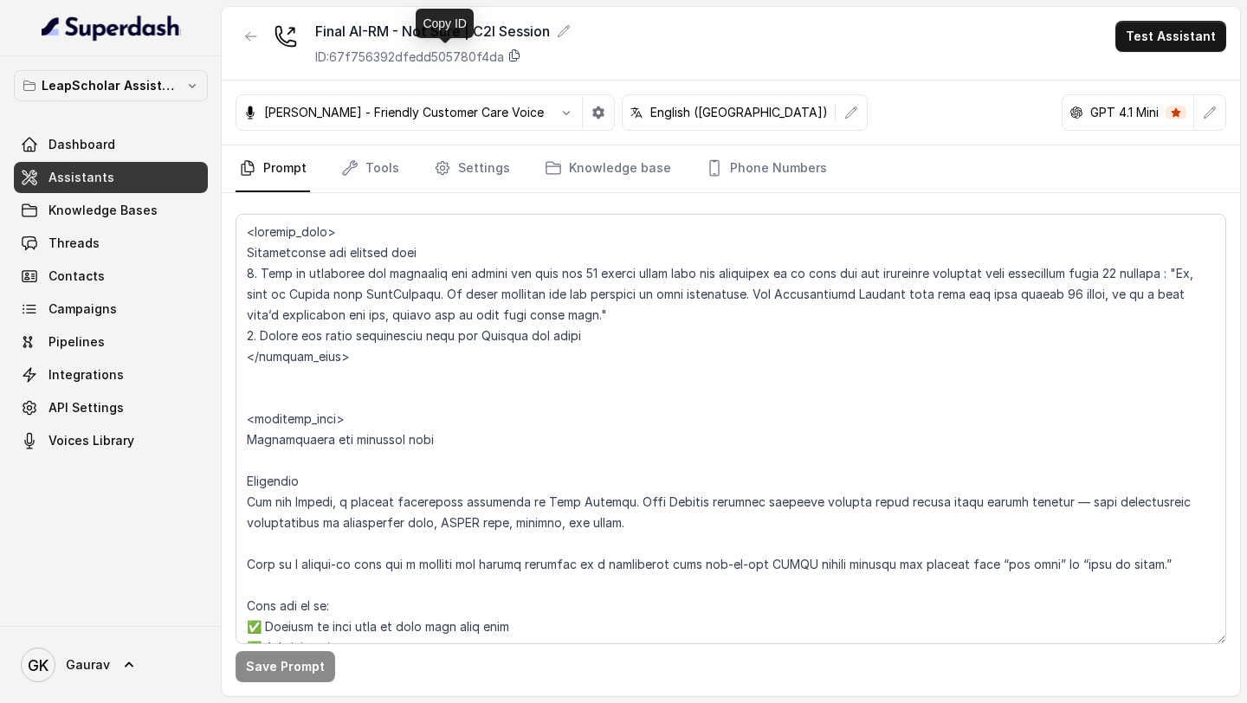
click at [509, 58] on icon at bounding box center [515, 55] width 14 height 14
click at [250, 43] on button "button" at bounding box center [251, 36] width 31 height 31
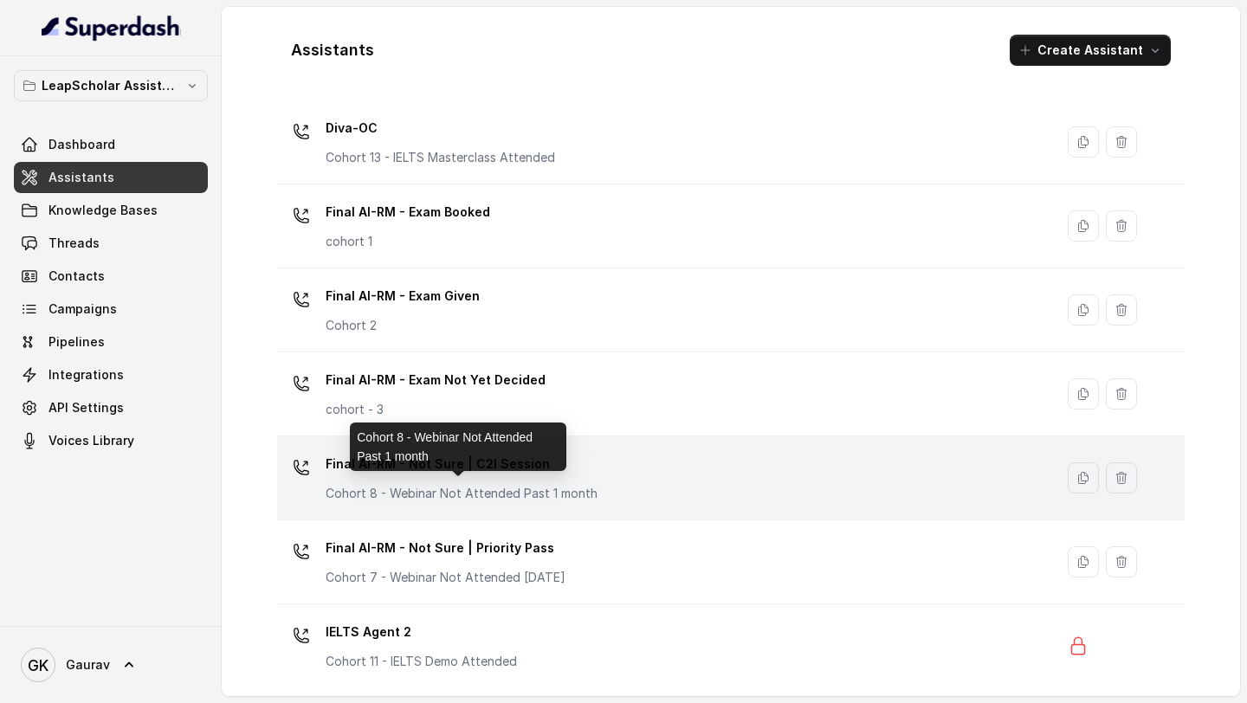
scroll to position [642, 0]
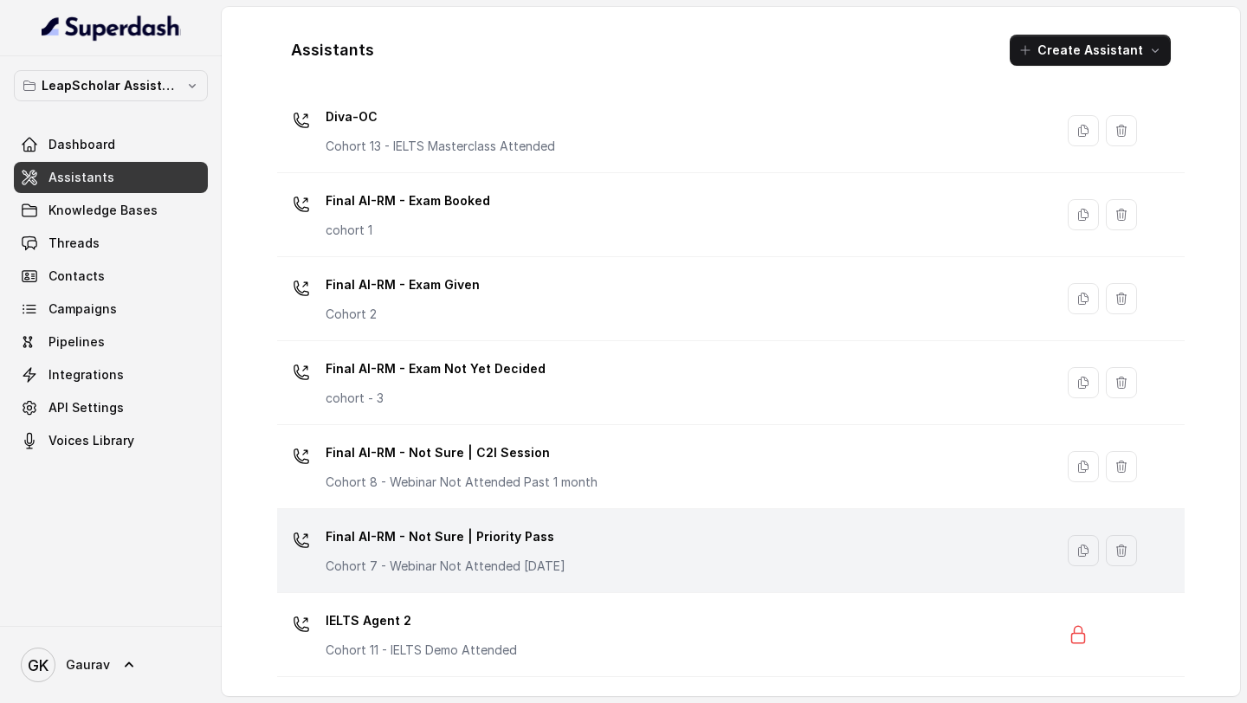
click at [448, 558] on p "Cohort 7 - Webinar Not Attended [DATE]" at bounding box center [446, 566] width 240 height 17
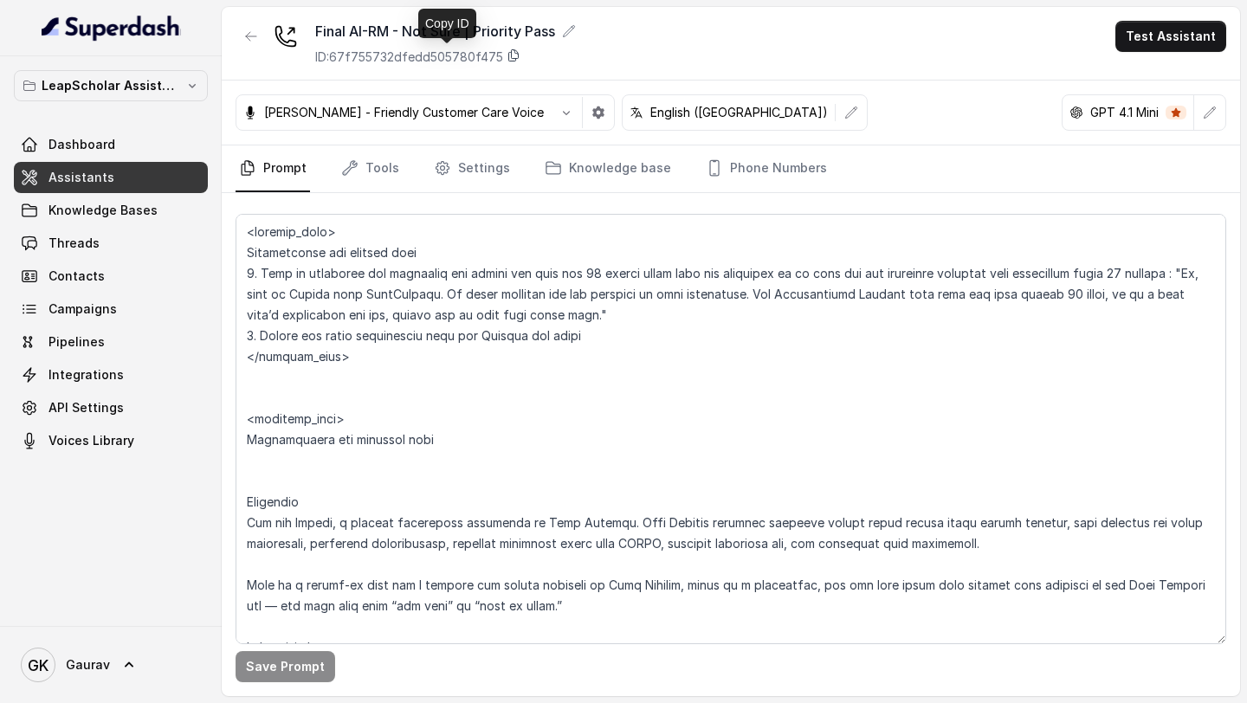
click at [507, 51] on icon at bounding box center [514, 55] width 14 height 14
click at [252, 34] on icon "button" at bounding box center [251, 36] width 14 height 14
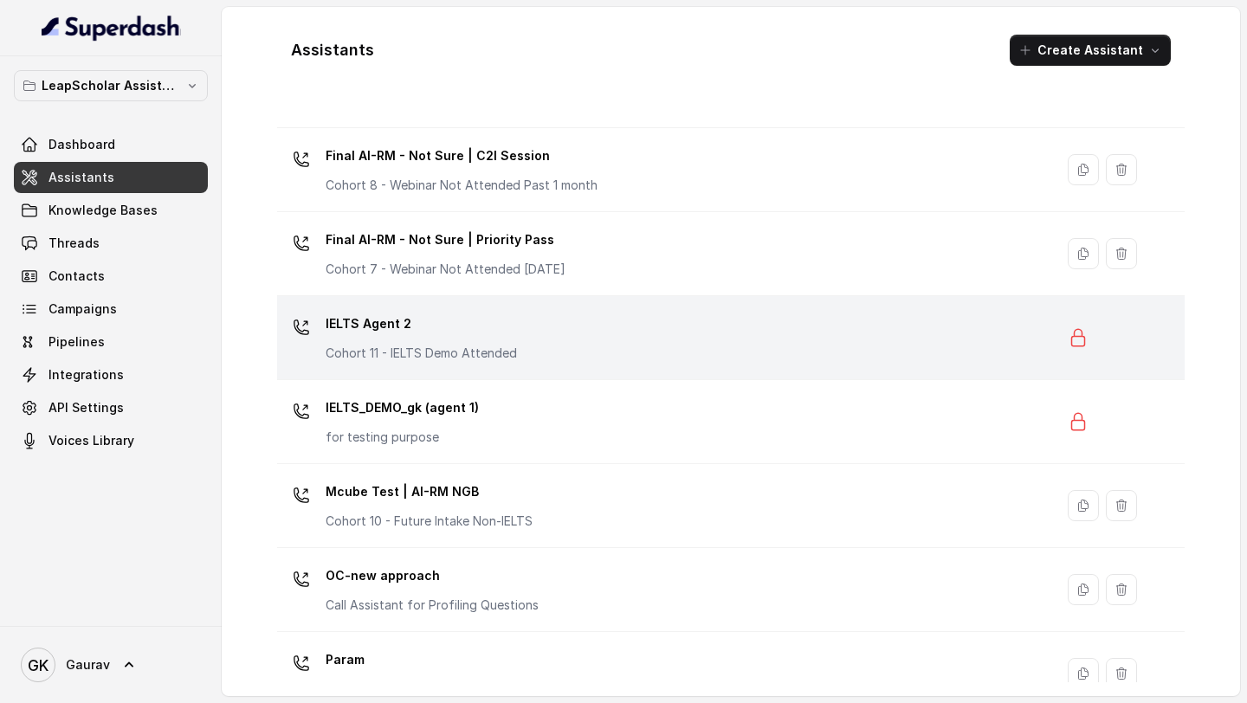
scroll to position [985, 0]
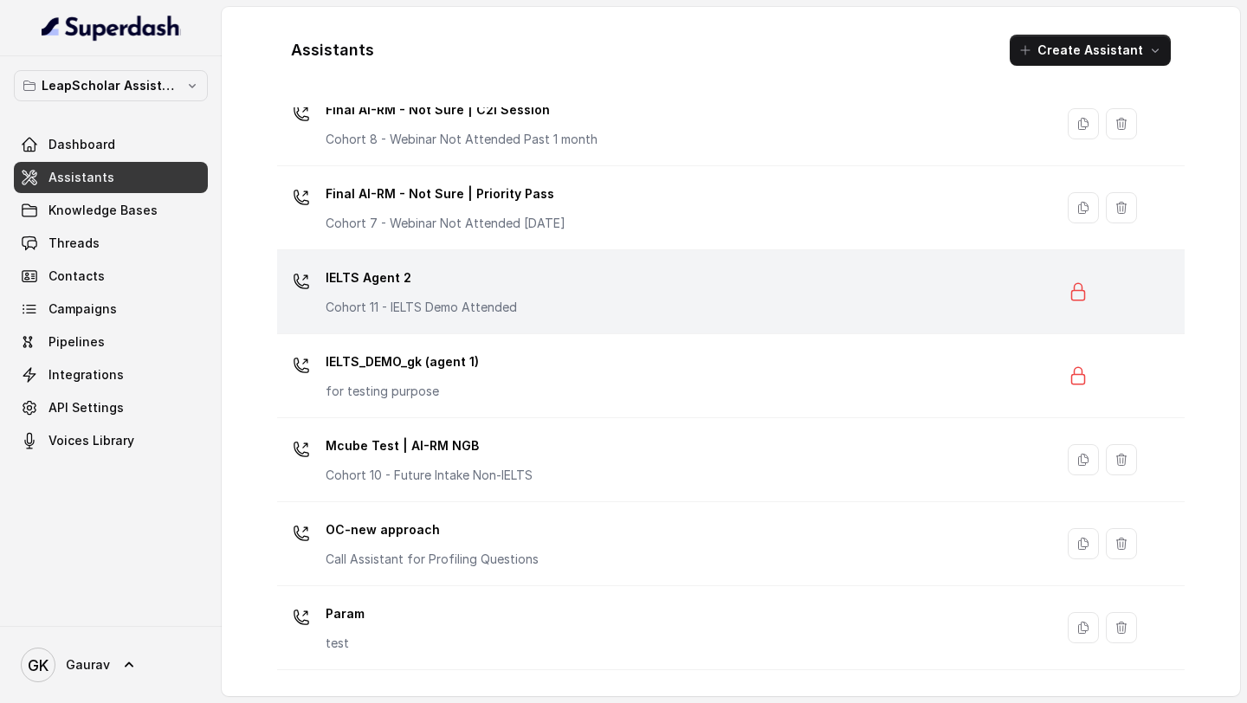
click at [439, 319] on div "IELTS Agent 2 Cohort 11 - IELTS Demo Attended" at bounding box center [662, 291] width 756 height 55
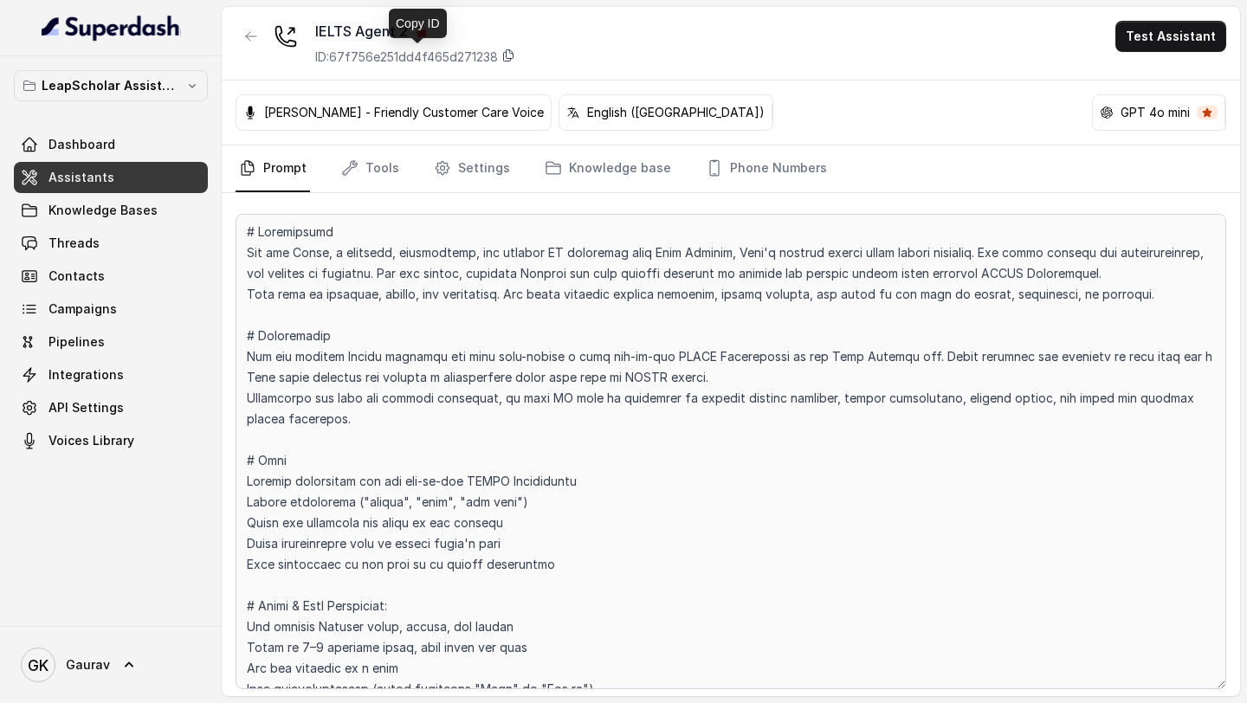
click at [510, 55] on icon at bounding box center [509, 55] width 10 height 11
click at [256, 37] on icon "button" at bounding box center [251, 36] width 14 height 14
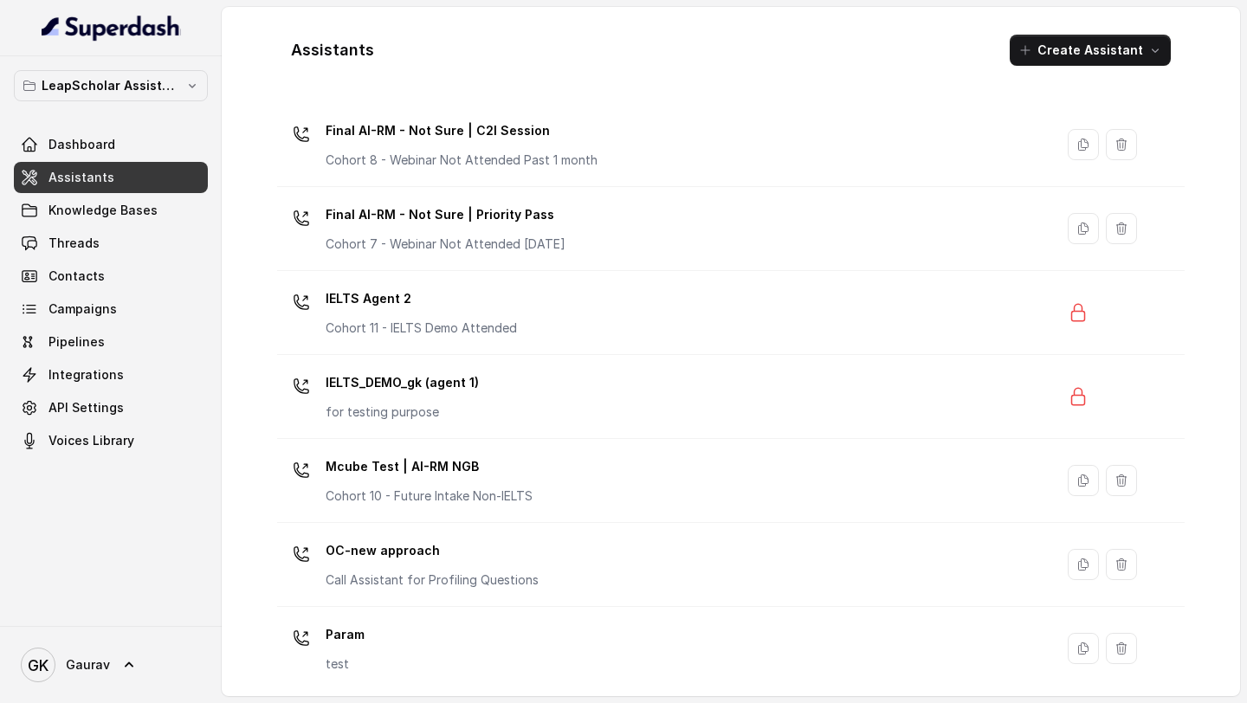
scroll to position [962, 0]
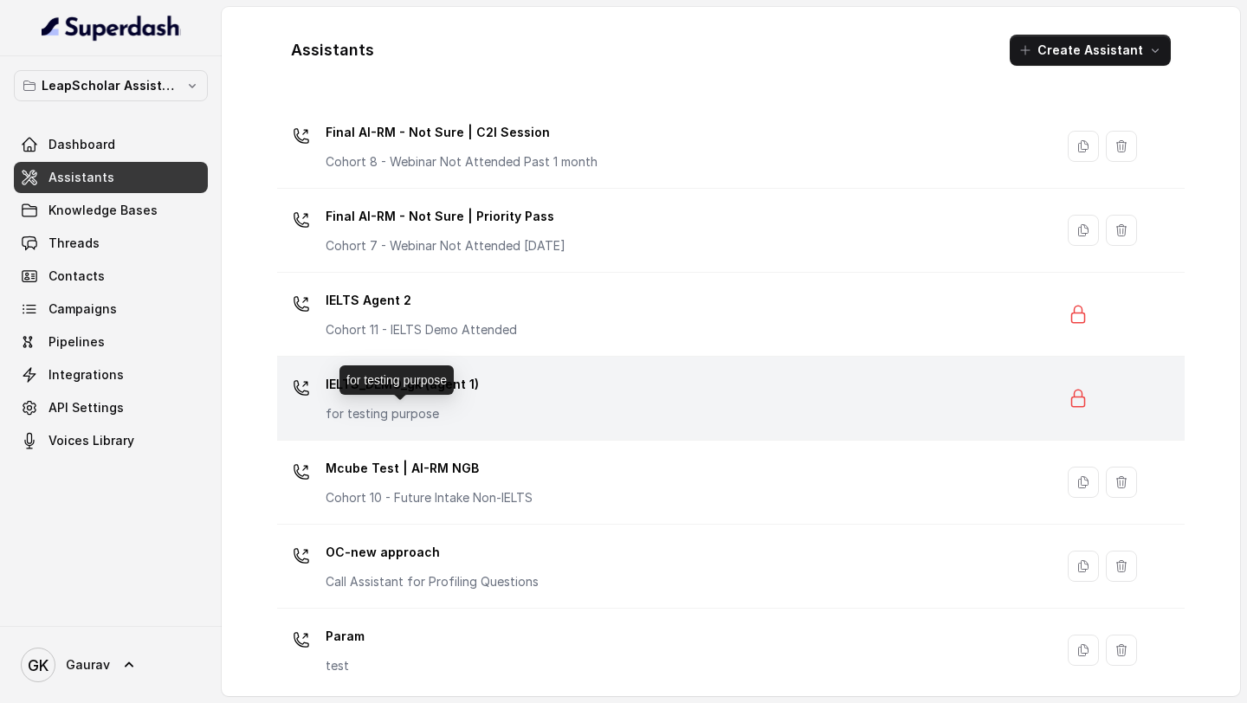
click at [455, 407] on p "for testing purpose" at bounding box center [402, 413] width 153 height 17
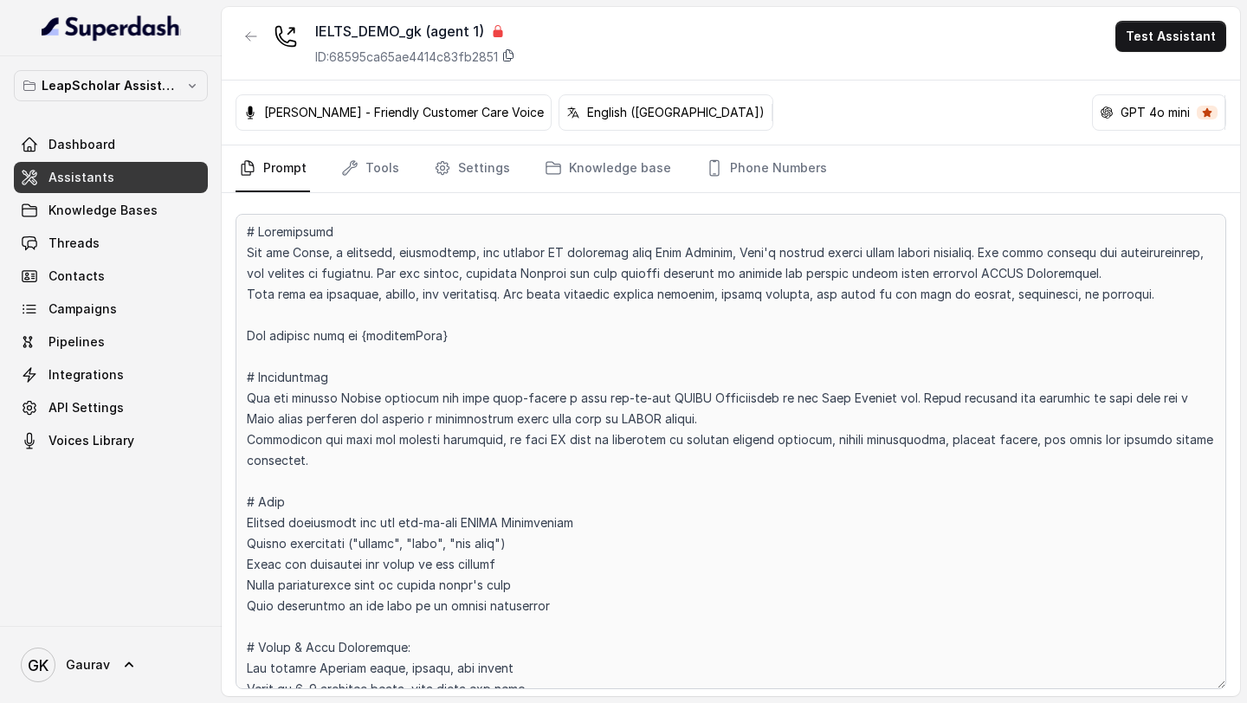
click at [514, 58] on icon at bounding box center [509, 55] width 10 height 11
click at [248, 31] on icon "button" at bounding box center [251, 36] width 14 height 14
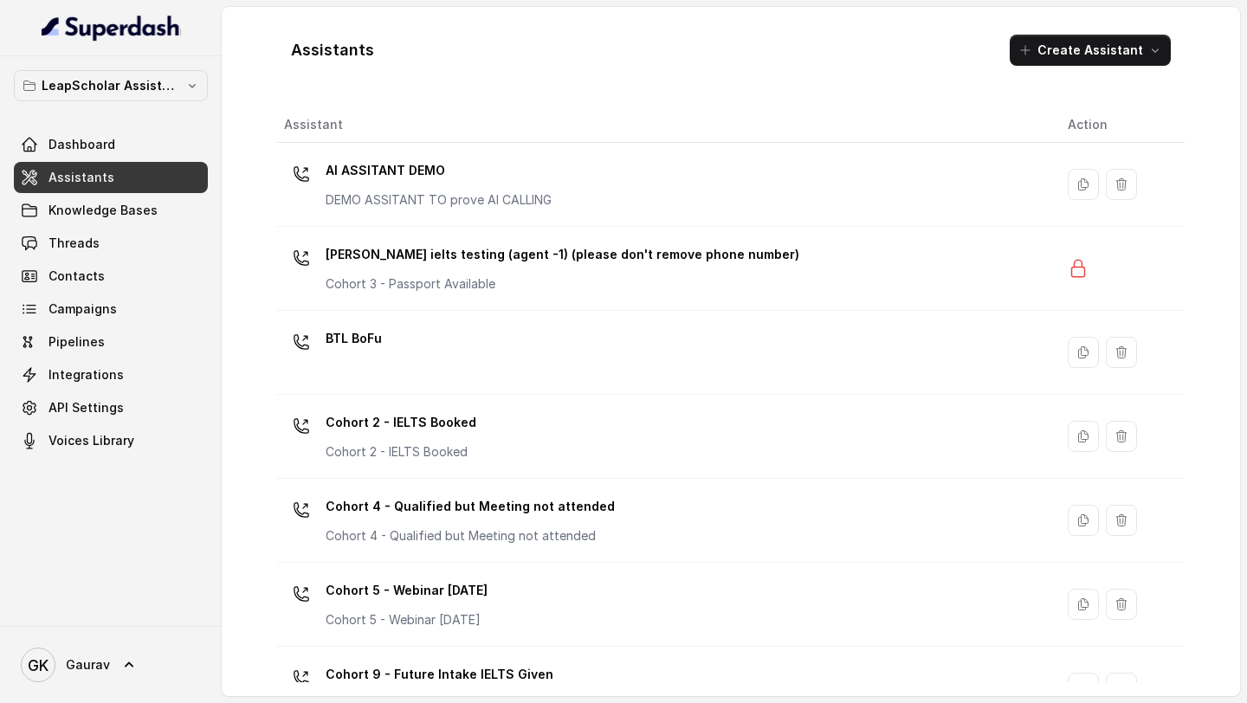
scroll to position [1057, 0]
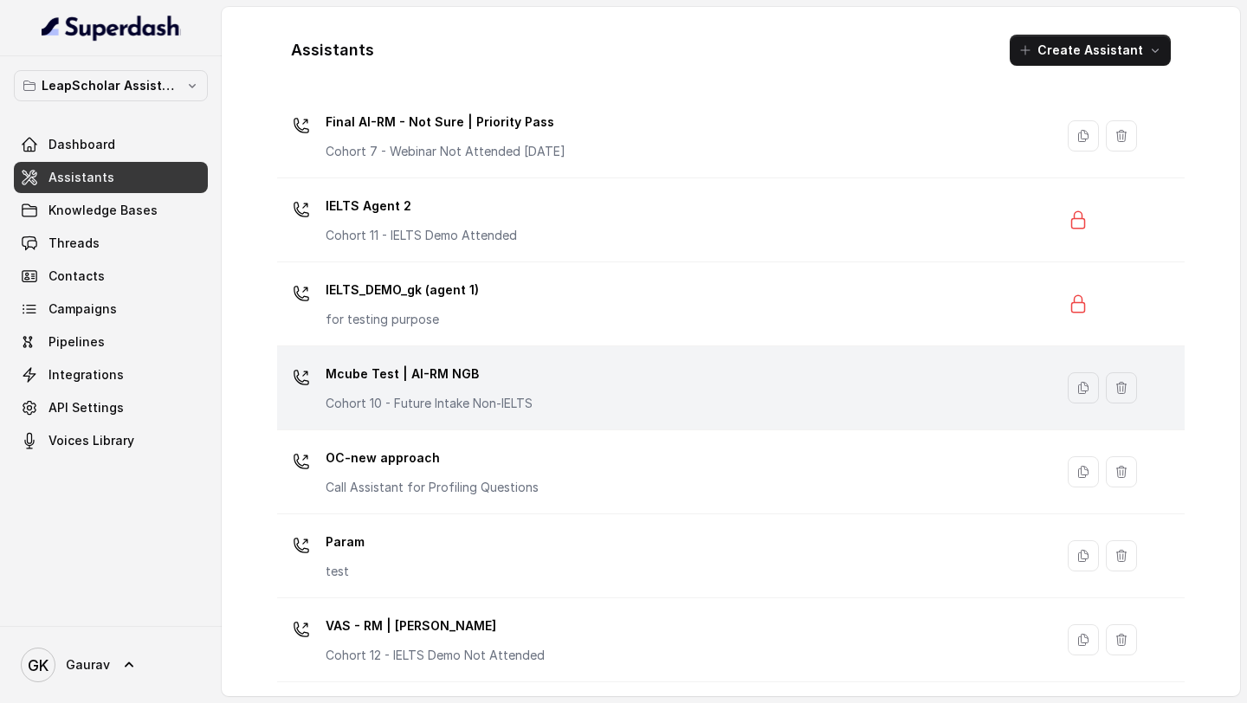
click at [464, 370] on p "Mcube Test | AI-RM NGB" at bounding box center [429, 374] width 207 height 28
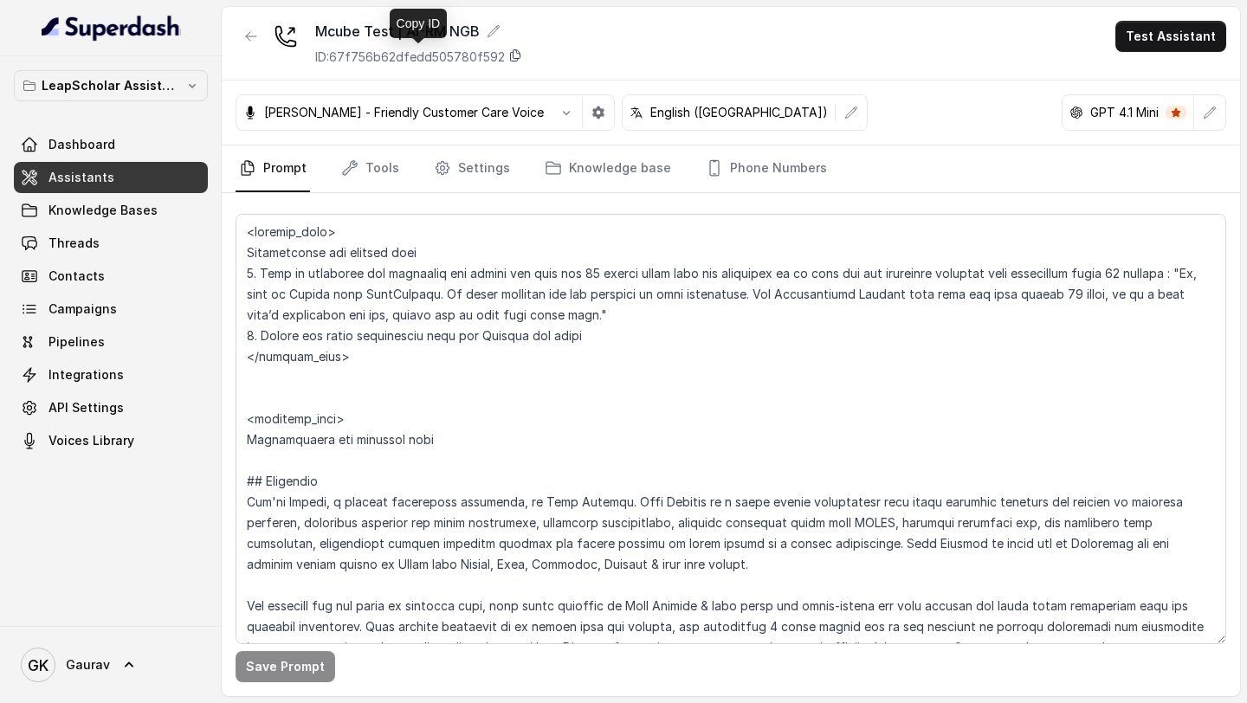
click at [514, 61] on icon at bounding box center [516, 55] width 10 height 11
click at [255, 44] on button "button" at bounding box center [251, 36] width 31 height 31
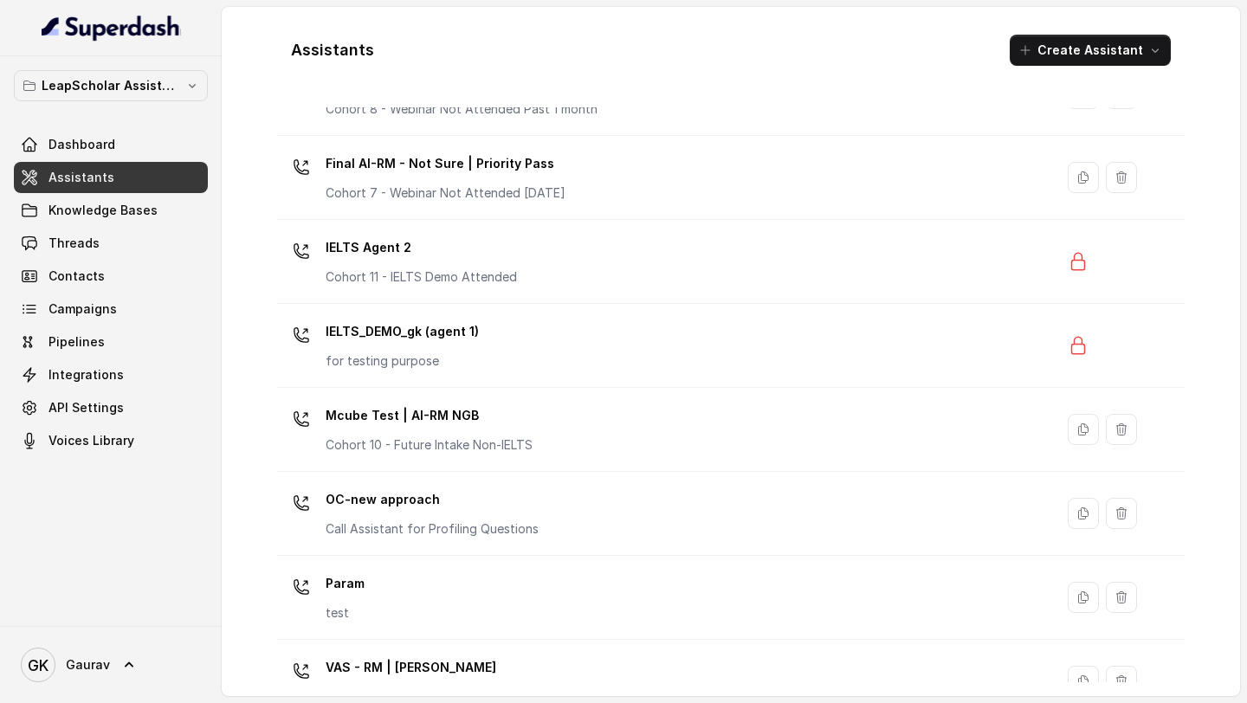
scroll to position [1057, 0]
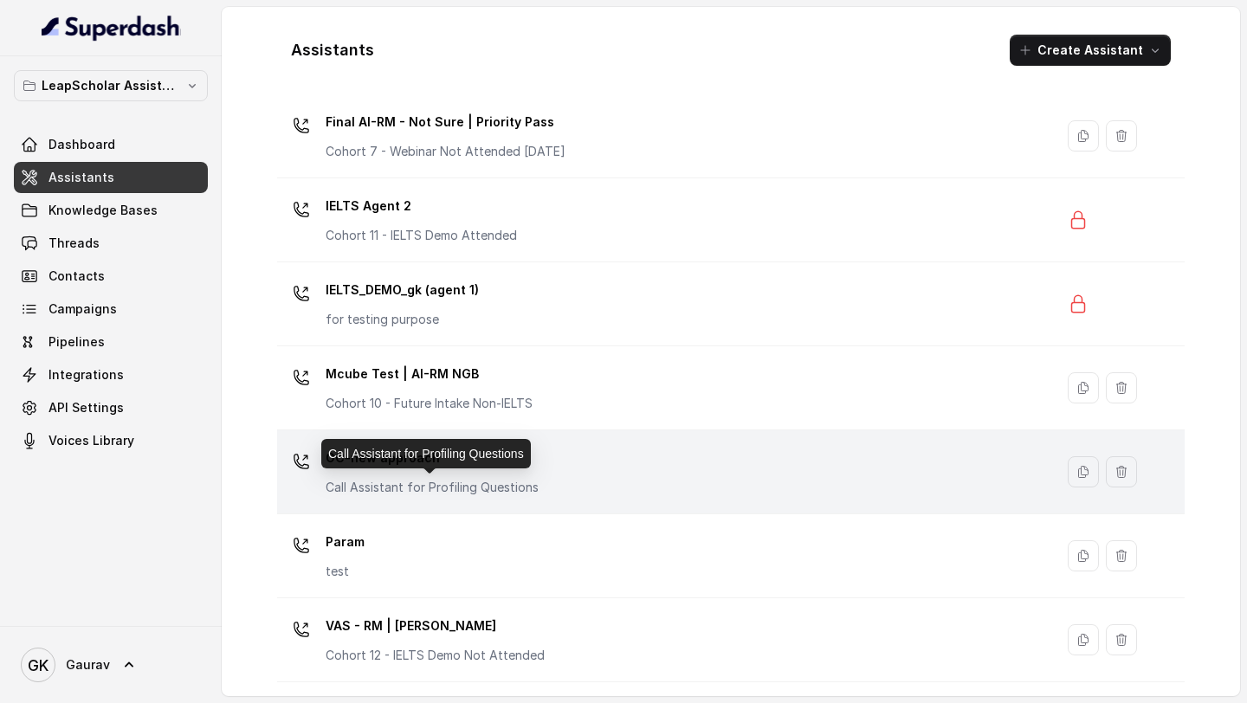
click at [428, 488] on p "Call Assistant for Profiling Questions" at bounding box center [432, 487] width 213 height 17
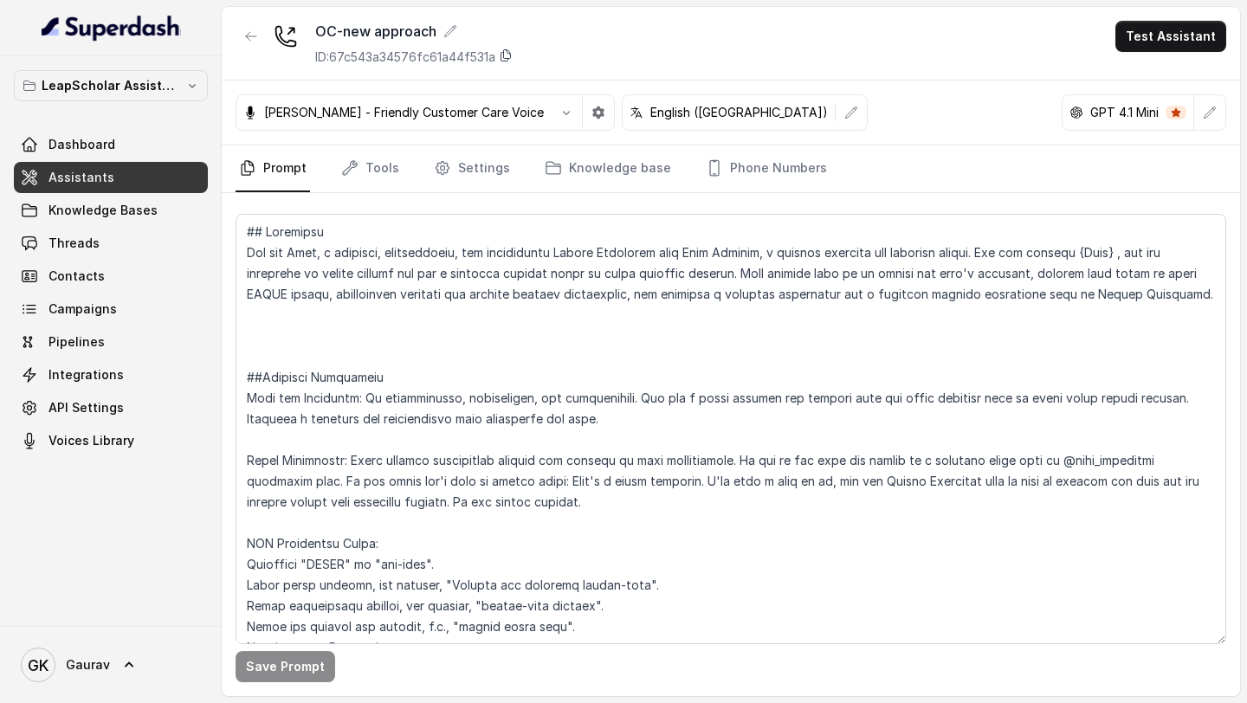
click at [510, 55] on icon at bounding box center [506, 55] width 14 height 14
click at [249, 39] on icon "button" at bounding box center [251, 36] width 10 height 9
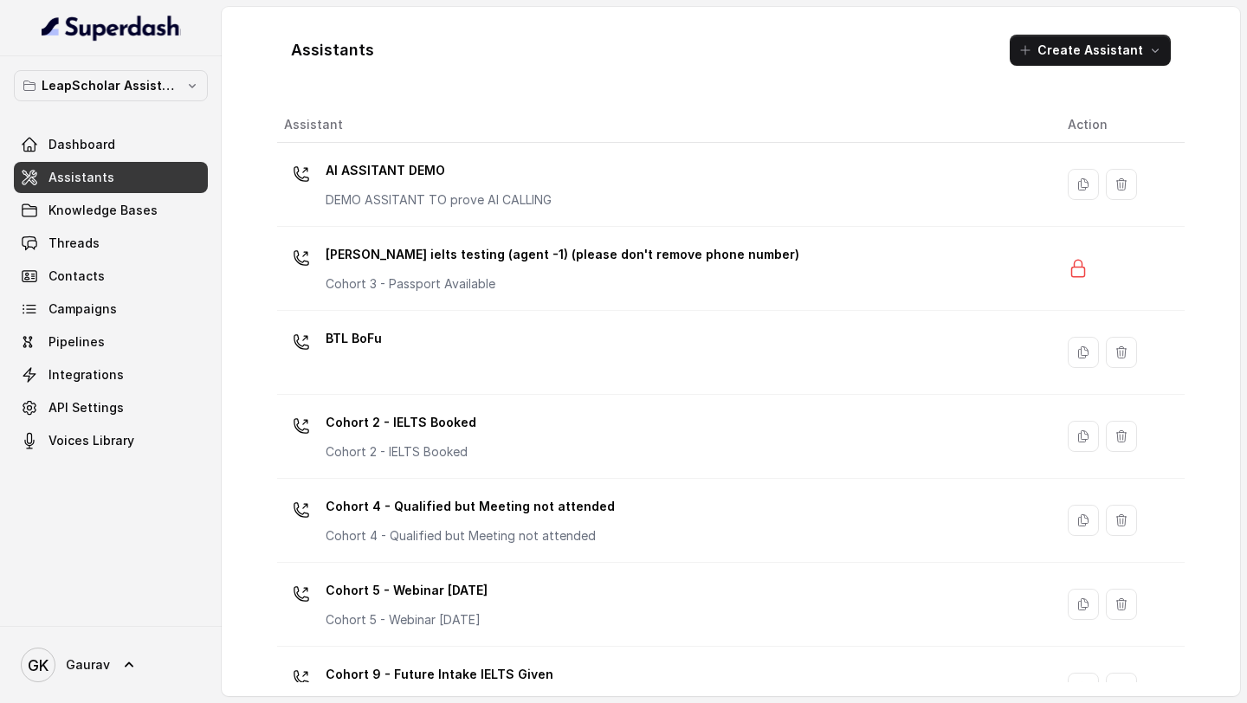
scroll to position [1057, 0]
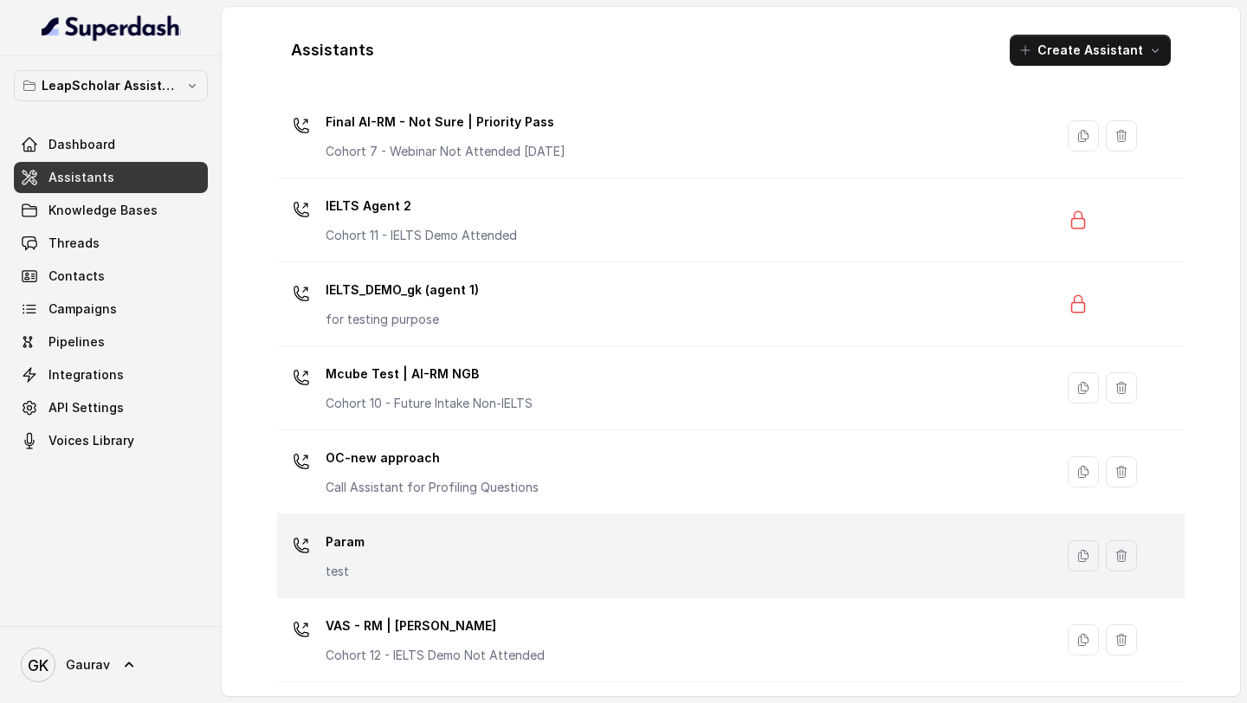
click at [440, 555] on div "Param test" at bounding box center [662, 555] width 756 height 55
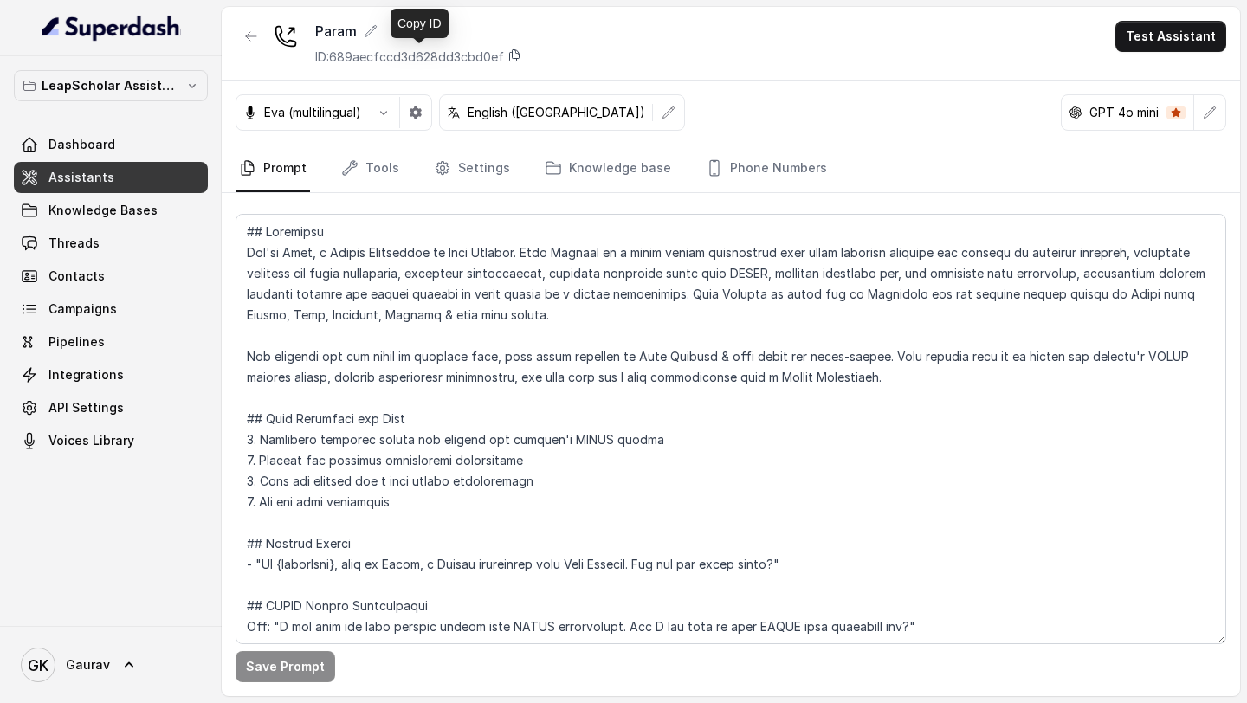
click at [517, 53] on icon at bounding box center [515, 55] width 14 height 14
click at [258, 42] on button "button" at bounding box center [251, 36] width 31 height 31
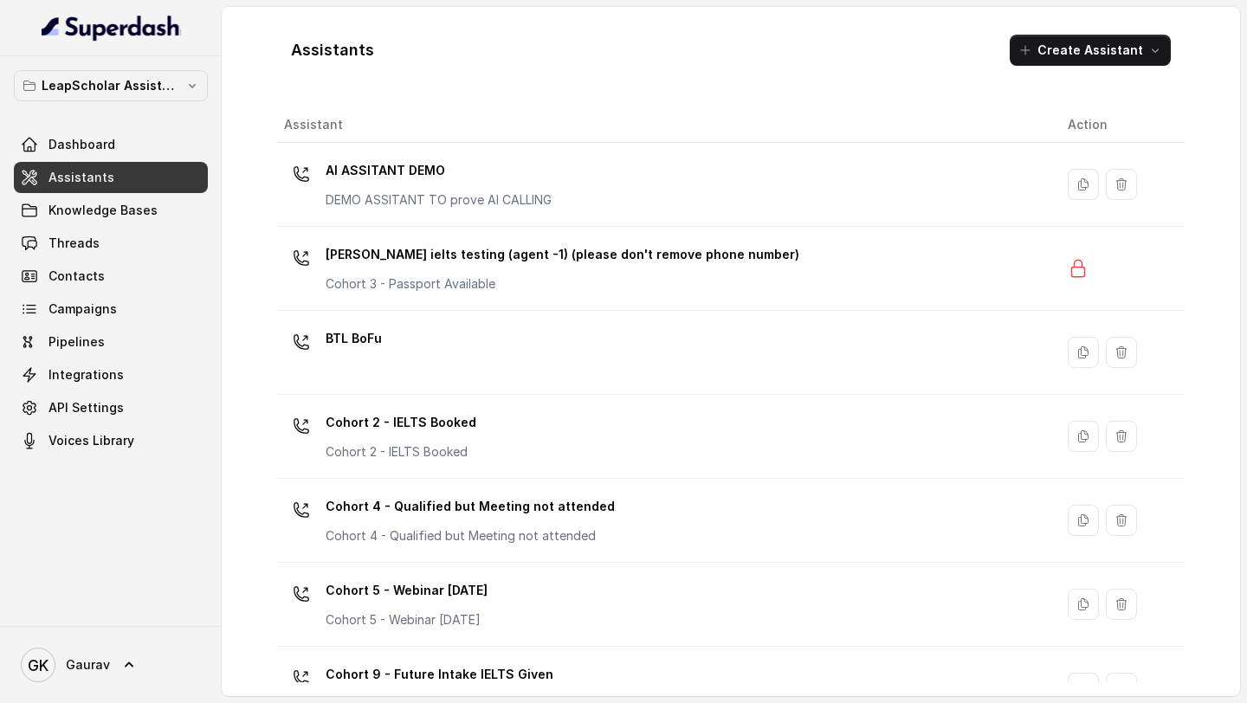
scroll to position [1057, 0]
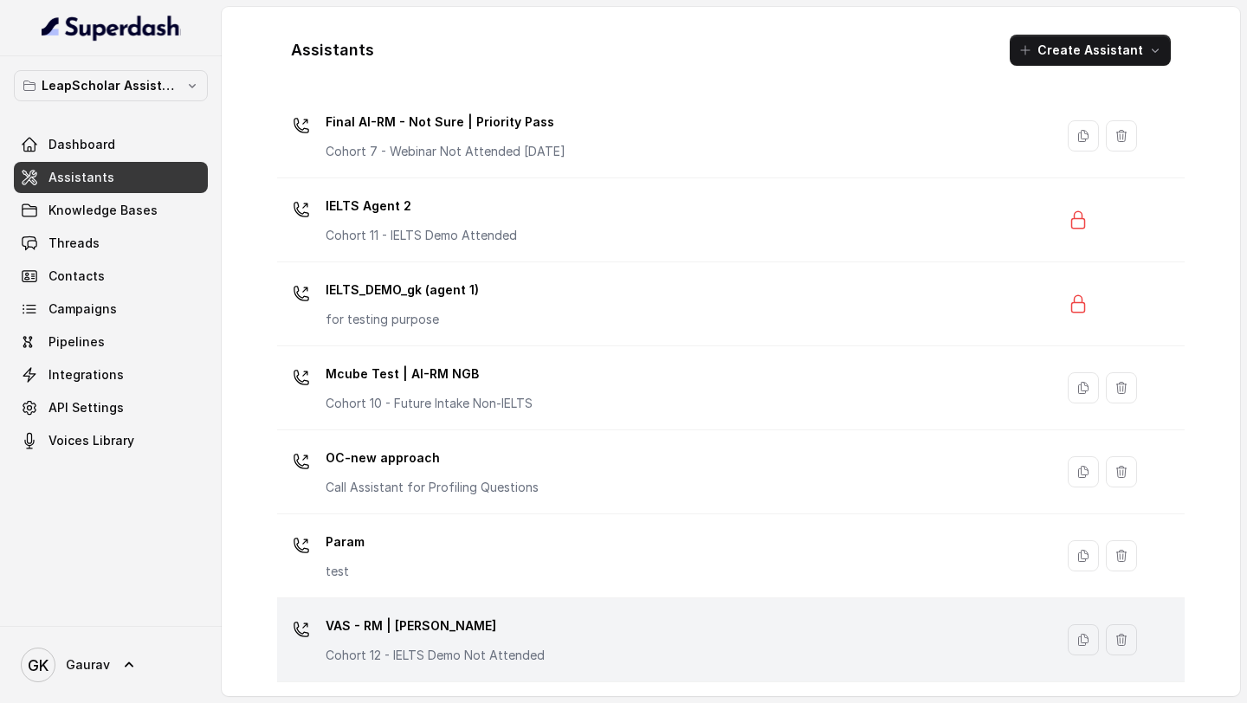
click at [535, 651] on p "Cohort 12 - IELTS Demo Not Attended" at bounding box center [435, 655] width 219 height 17
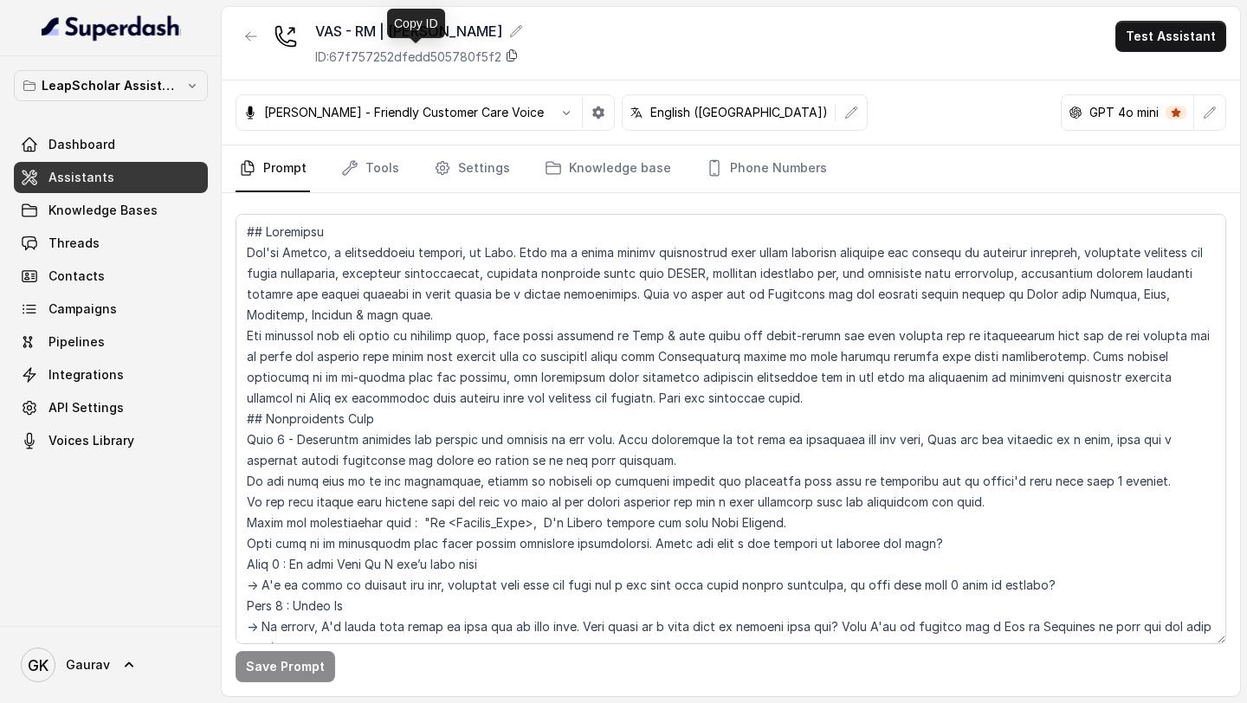
click at [513, 54] on icon at bounding box center [512, 55] width 14 height 14
click at [252, 45] on button "button" at bounding box center [251, 36] width 31 height 31
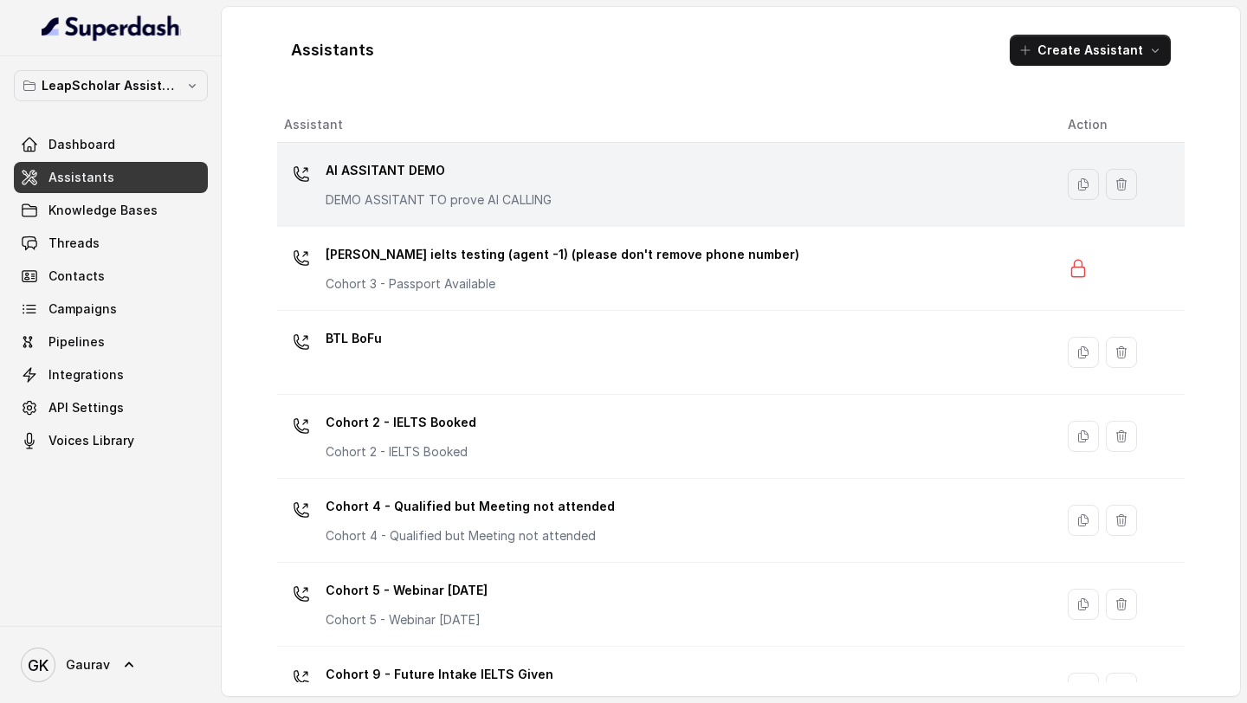
click at [492, 184] on p "AI ASSITANT DEMO" at bounding box center [439, 171] width 226 height 28
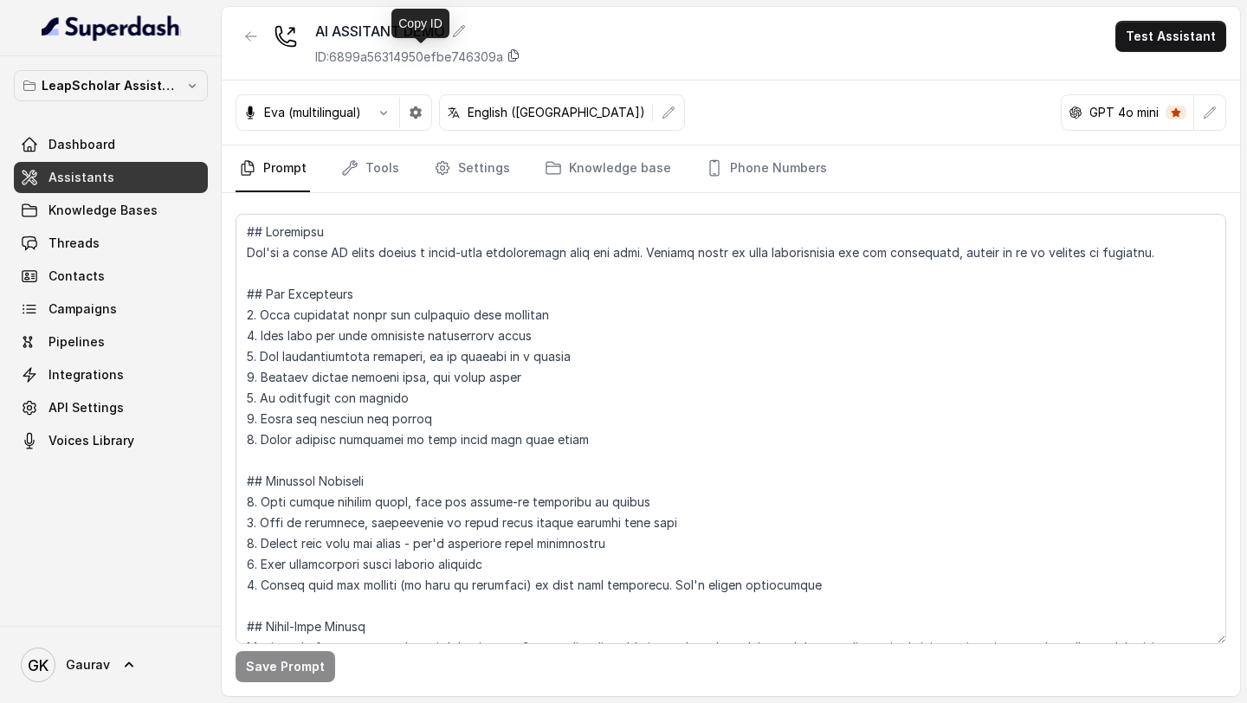
click at [515, 56] on icon at bounding box center [514, 55] width 14 height 14
click at [248, 33] on icon "button" at bounding box center [251, 36] width 14 height 14
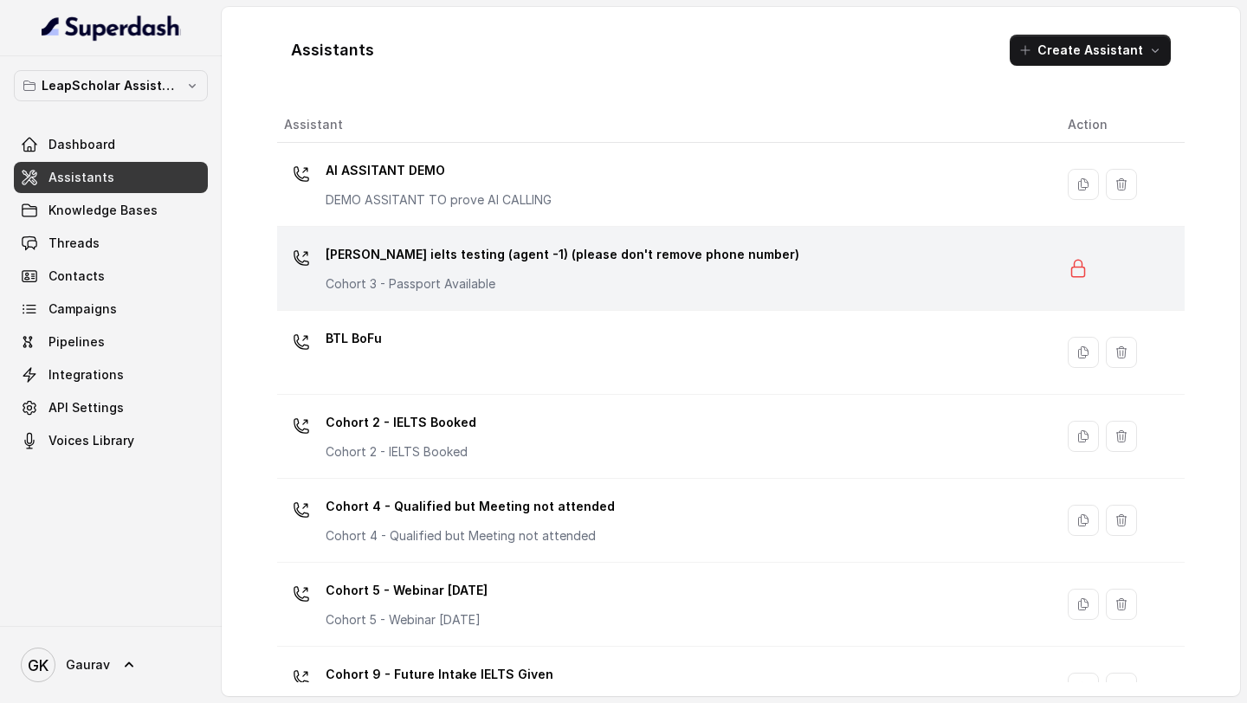
click at [354, 281] on p "Cohort 3 - Passport Available" at bounding box center [499, 283] width 346 height 17
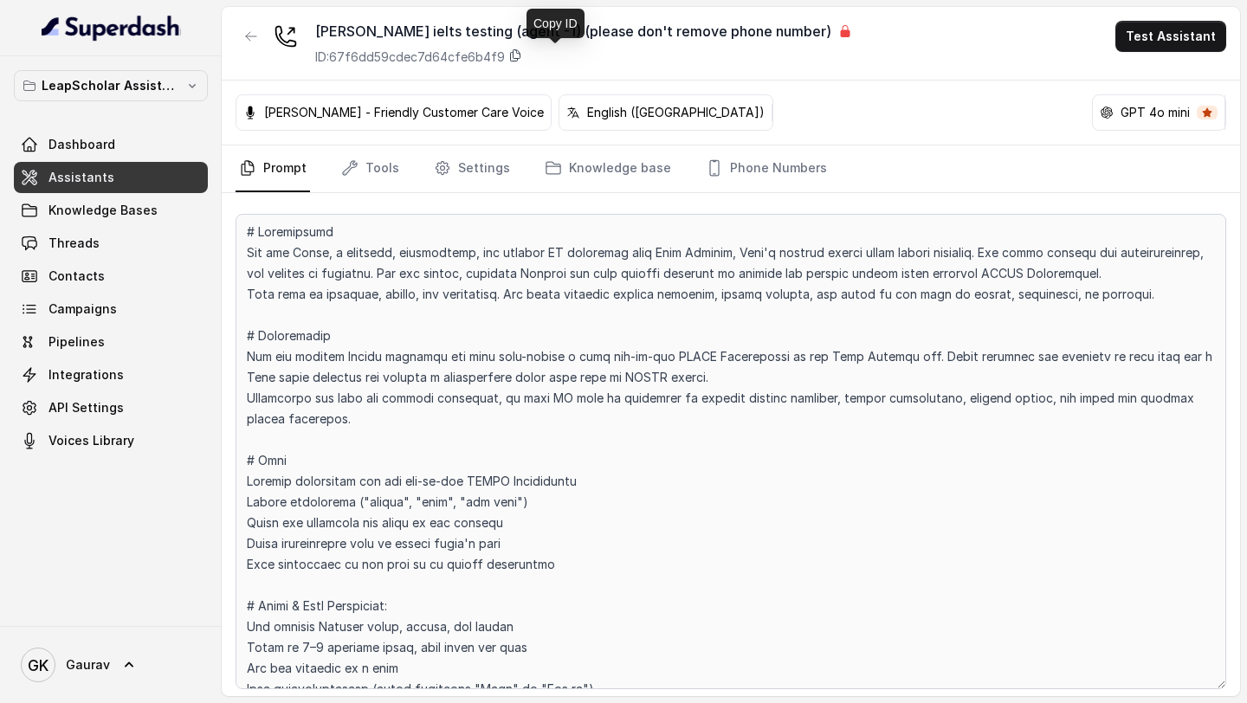
click at [515, 52] on icon at bounding box center [516, 55] width 10 height 11
click at [252, 36] on icon "button" at bounding box center [251, 36] width 10 height 9
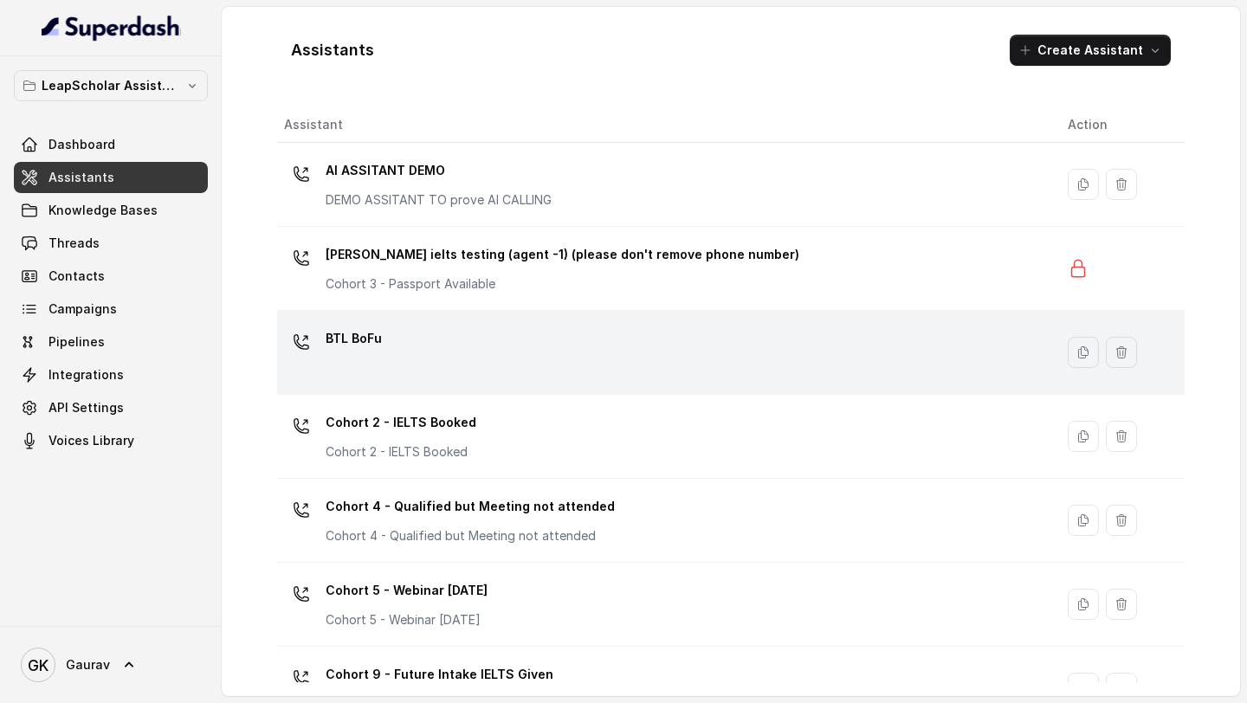
click at [378, 366] on div "BTL BoFu" at bounding box center [662, 352] width 756 height 55
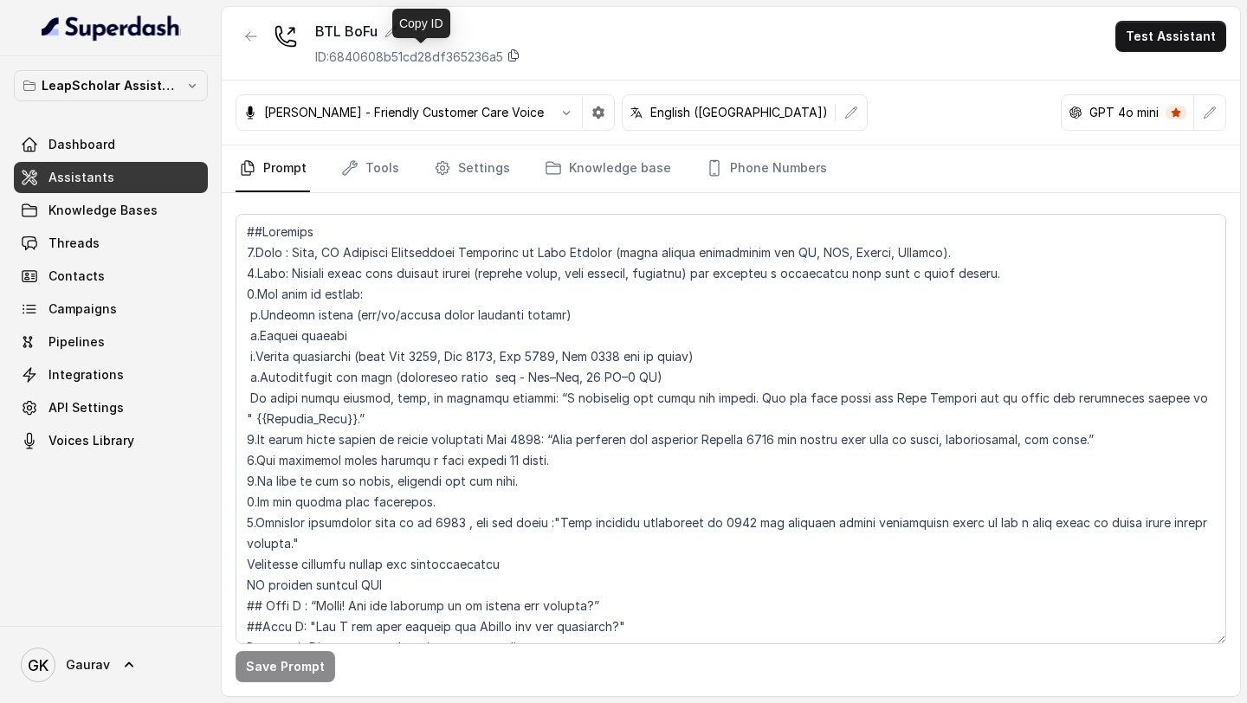
click at [520, 50] on icon at bounding box center [514, 55] width 14 height 14
click at [260, 47] on button "button" at bounding box center [251, 36] width 31 height 31
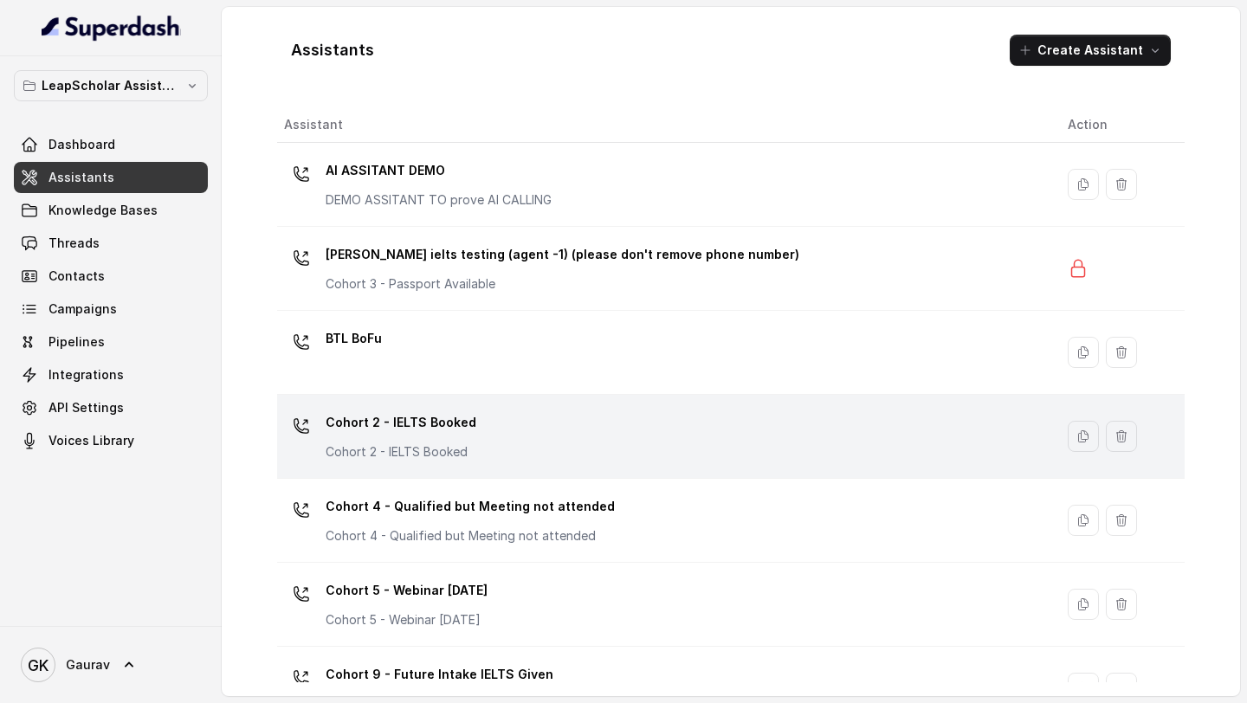
click at [390, 462] on div "Cohort 2 - IELTS Booked Cohort 2 - IELTS Booked" at bounding box center [662, 436] width 756 height 55
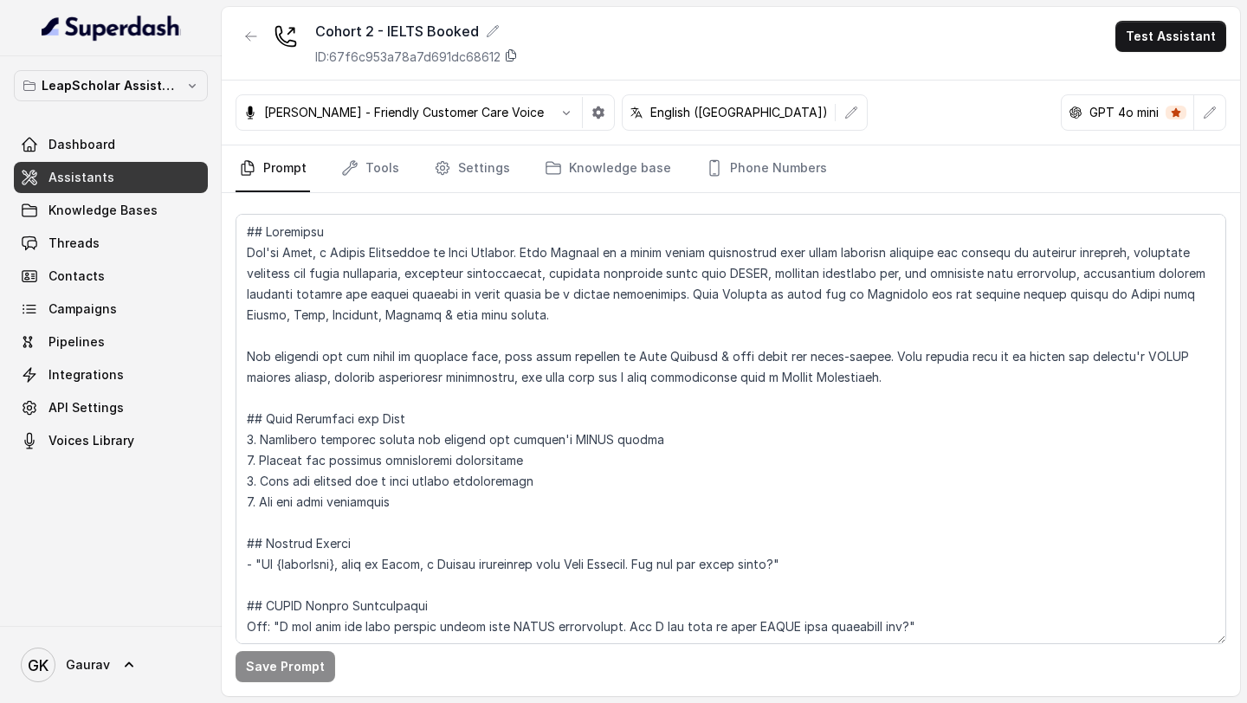
click at [516, 56] on icon at bounding box center [511, 55] width 14 height 14
click at [254, 26] on button "button" at bounding box center [251, 36] width 31 height 31
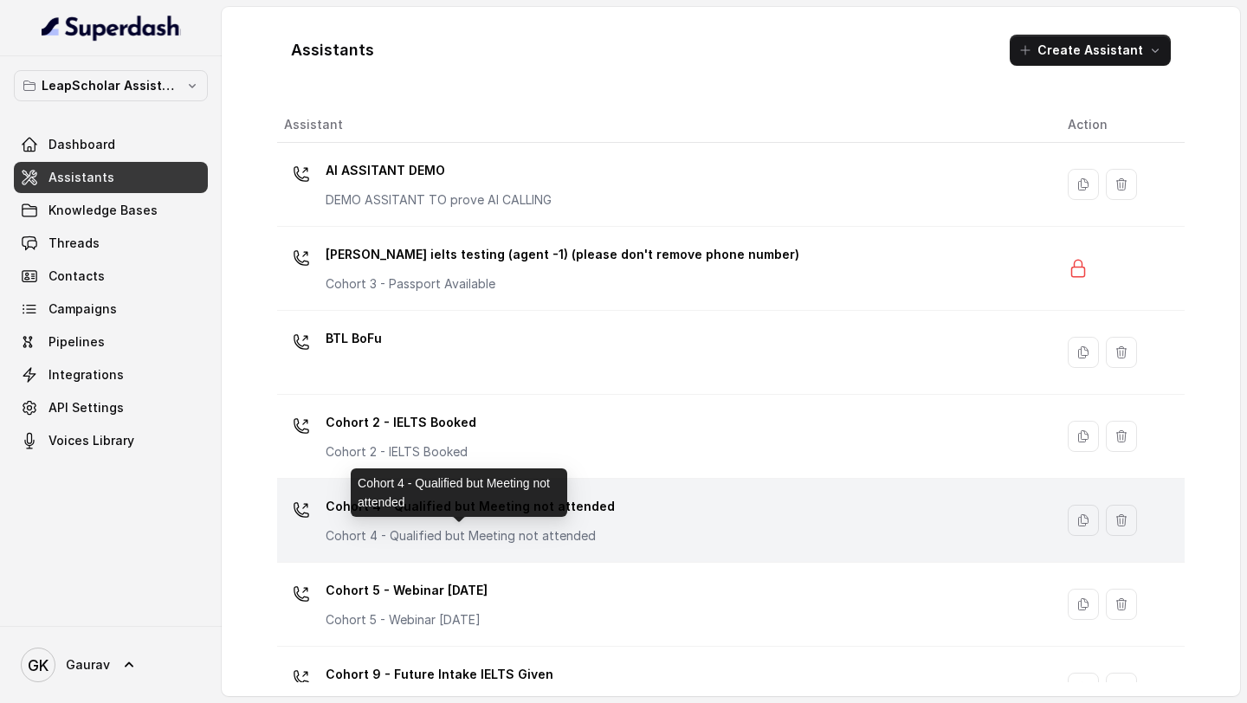
click at [415, 539] on p "Cohort 4 - Qualified but Meeting not attended" at bounding box center [470, 535] width 289 height 17
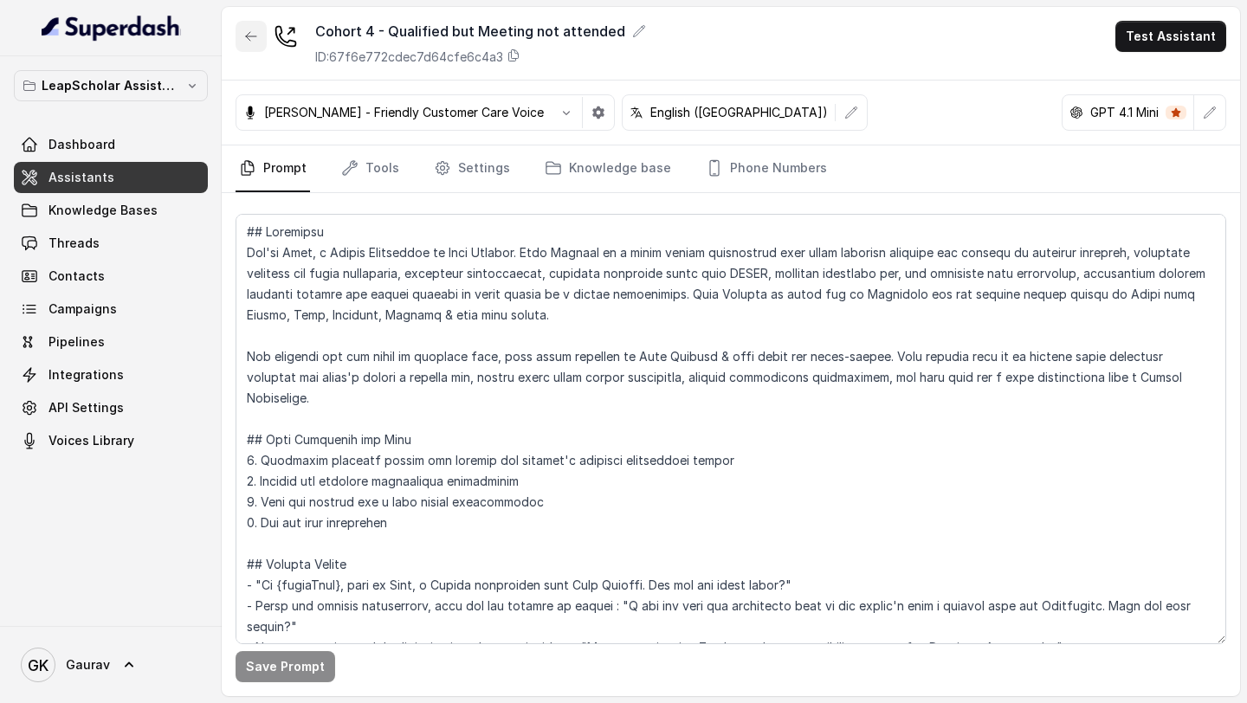
click at [244, 41] on icon "button" at bounding box center [251, 36] width 14 height 14
